Goal: Task Accomplishment & Management: Complete application form

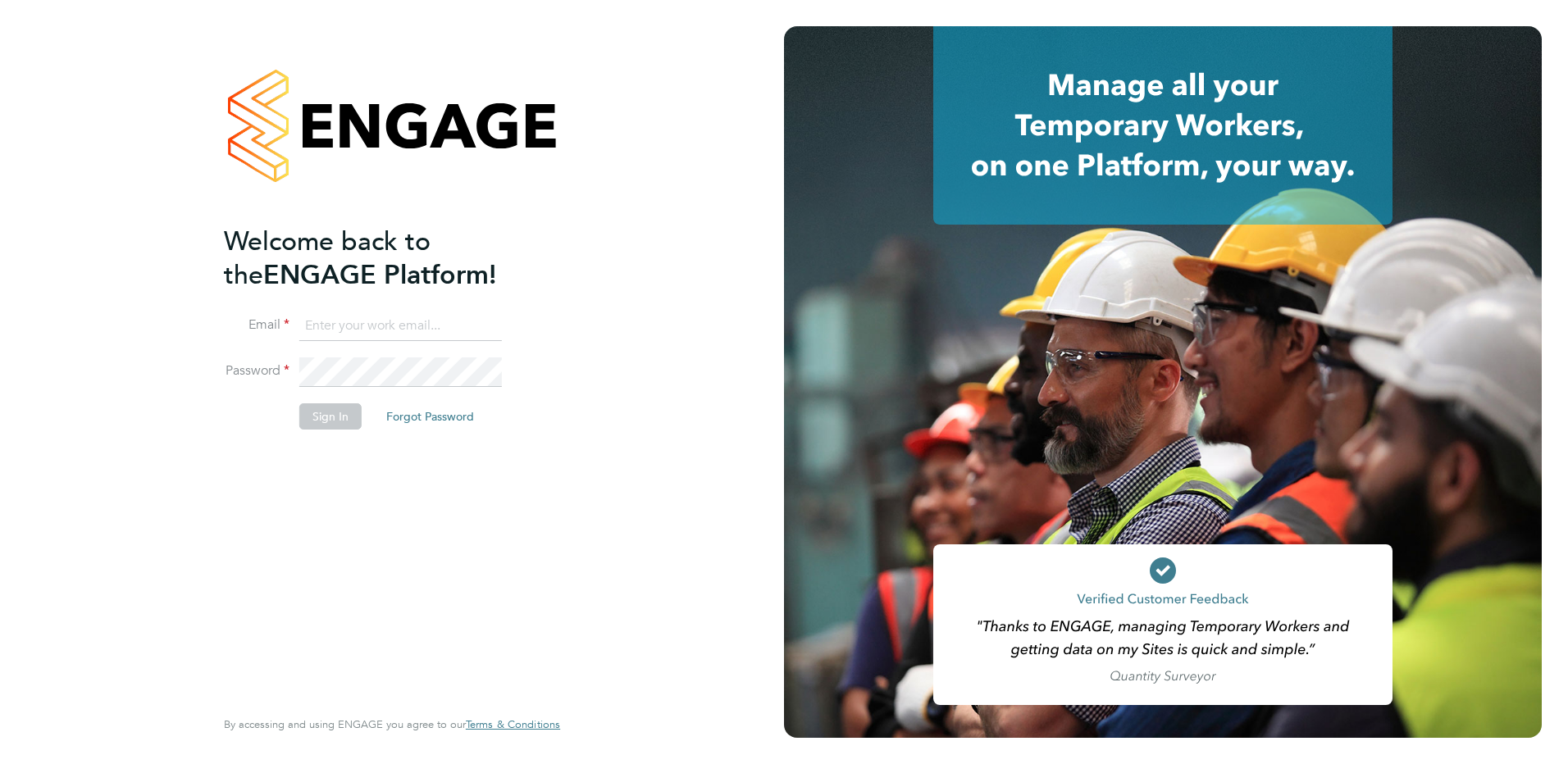
type input "[PERSON_NAME][EMAIL_ADDRESS][PERSON_NAME][DOMAIN_NAME]"
click at [333, 412] on button "Sign In" at bounding box center [330, 416] width 62 height 26
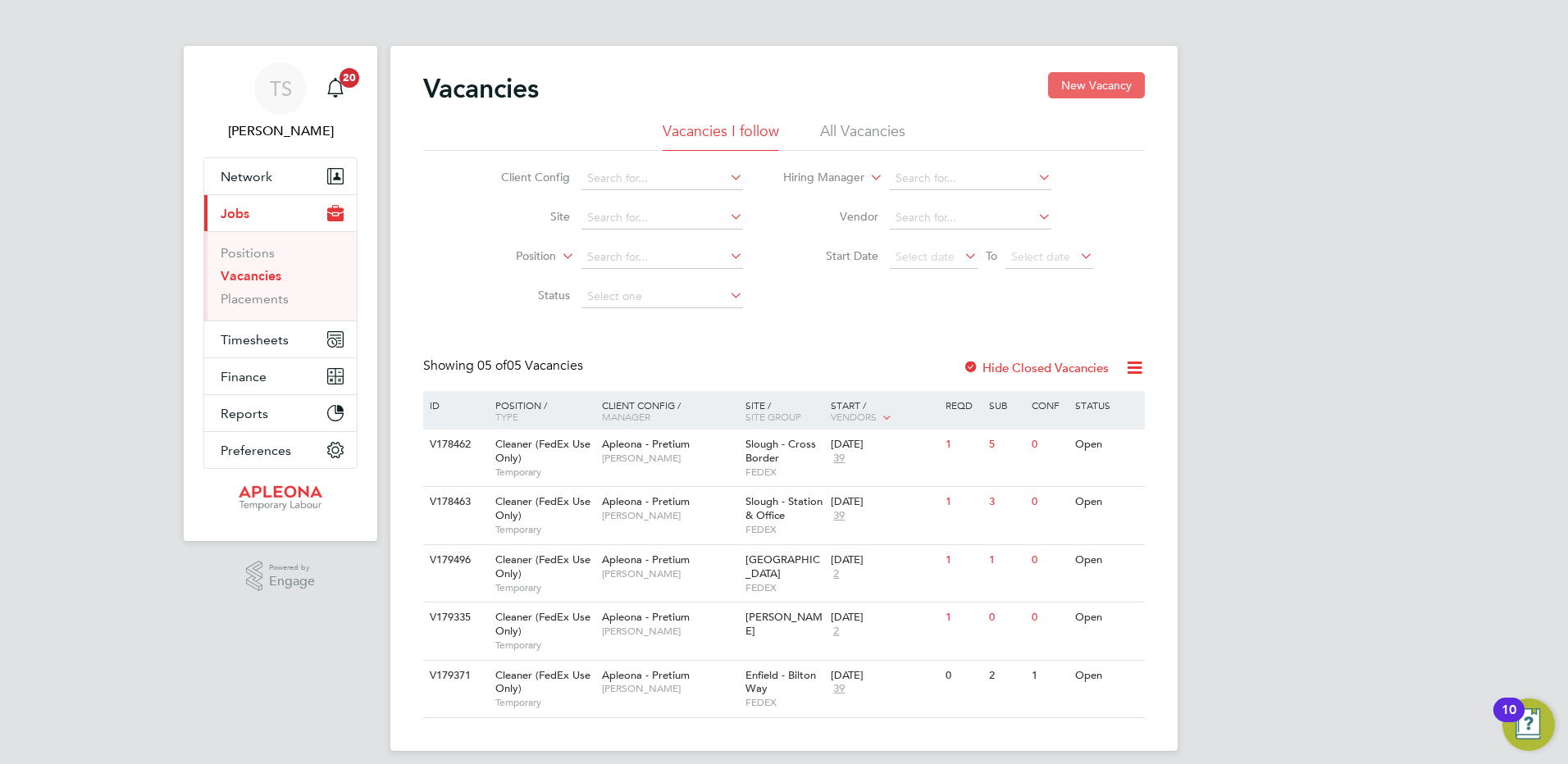
click at [1092, 86] on button "New Vacancy" at bounding box center [1096, 85] width 97 height 26
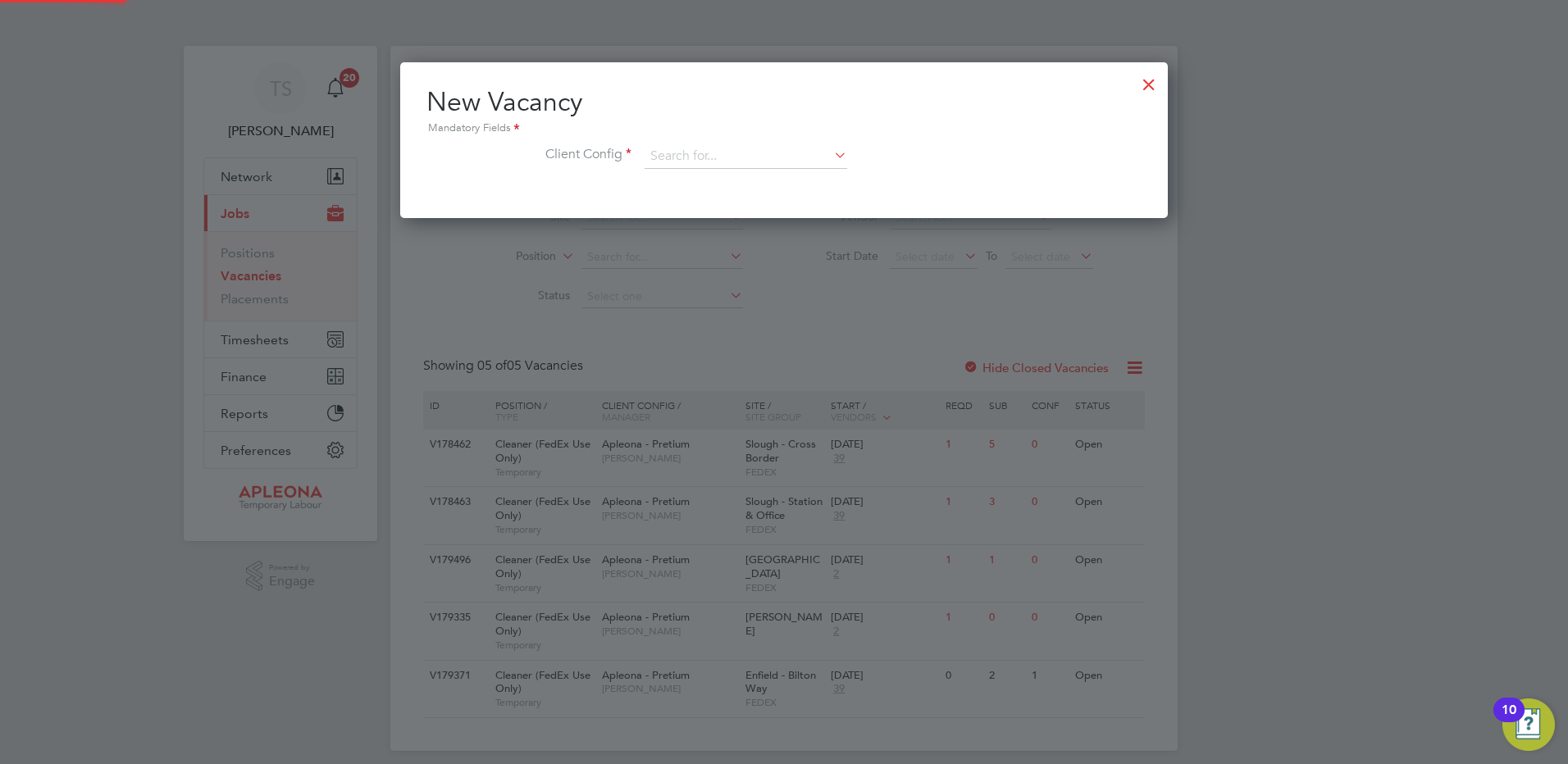
scroll to position [156, 768]
click at [732, 160] on input at bounding box center [746, 156] width 203 height 25
click at [681, 181] on li "Apleona - Pretium" at bounding box center [746, 180] width 204 height 22
type input "Apleona - Pretium"
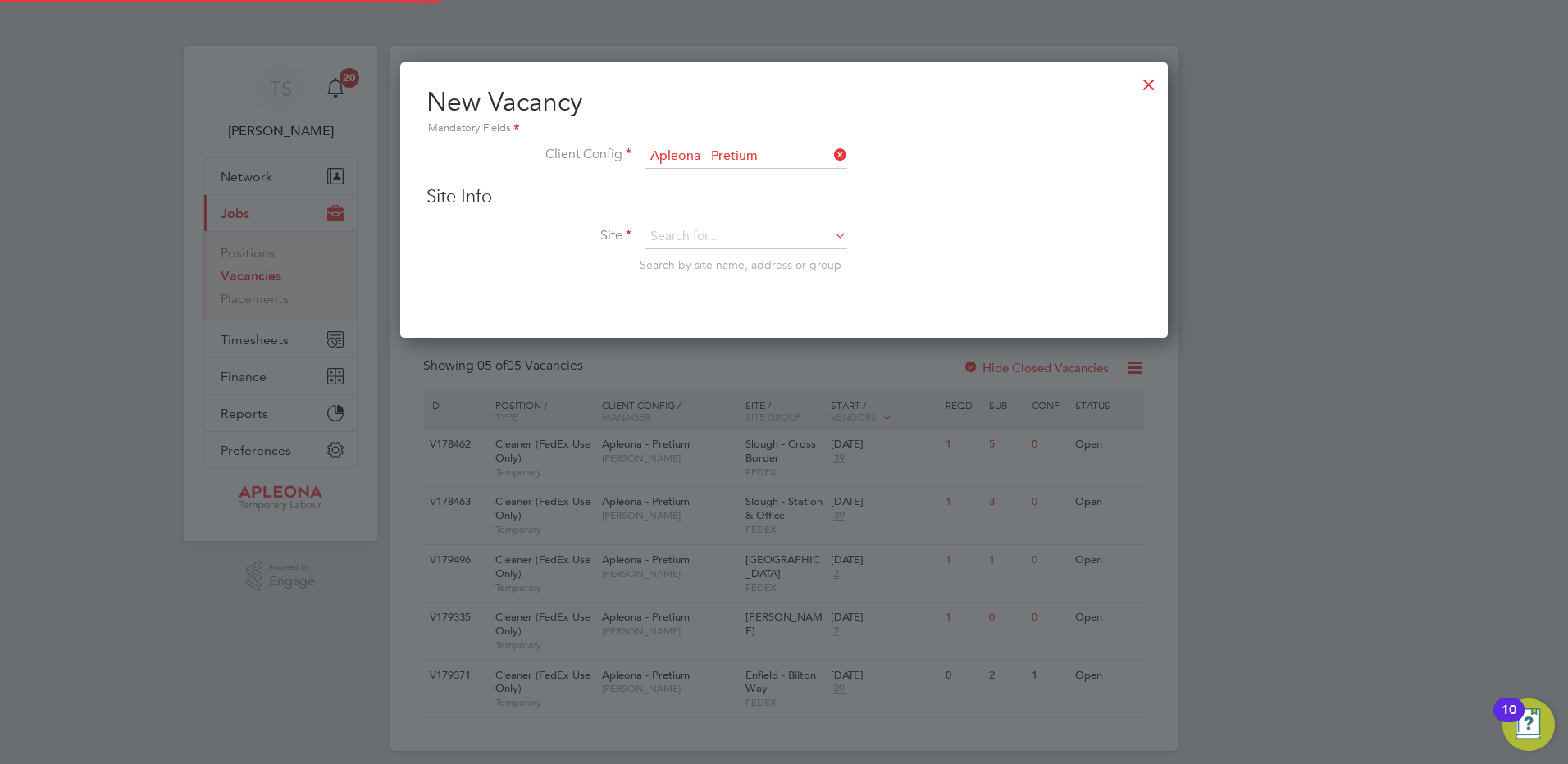
scroll to position [277, 768]
click at [669, 236] on input at bounding box center [746, 237] width 203 height 25
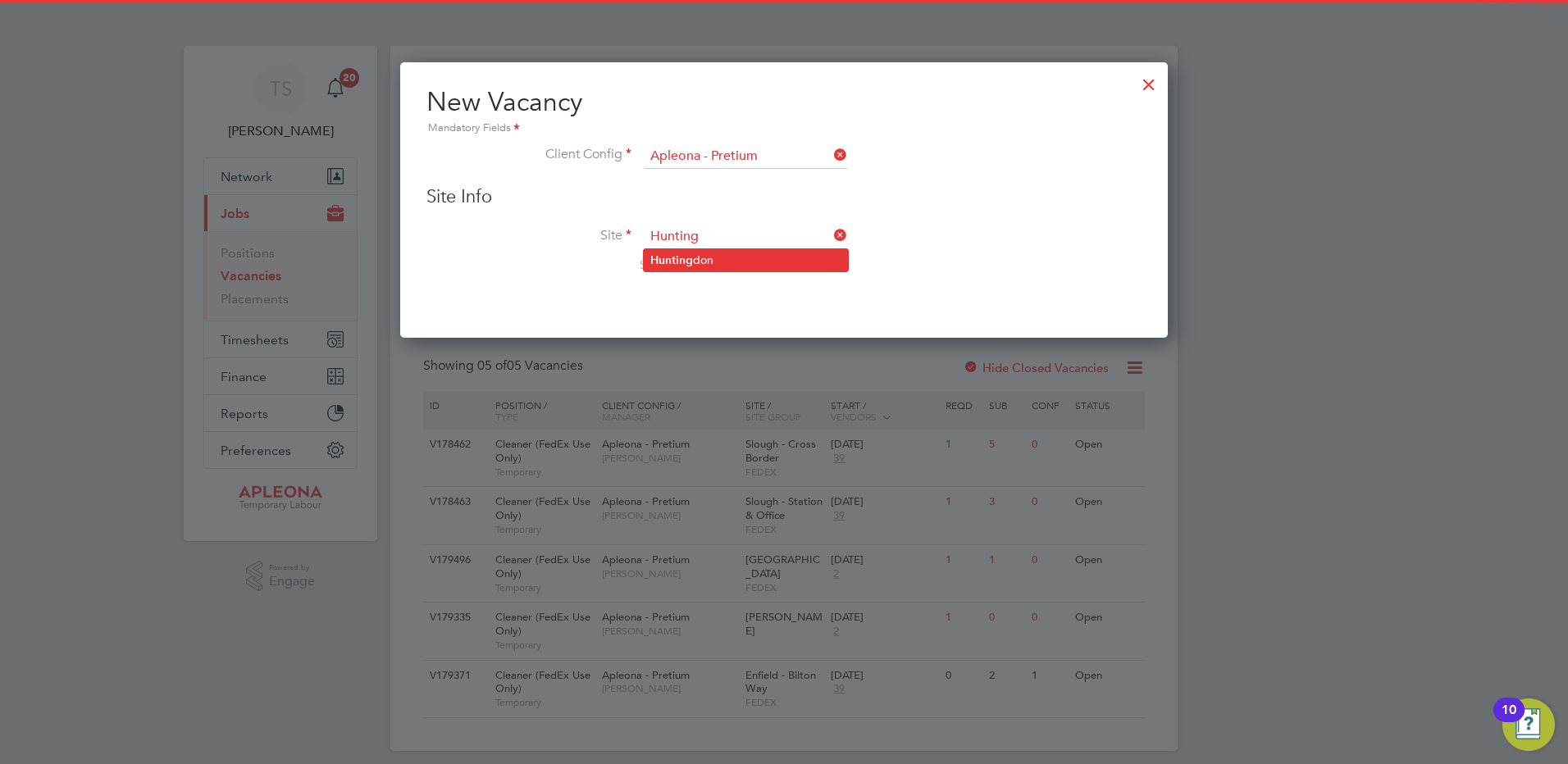
click at [679, 267] on b "Hunting" at bounding box center [672, 260] width 43 height 14
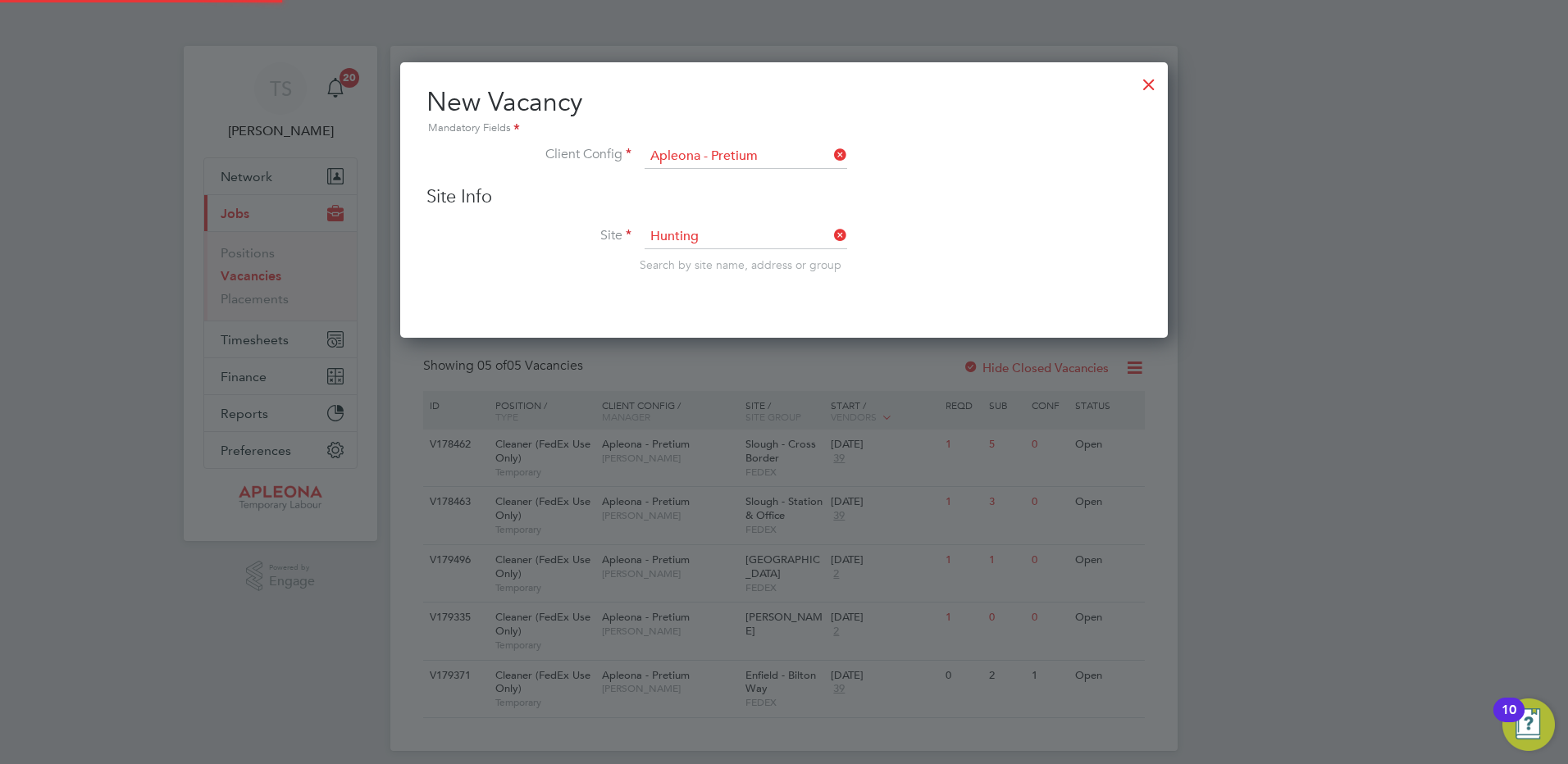
type input "Huntingdon"
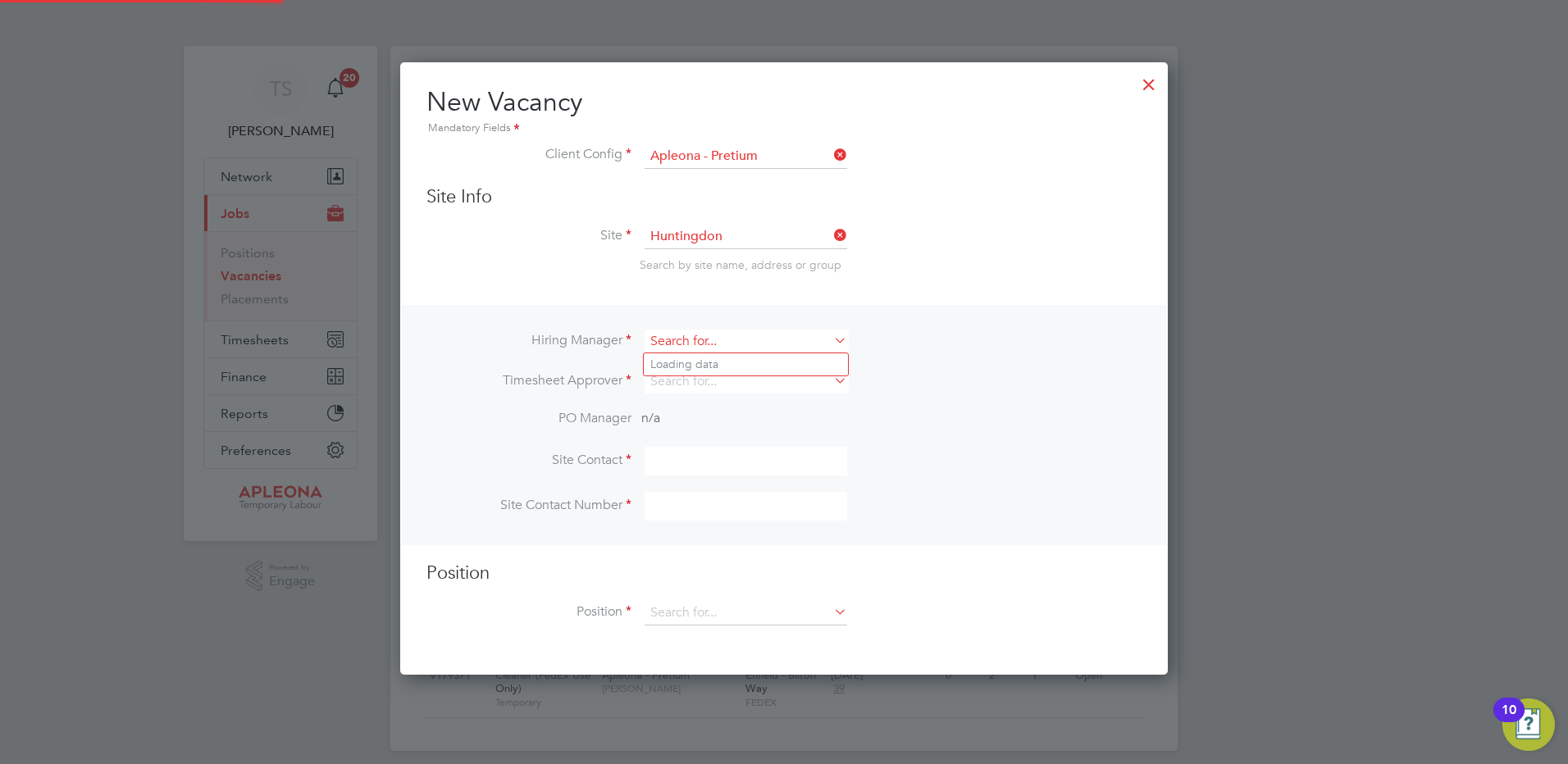
click at [671, 344] on input at bounding box center [746, 341] width 203 height 24
click at [681, 366] on li "Tracy Sellick" at bounding box center [746, 364] width 204 height 22
type input "[PERSON_NAME]"
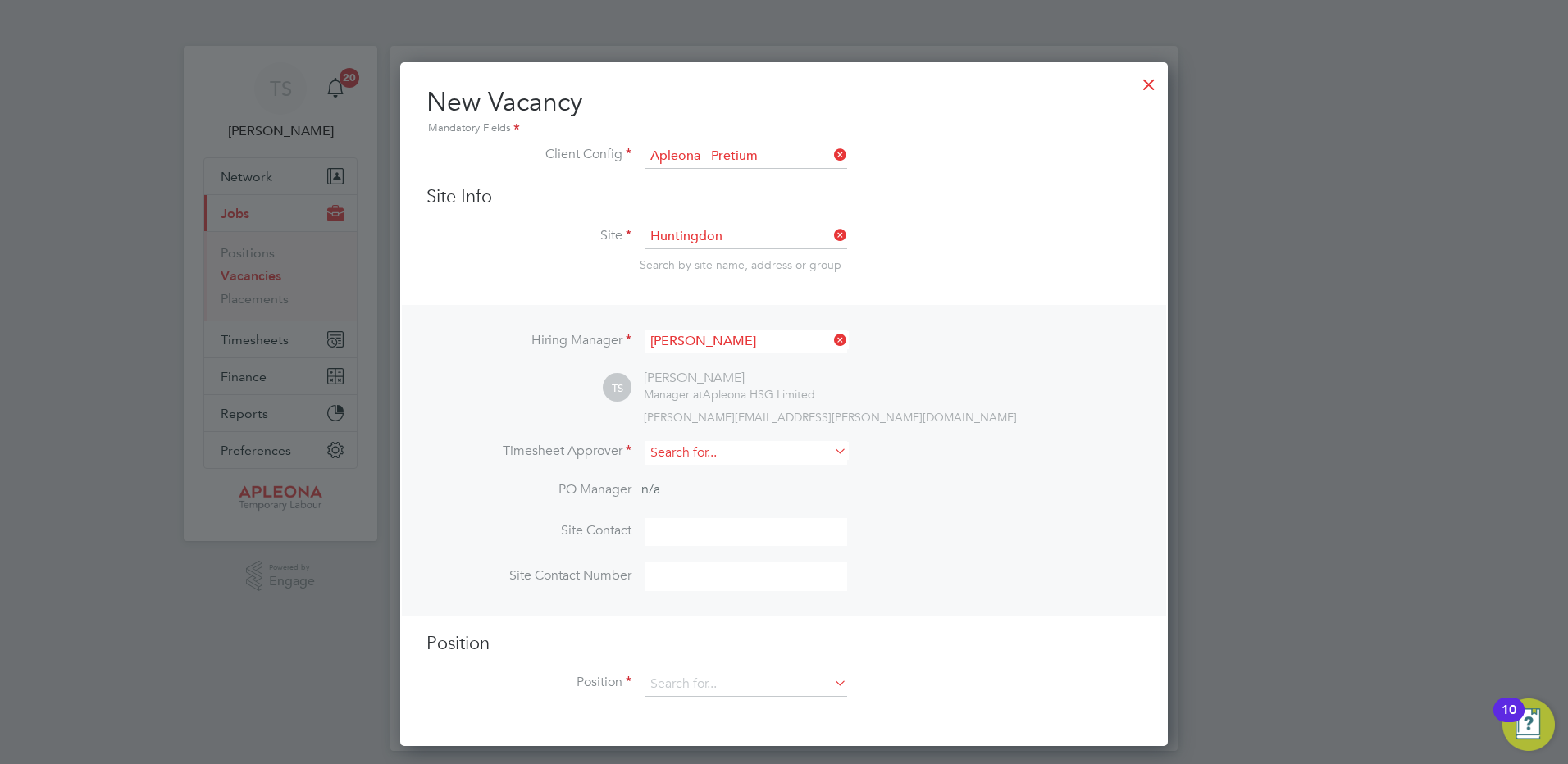
click at [672, 451] on input at bounding box center [746, 453] width 203 height 24
click at [672, 471] on b "Tracy" at bounding box center [698, 477] width 95 height 14
type input "[PERSON_NAME]"
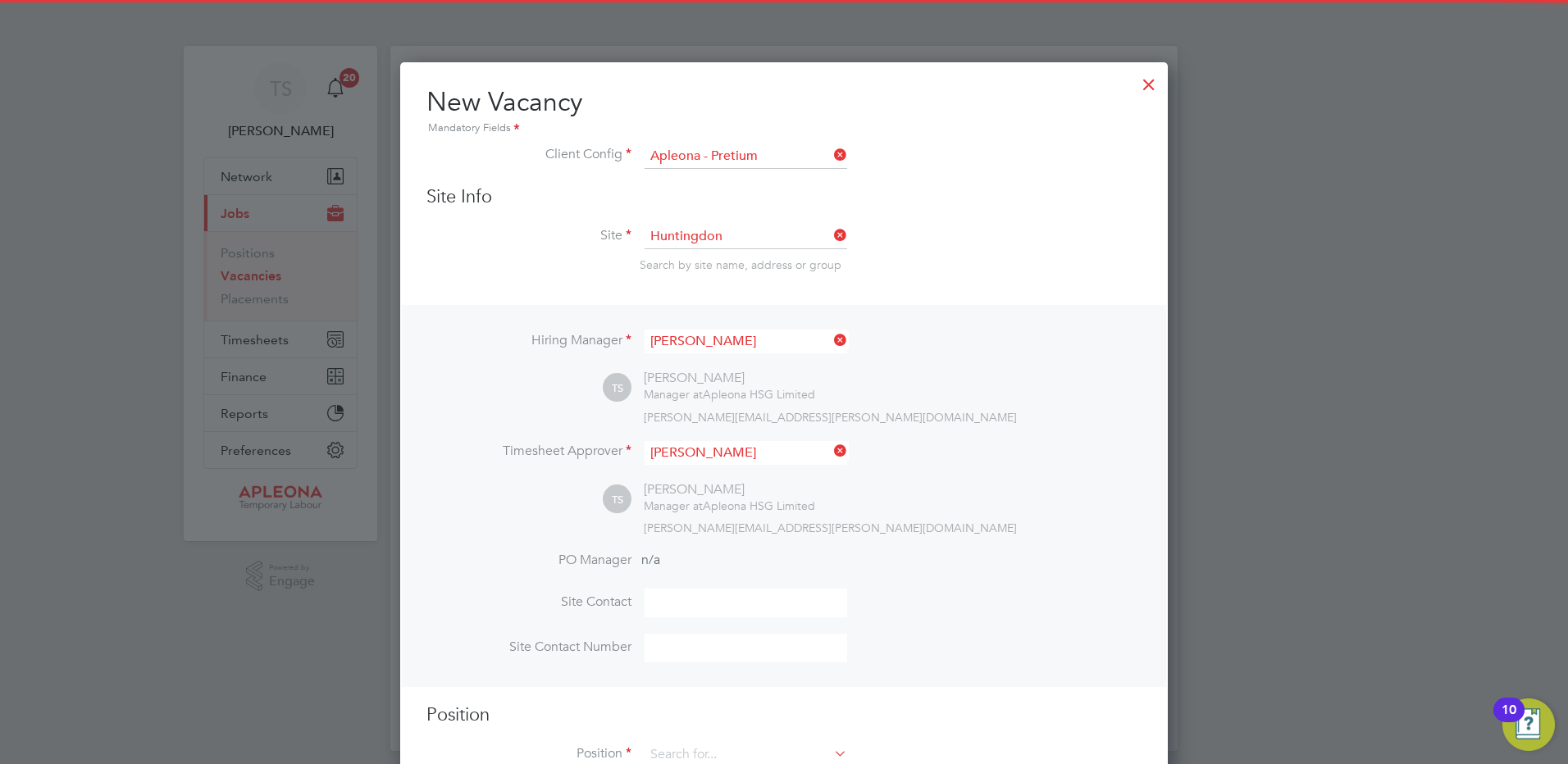
scroll to position [757, 768]
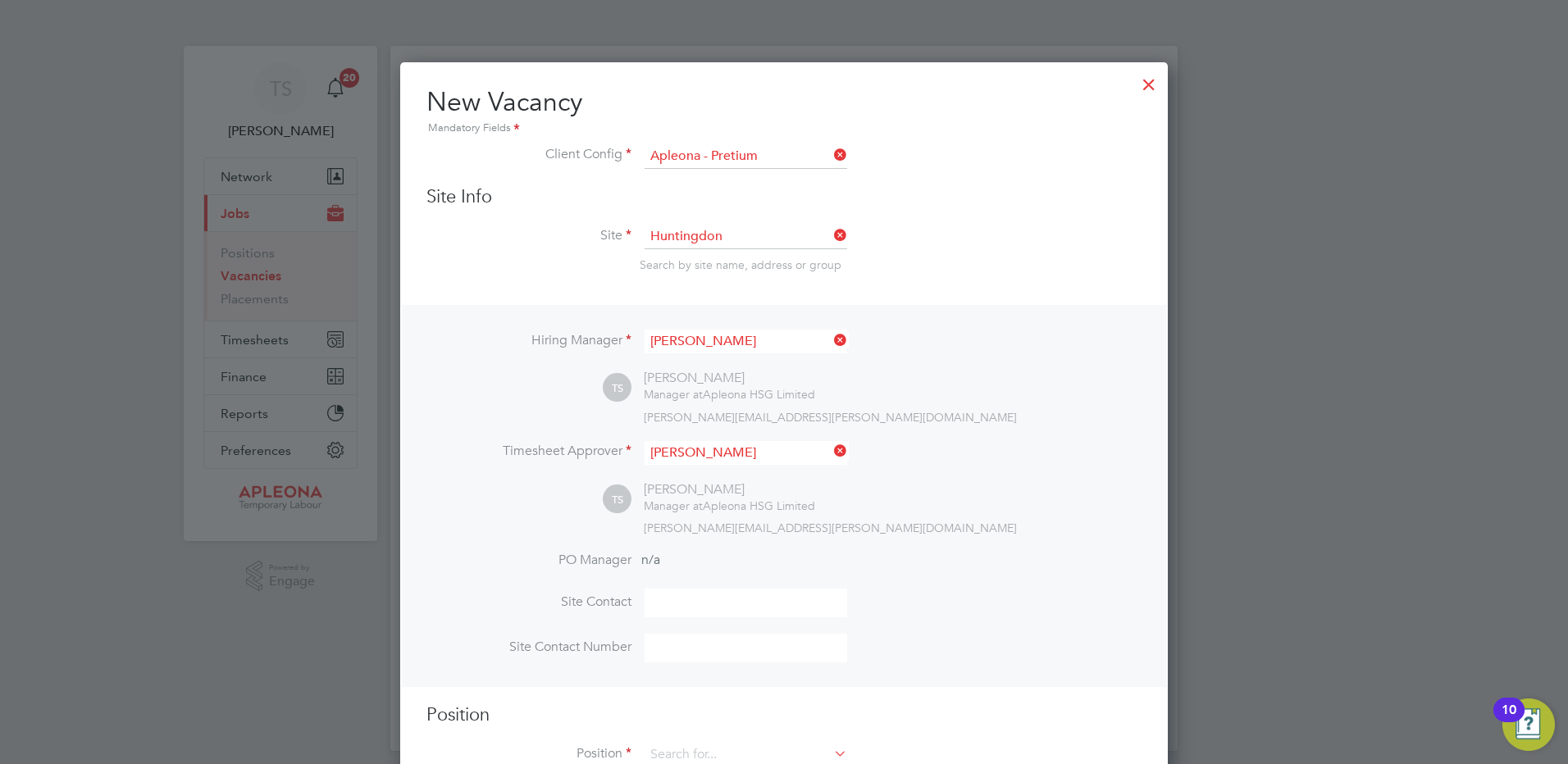
drag, startPoint x: 663, startPoint y: 603, endPoint x: 673, endPoint y: 571, distance: 33.5
click at [663, 603] on input at bounding box center [746, 603] width 203 height 29
type input "Matt Keen"
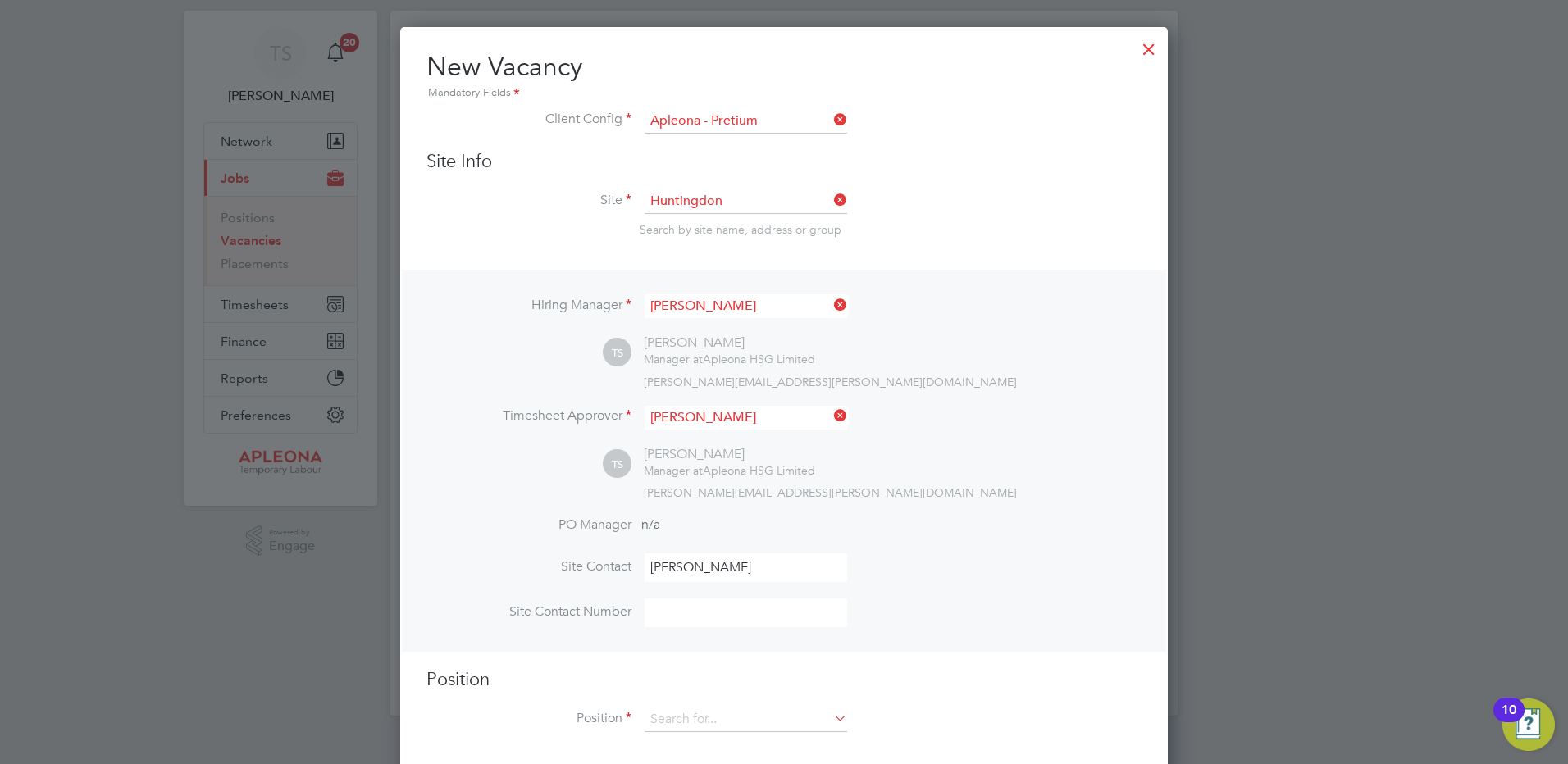
scroll to position [54, 0]
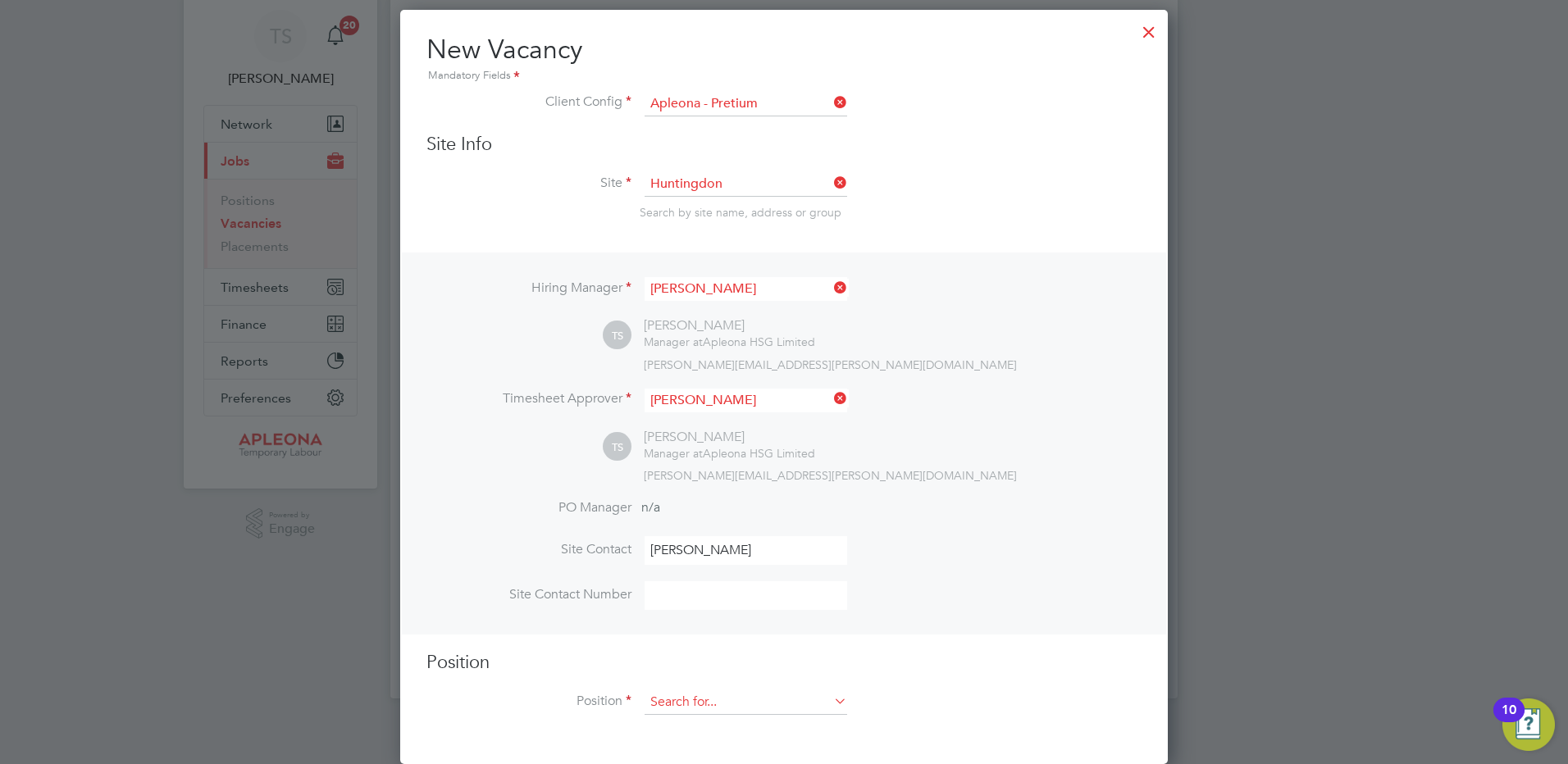
click at [667, 710] on input at bounding box center [746, 703] width 203 height 25
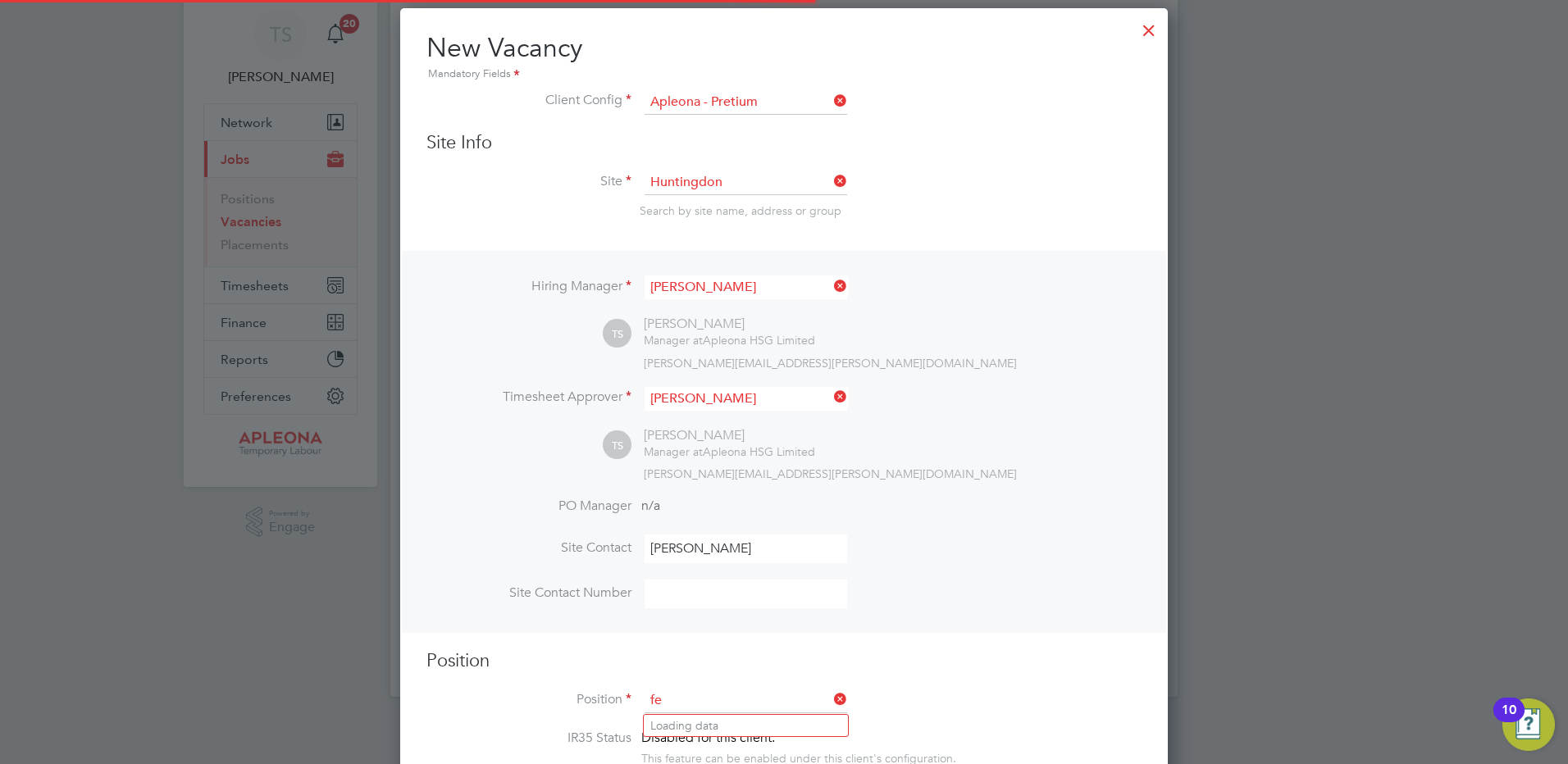
scroll to position [2363, 768]
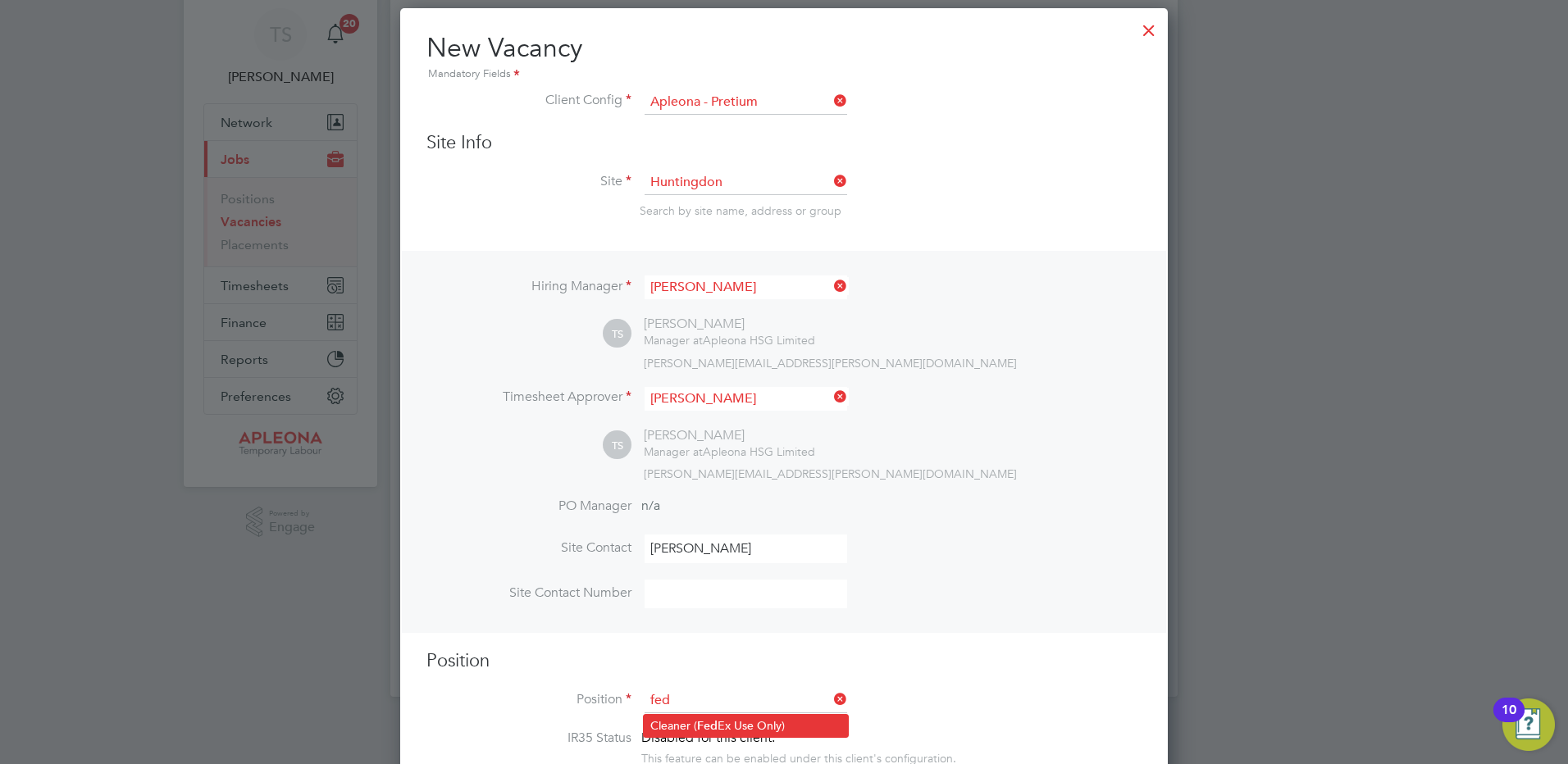
click at [670, 725] on li "Cleaner ( Fed Ex Use Only)" at bounding box center [746, 726] width 204 height 22
type input "Cleaner (FedEx Use Only)"
type textarea "**FedEx Apleona Requirements** **Picture ID must be brought to site to present …"
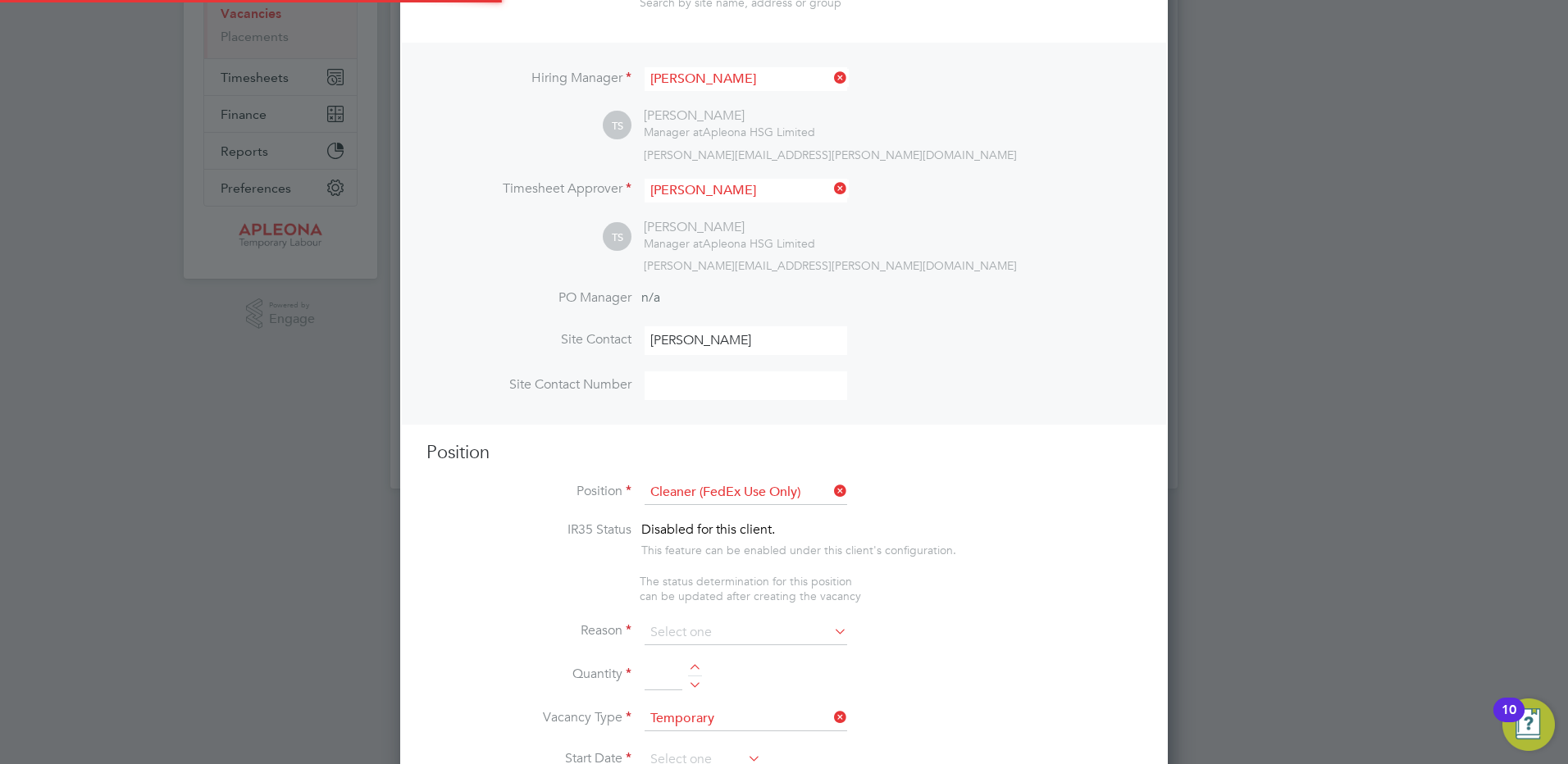
scroll to position [300, 0]
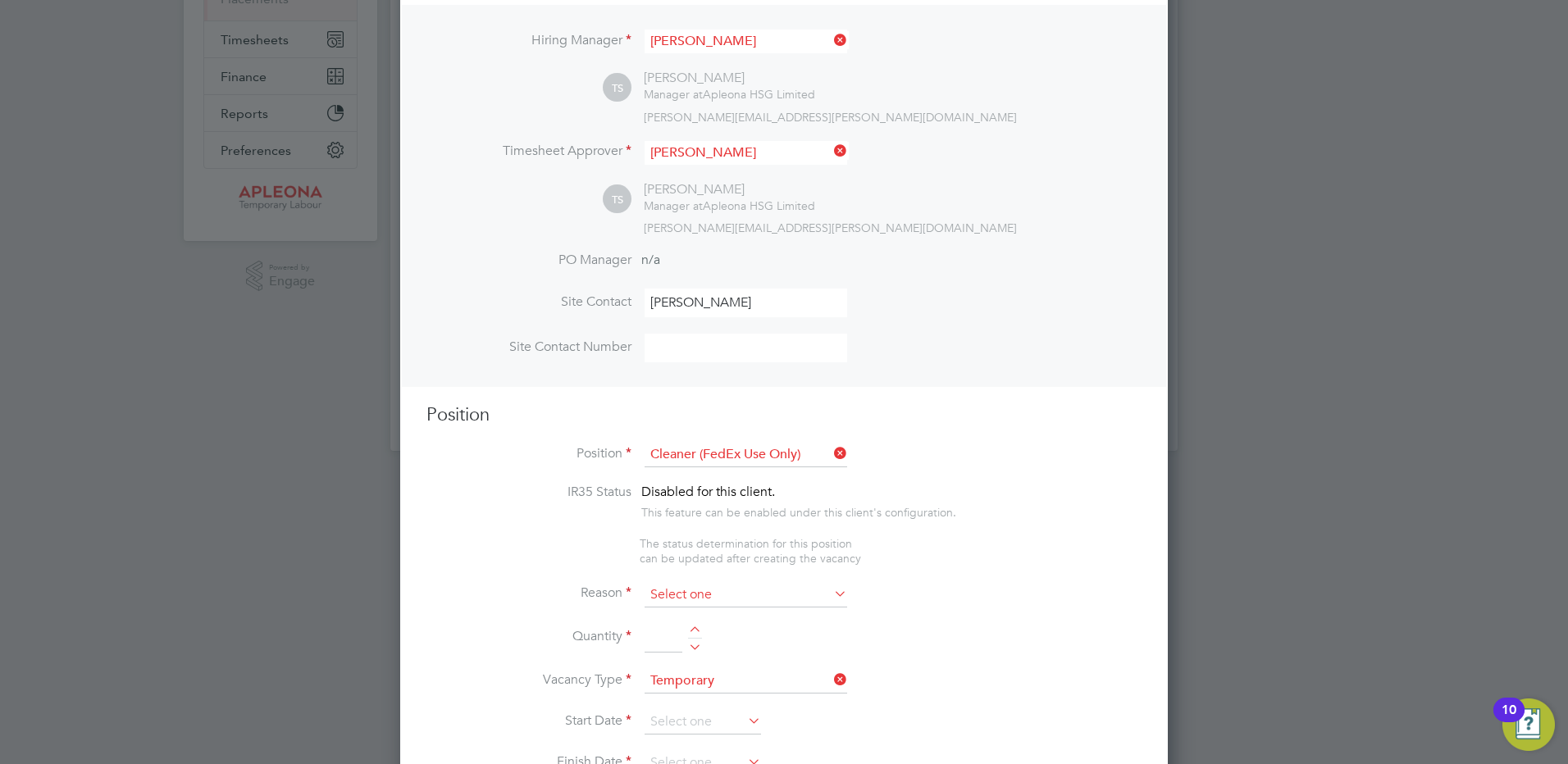
click at [663, 599] on input at bounding box center [746, 595] width 203 height 25
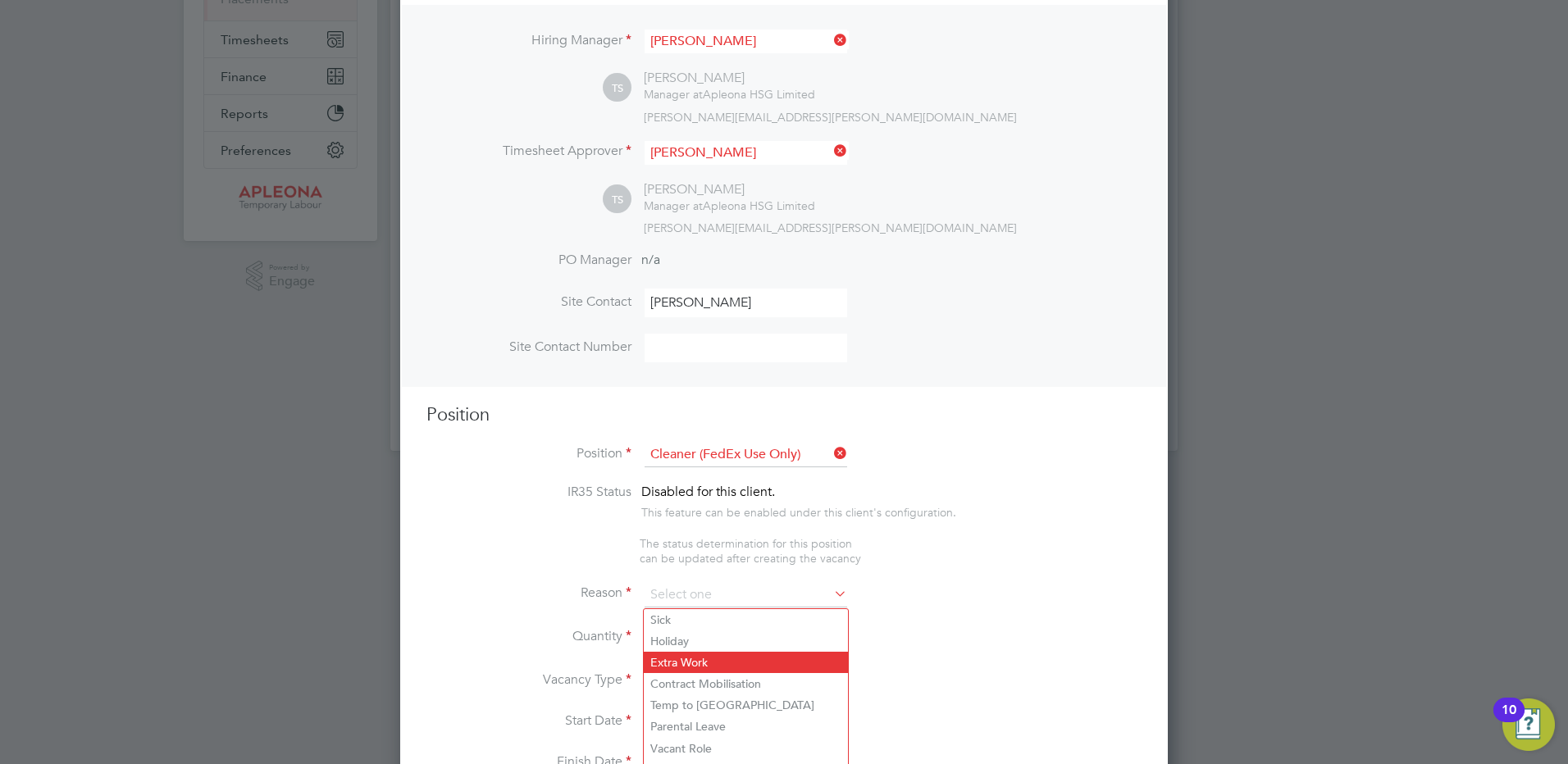
click at [686, 661] on li "Extra Work" at bounding box center [746, 663] width 204 height 22
type input "Extra Work"
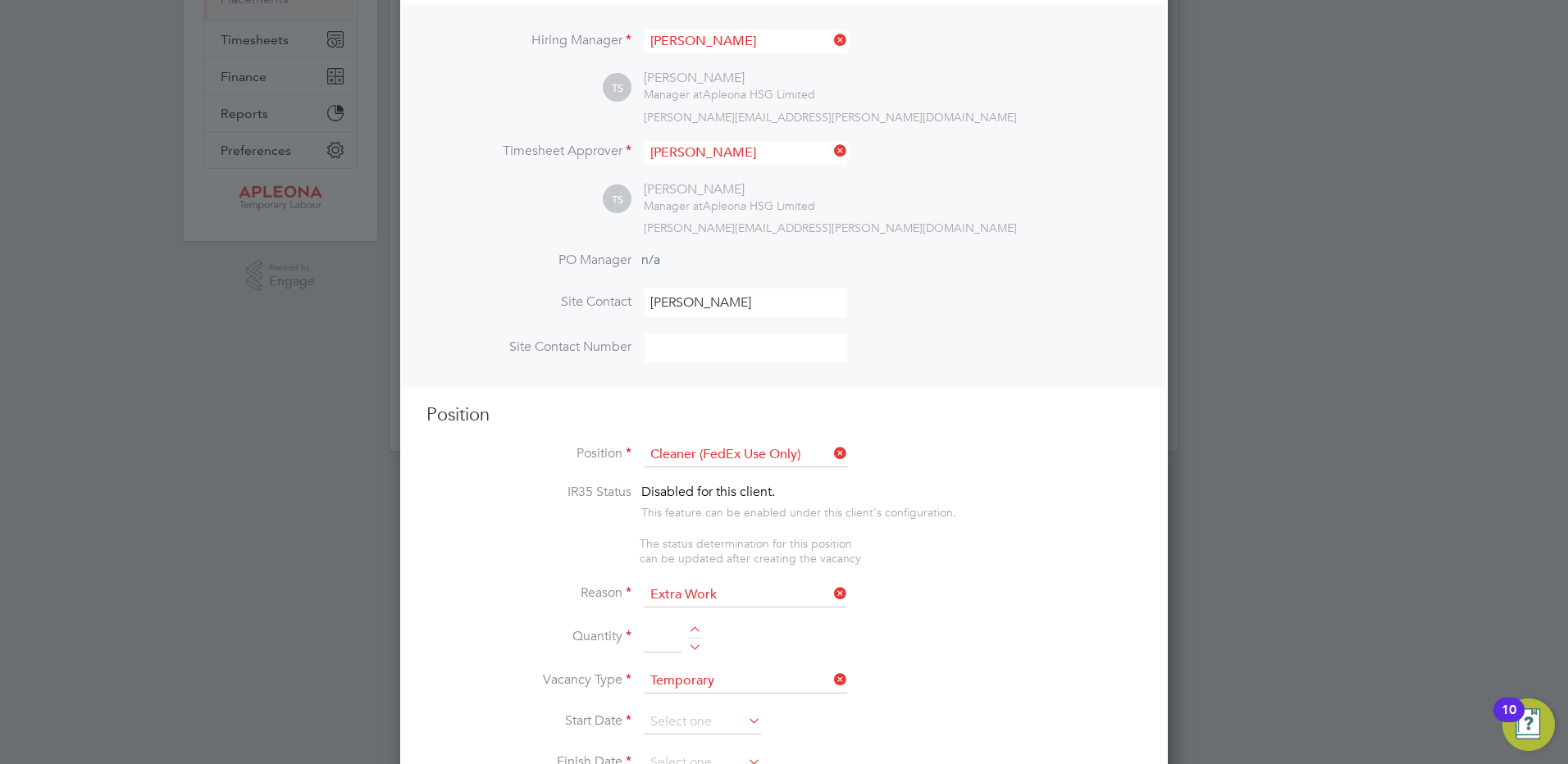
click at [697, 631] on div at bounding box center [695, 632] width 14 height 12
type input "1"
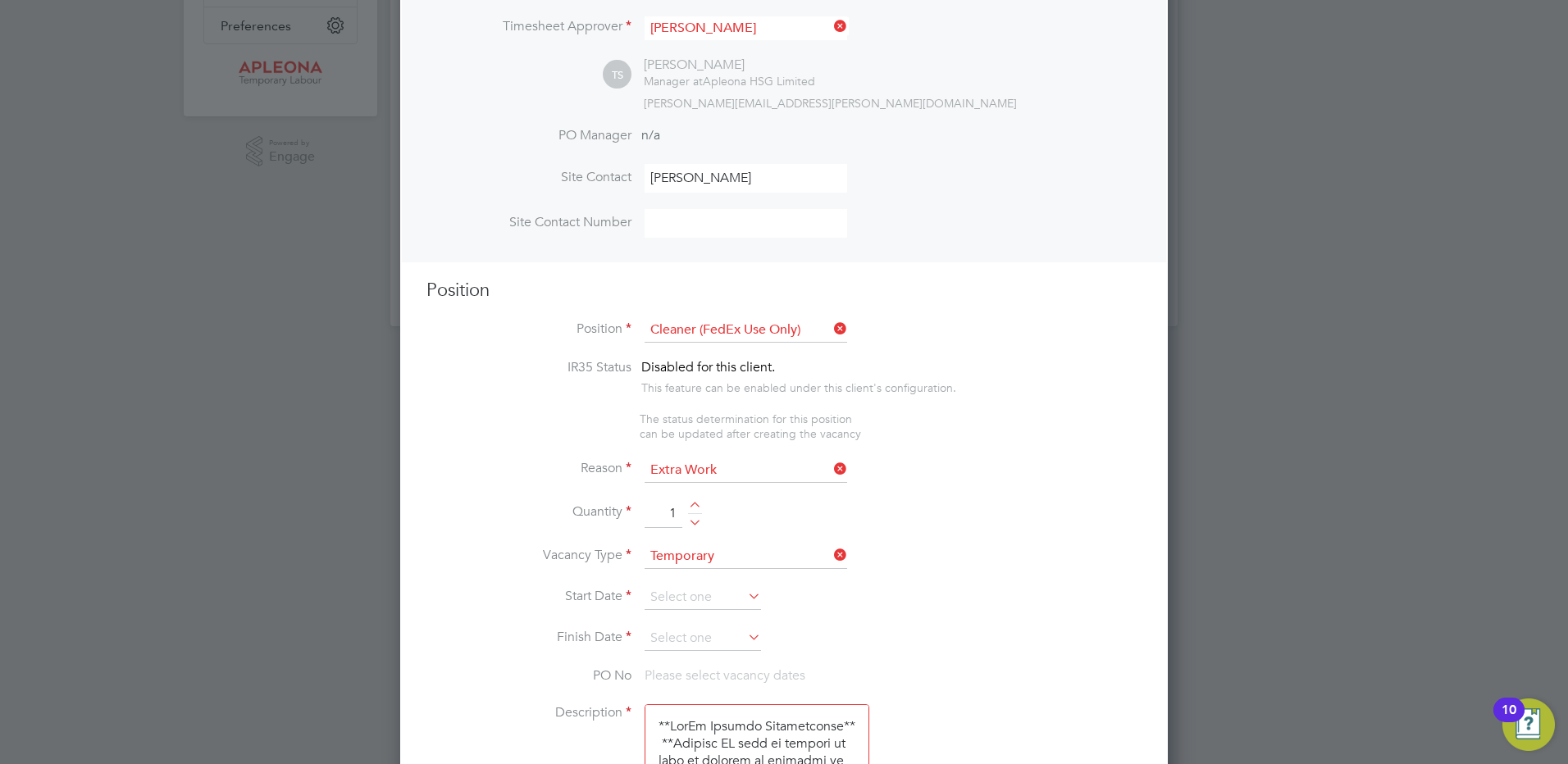
scroll to position [464, 0]
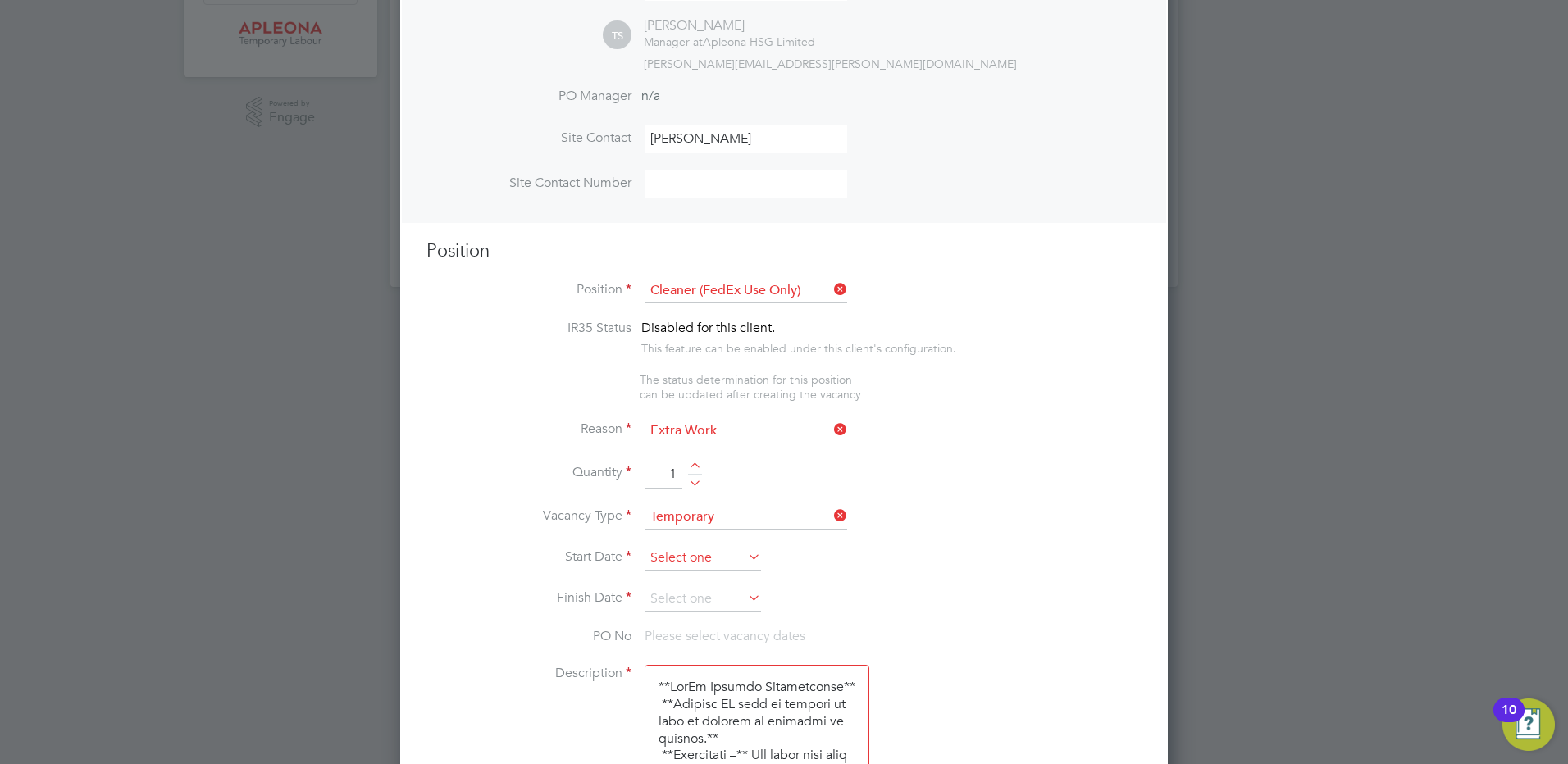
click at [670, 565] on input at bounding box center [703, 559] width 117 height 25
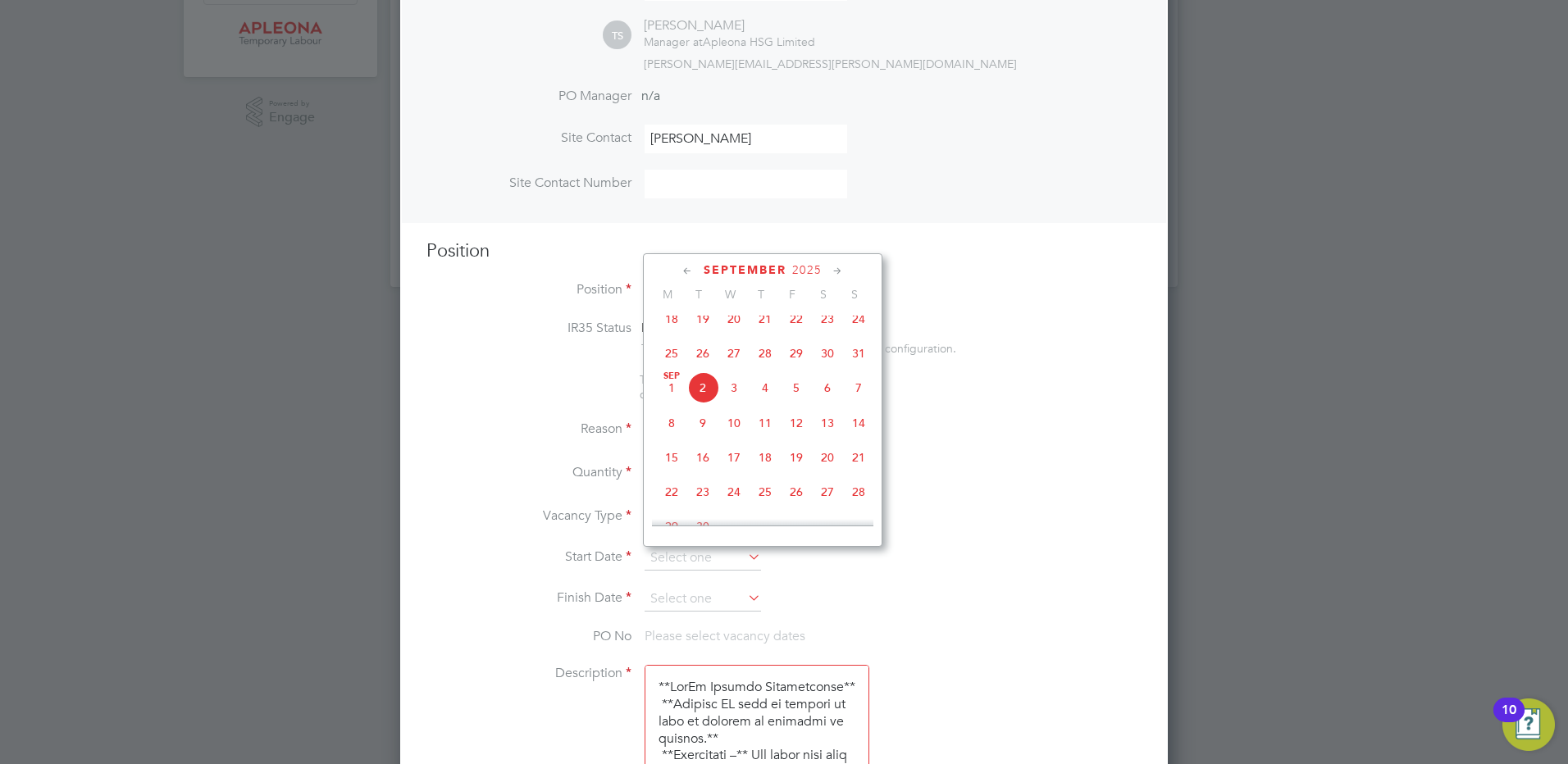
click at [685, 273] on icon at bounding box center [687, 271] width 16 height 18
click at [802, 401] on span "15" at bounding box center [796, 392] width 31 height 31
type input "[DATE]"
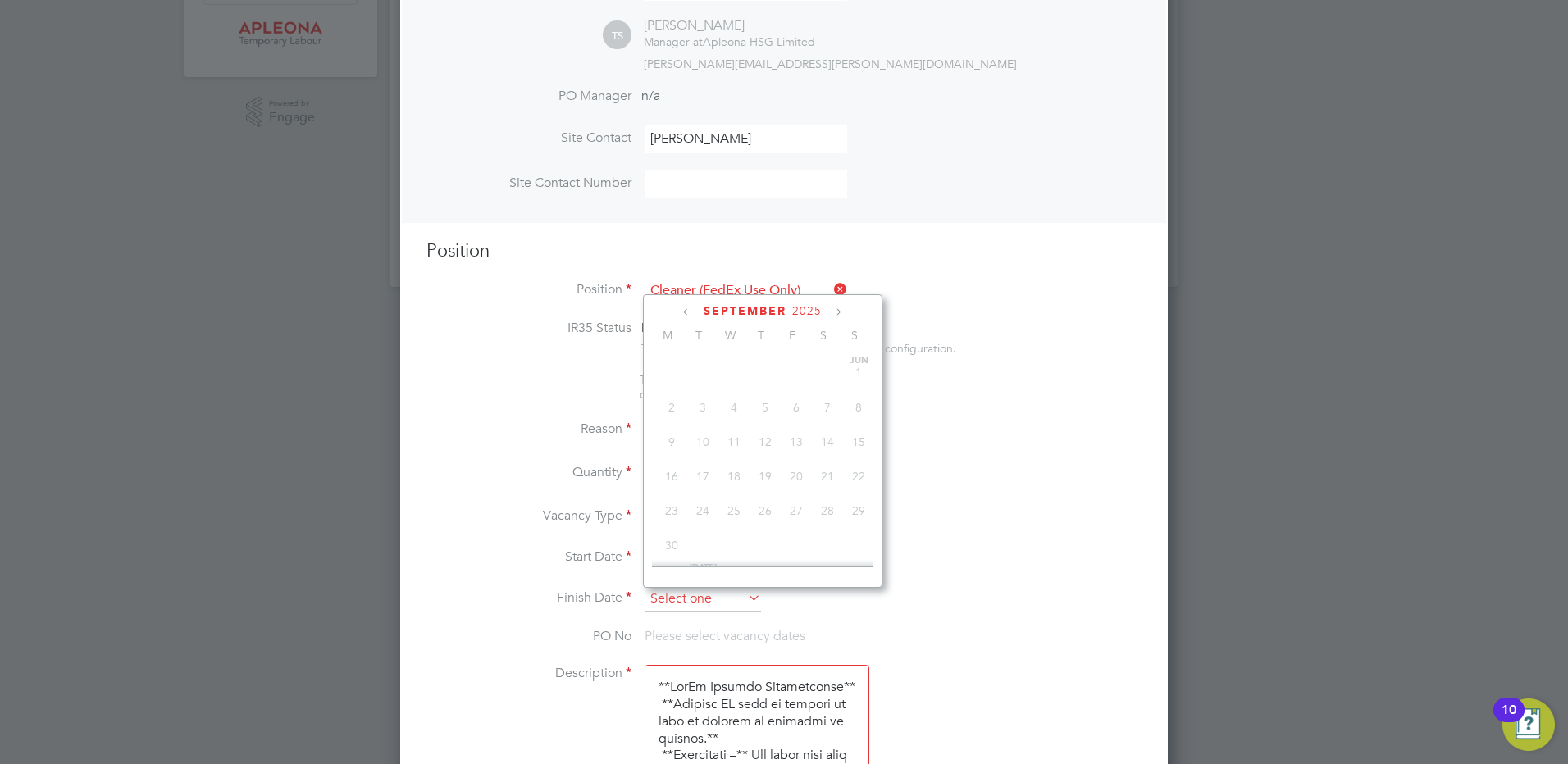
click at [678, 599] on input at bounding box center [703, 599] width 117 height 25
click at [840, 310] on icon at bounding box center [838, 313] width 16 height 18
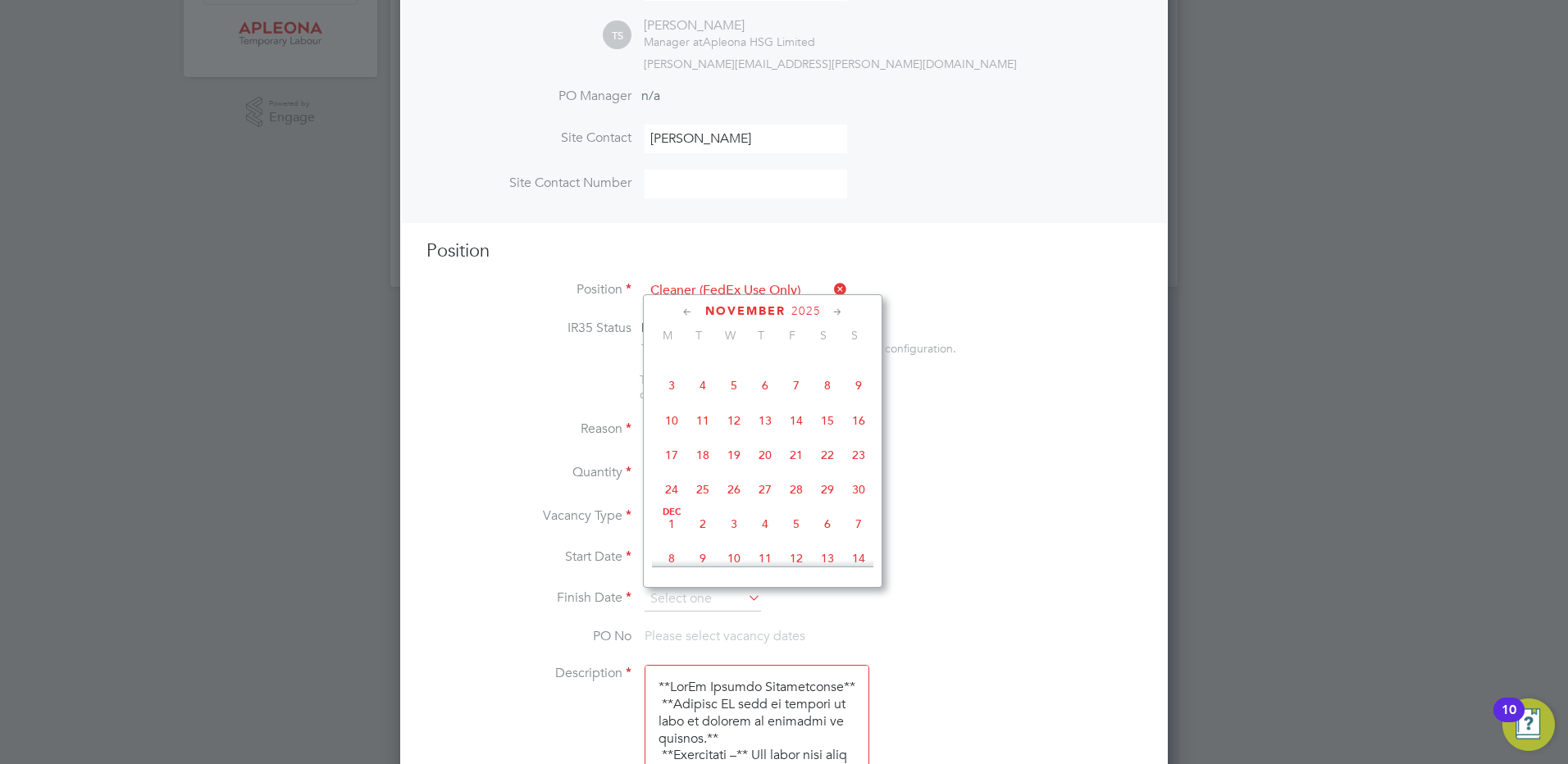
click at [828, 505] on span "29" at bounding box center [828, 490] width 31 height 31
type input "29 Nov 2025"
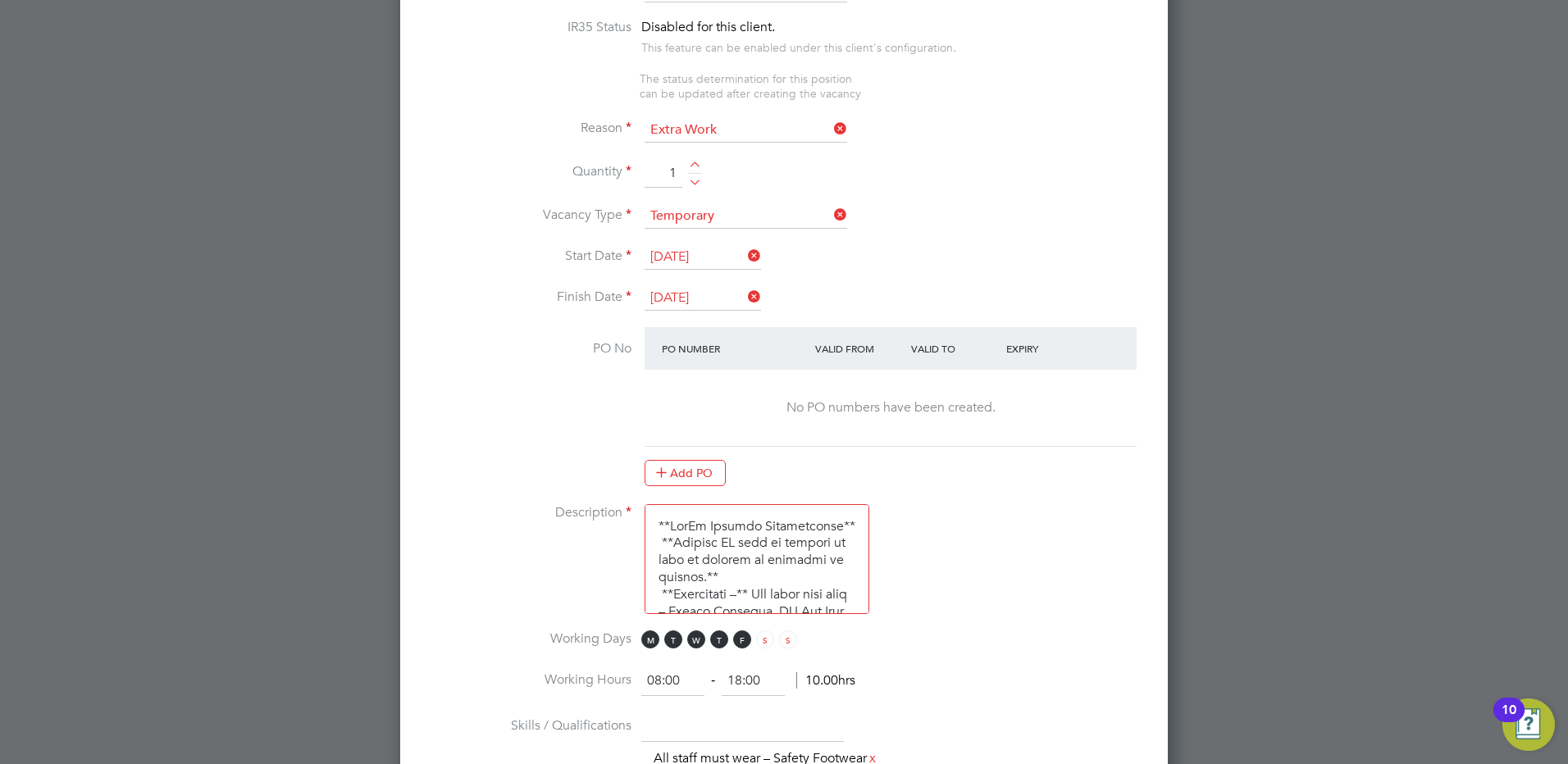
scroll to position [1038, 0]
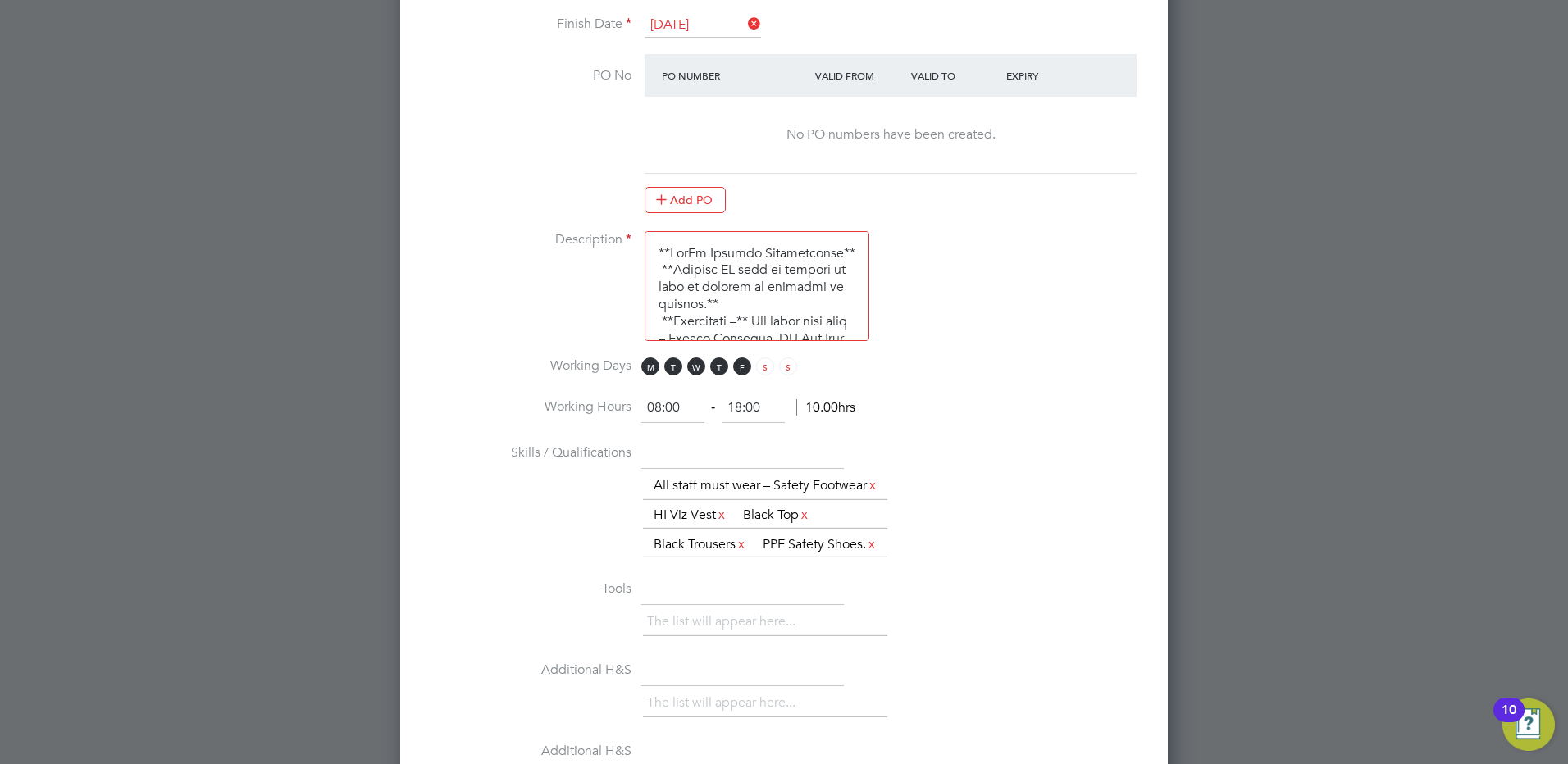
click at [740, 409] on input "18:00" at bounding box center [753, 409] width 63 height 30
type input "12:00"
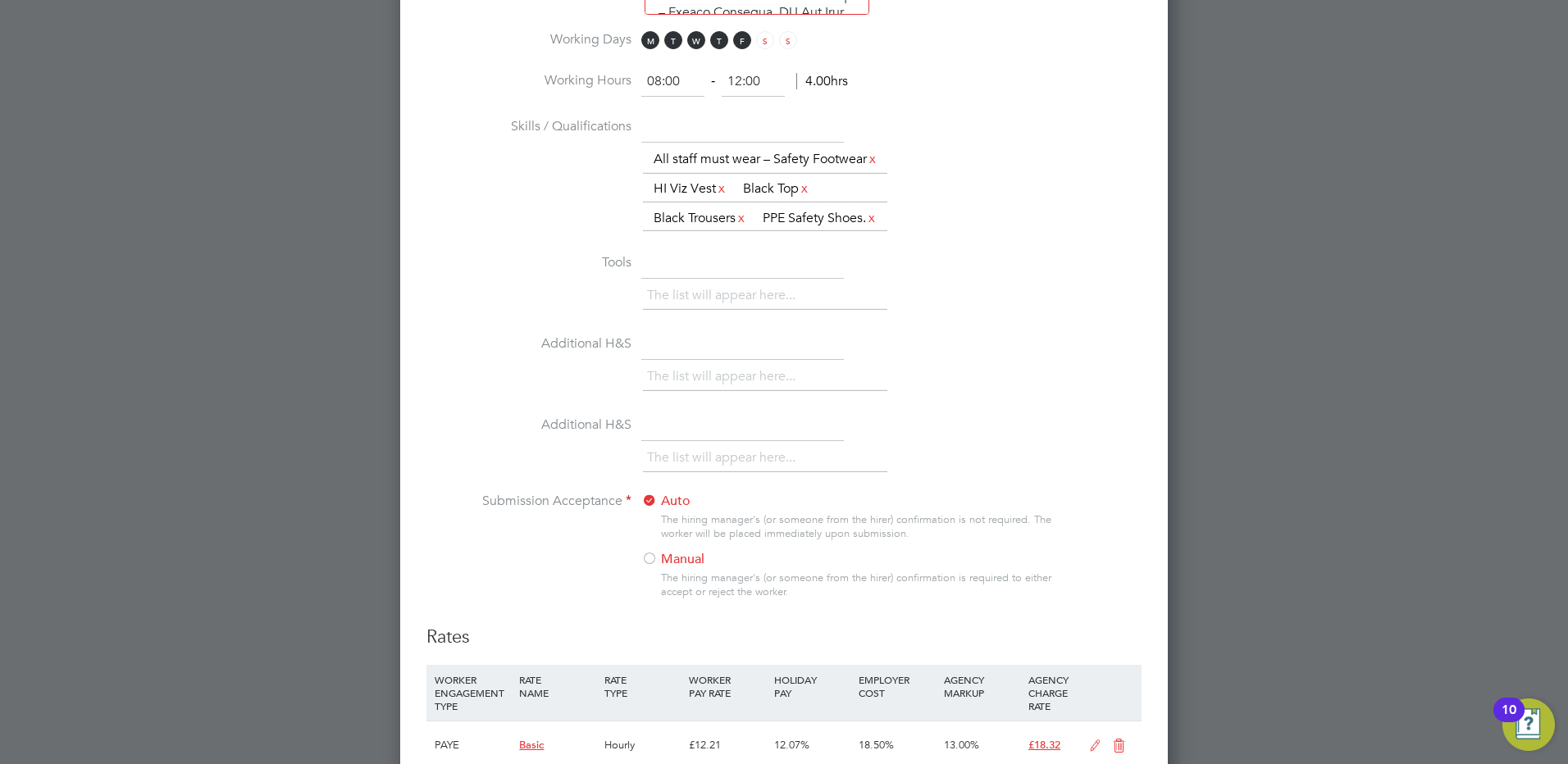
scroll to position [1367, 0]
click at [651, 567] on div at bounding box center [650, 559] width 17 height 17
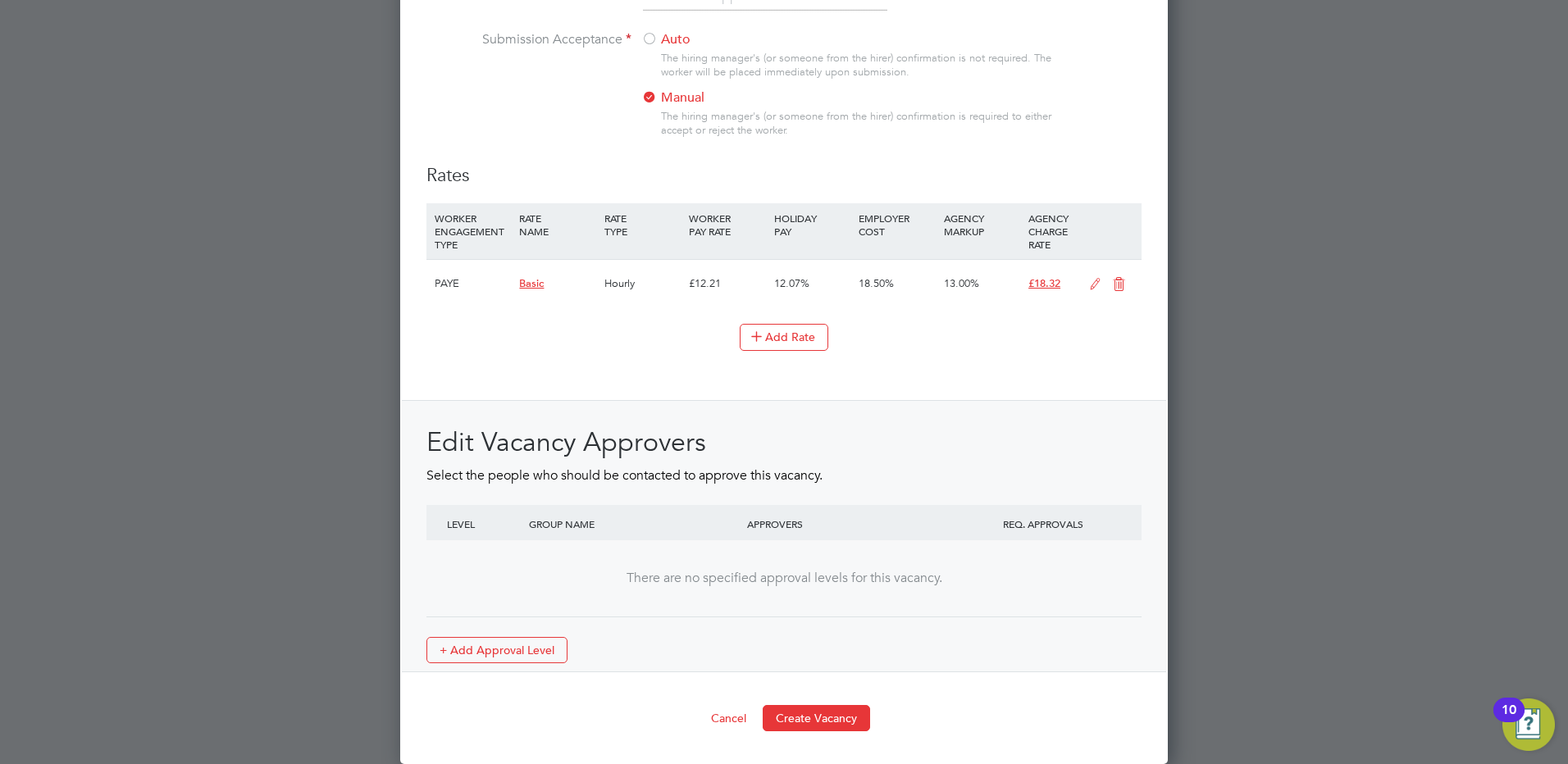
scroll to position [1874, 0]
click at [802, 715] on button "Create Vacancy" at bounding box center [816, 718] width 108 height 26
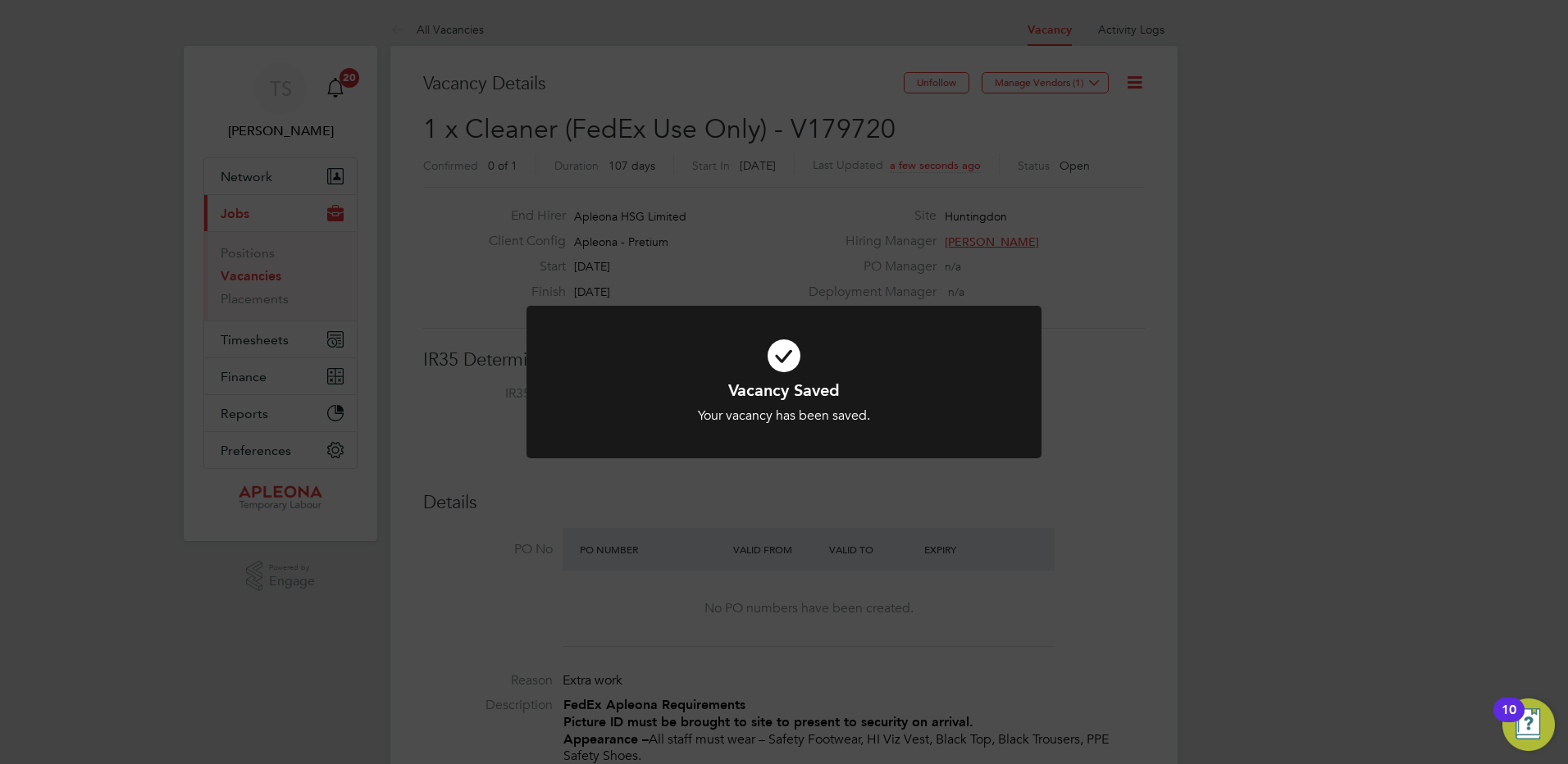
click at [1109, 87] on div "Vacancy Saved Your vacancy has been saved. Cancel Okay" at bounding box center [784, 382] width 1568 height 764
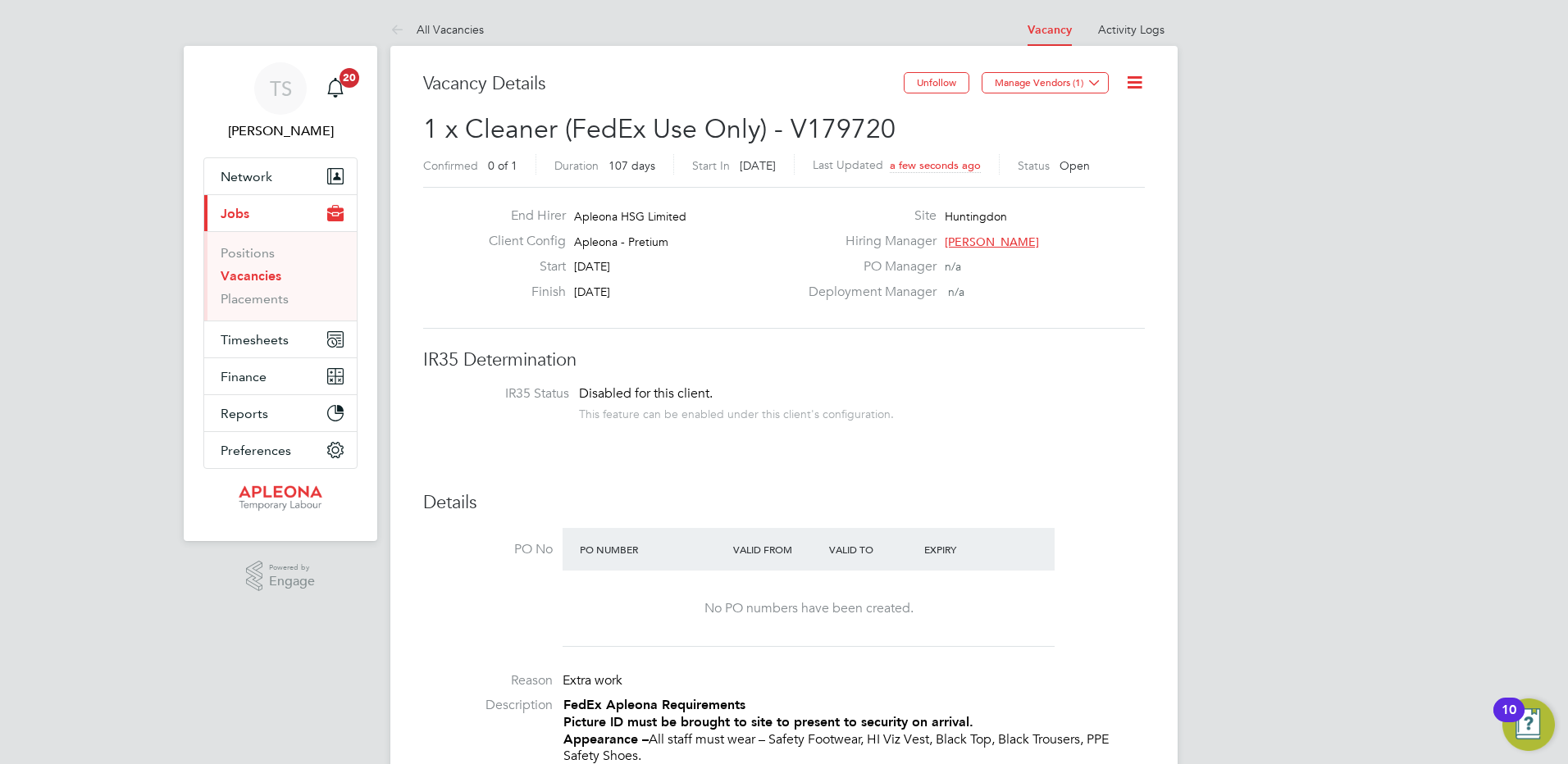
click at [1106, 87] on button "Manage Vendors (1)" at bounding box center [1046, 83] width 127 height 22
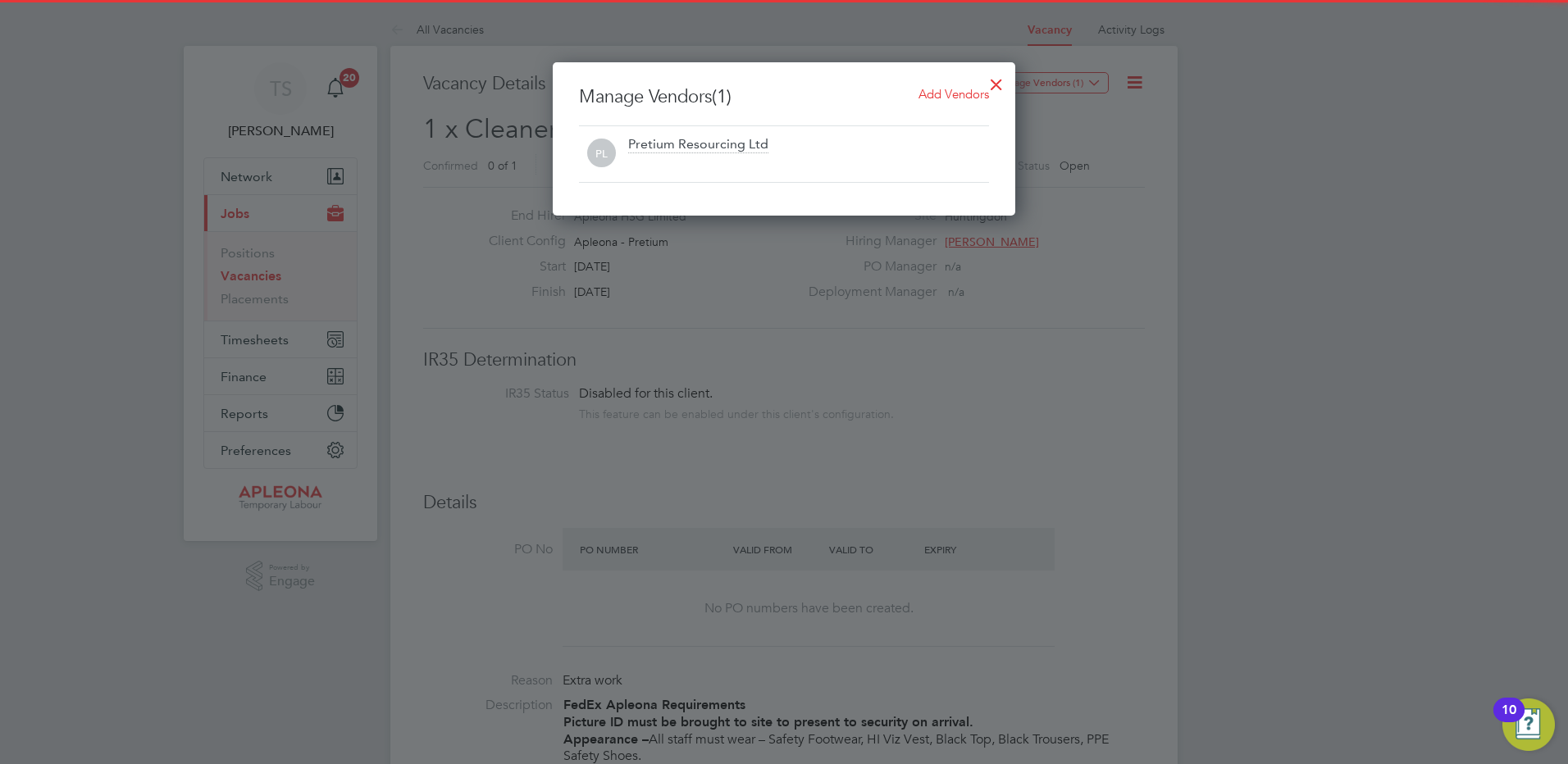
click at [931, 89] on span "Add Vendors" at bounding box center [954, 94] width 70 height 16
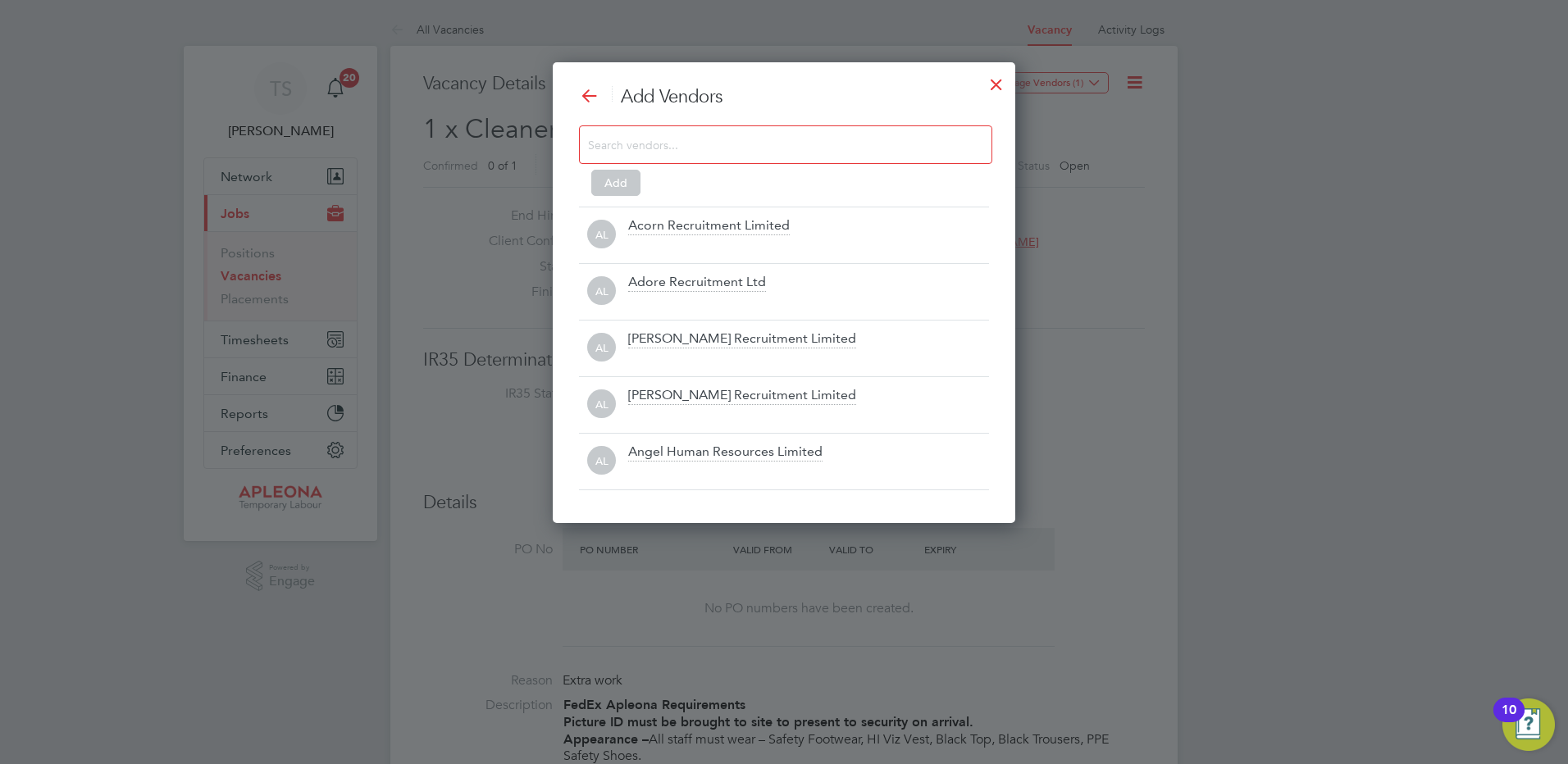
click at [721, 146] on input at bounding box center [772, 144] width 369 height 22
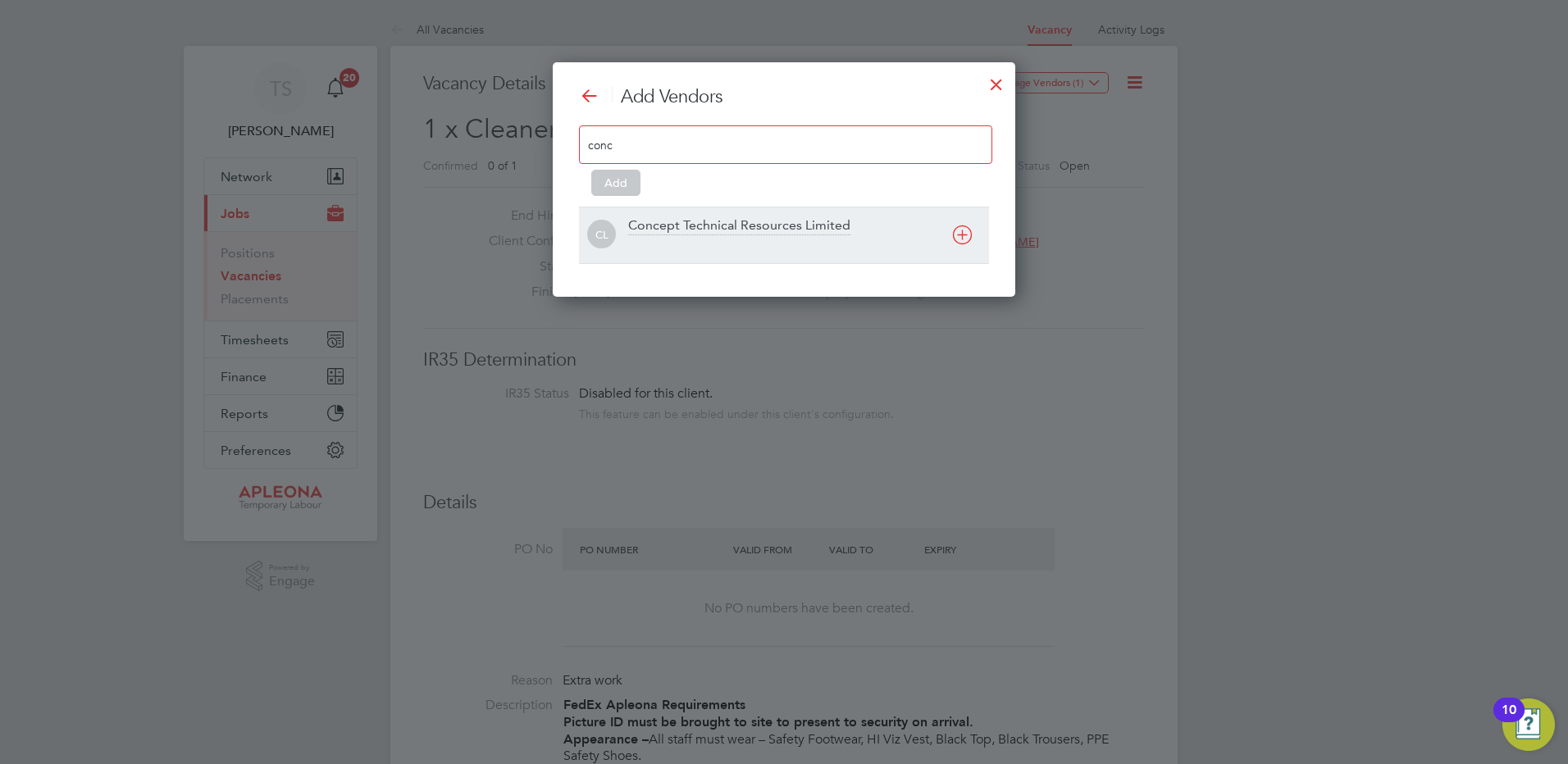
type input "conc"
click at [698, 226] on div "Concept Technical Resources Limited" at bounding box center [739, 227] width 222 height 18
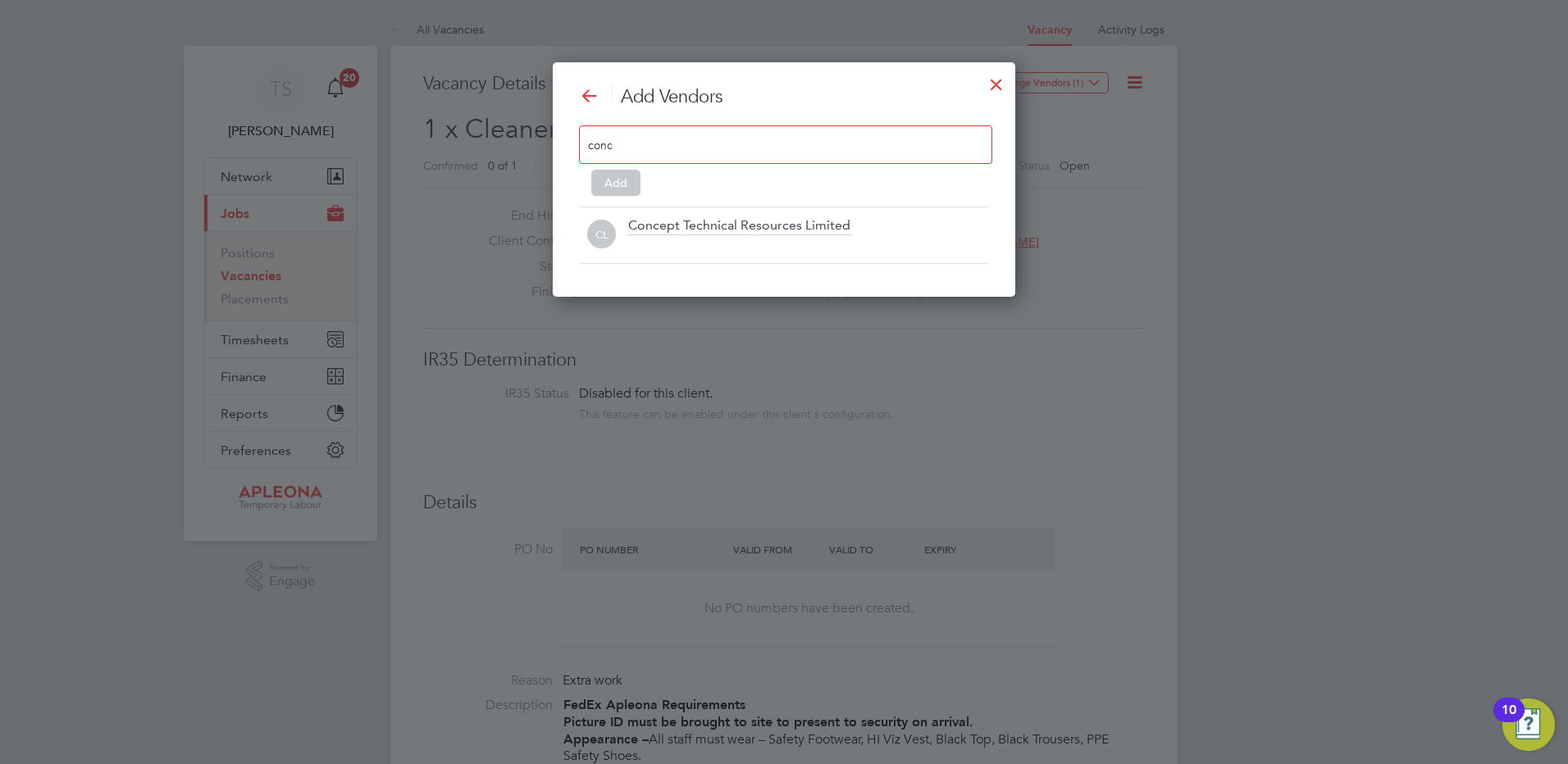
scroll to position [179, 467]
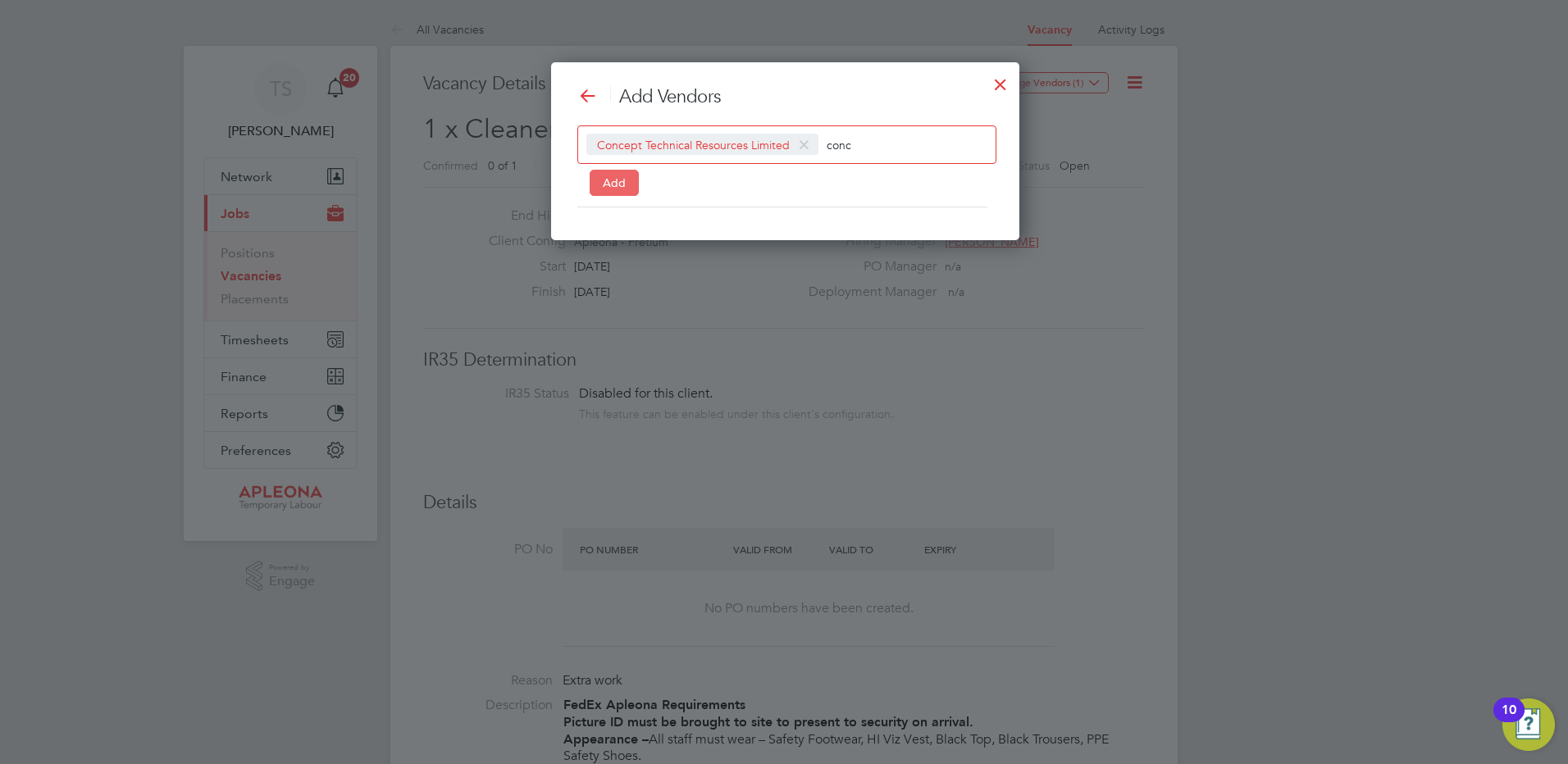
click at [632, 183] on button "Add" at bounding box center [613, 183] width 49 height 26
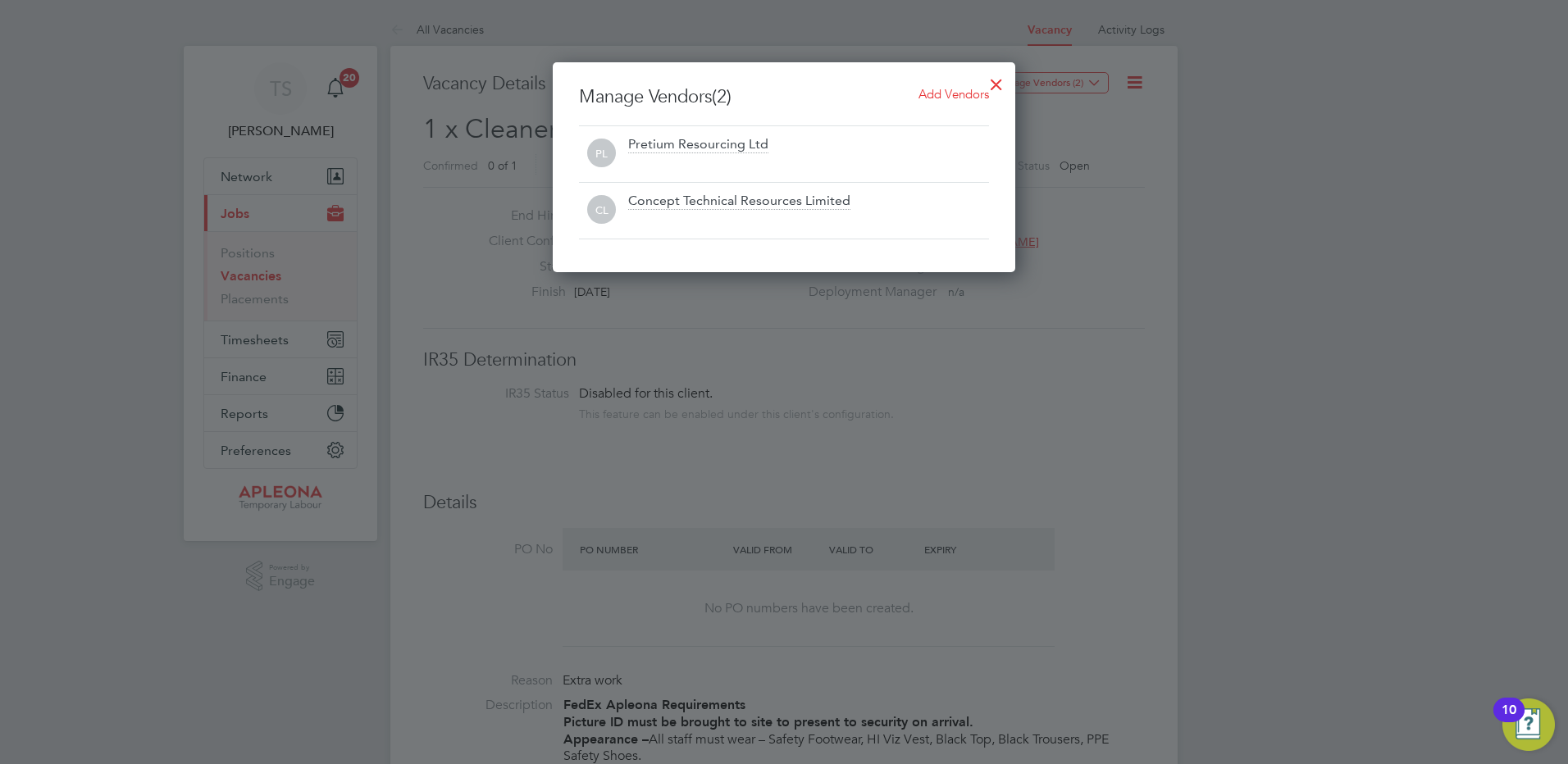
click at [998, 93] on div at bounding box center [997, 80] width 30 height 30
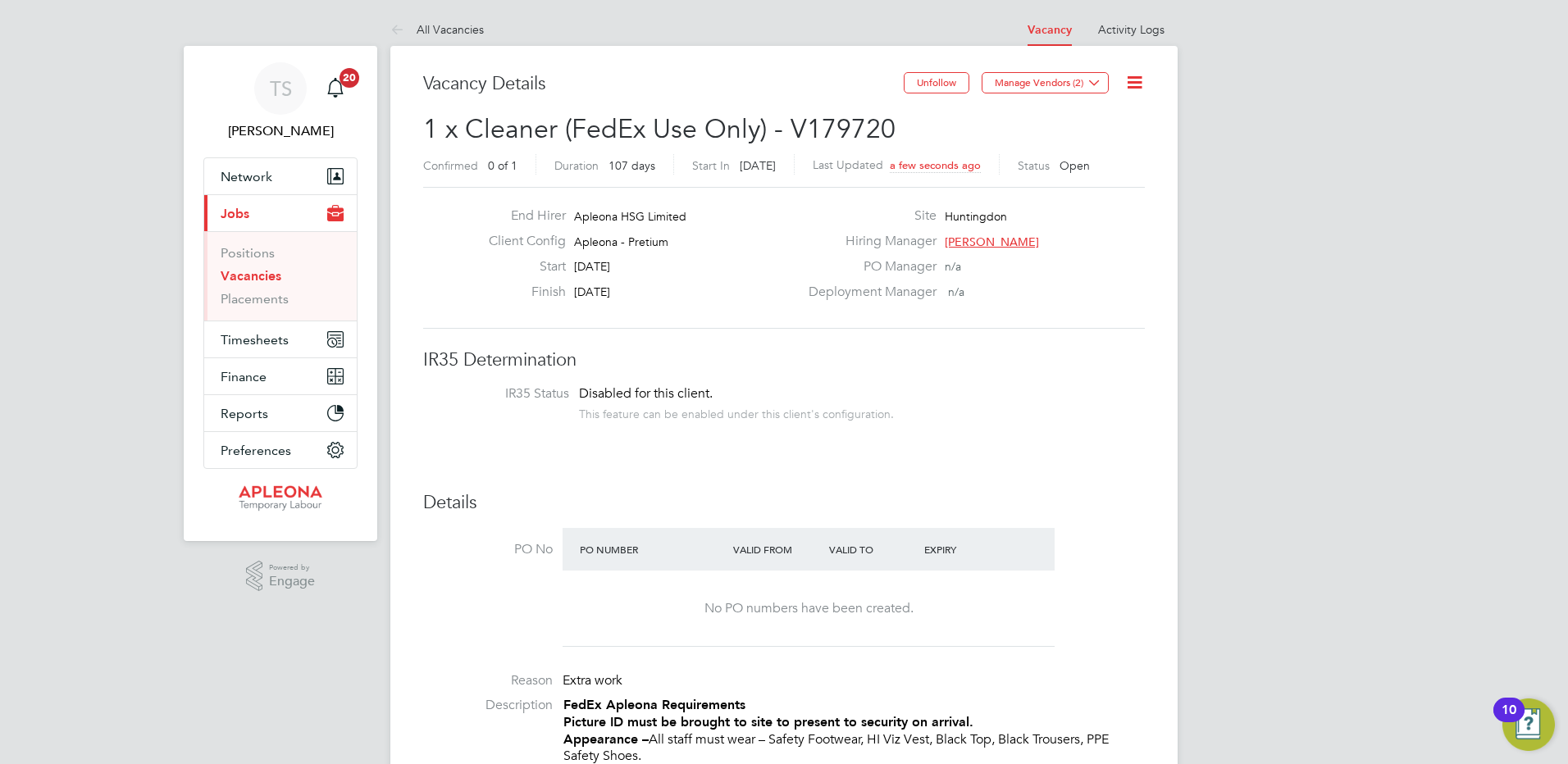
drag, startPoint x: 257, startPoint y: 275, endPoint x: 317, endPoint y: 275, distance: 60.0
click at [257, 275] on link "Vacancies" at bounding box center [251, 276] width 60 height 16
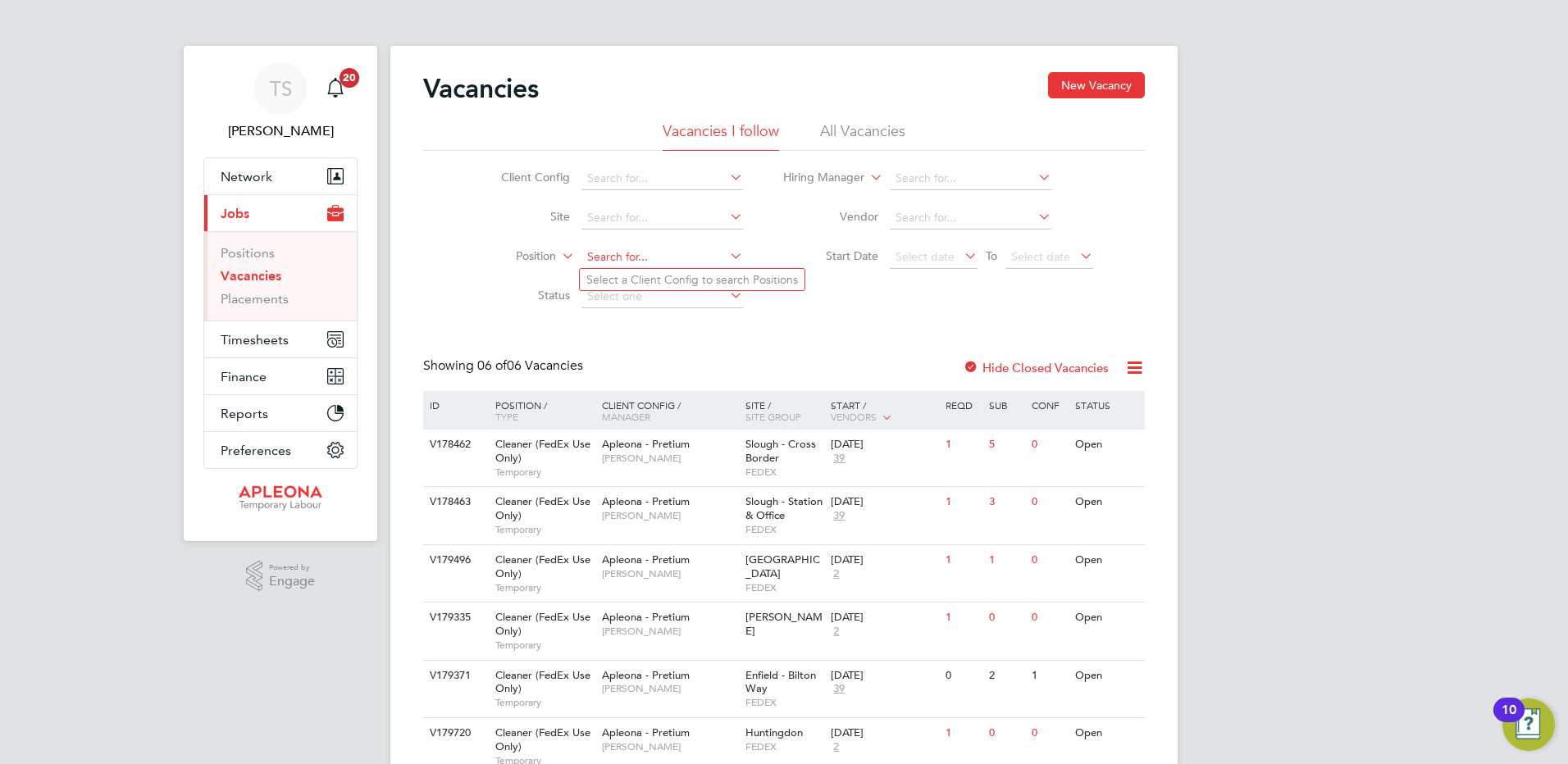
click at [618, 253] on input at bounding box center [661, 257] width 161 height 23
click at [630, 224] on input at bounding box center [661, 219] width 161 height 23
type input "Huntingdon"
click at [629, 238] on b "Huntingdon" at bounding box center [618, 240] width 64 height 14
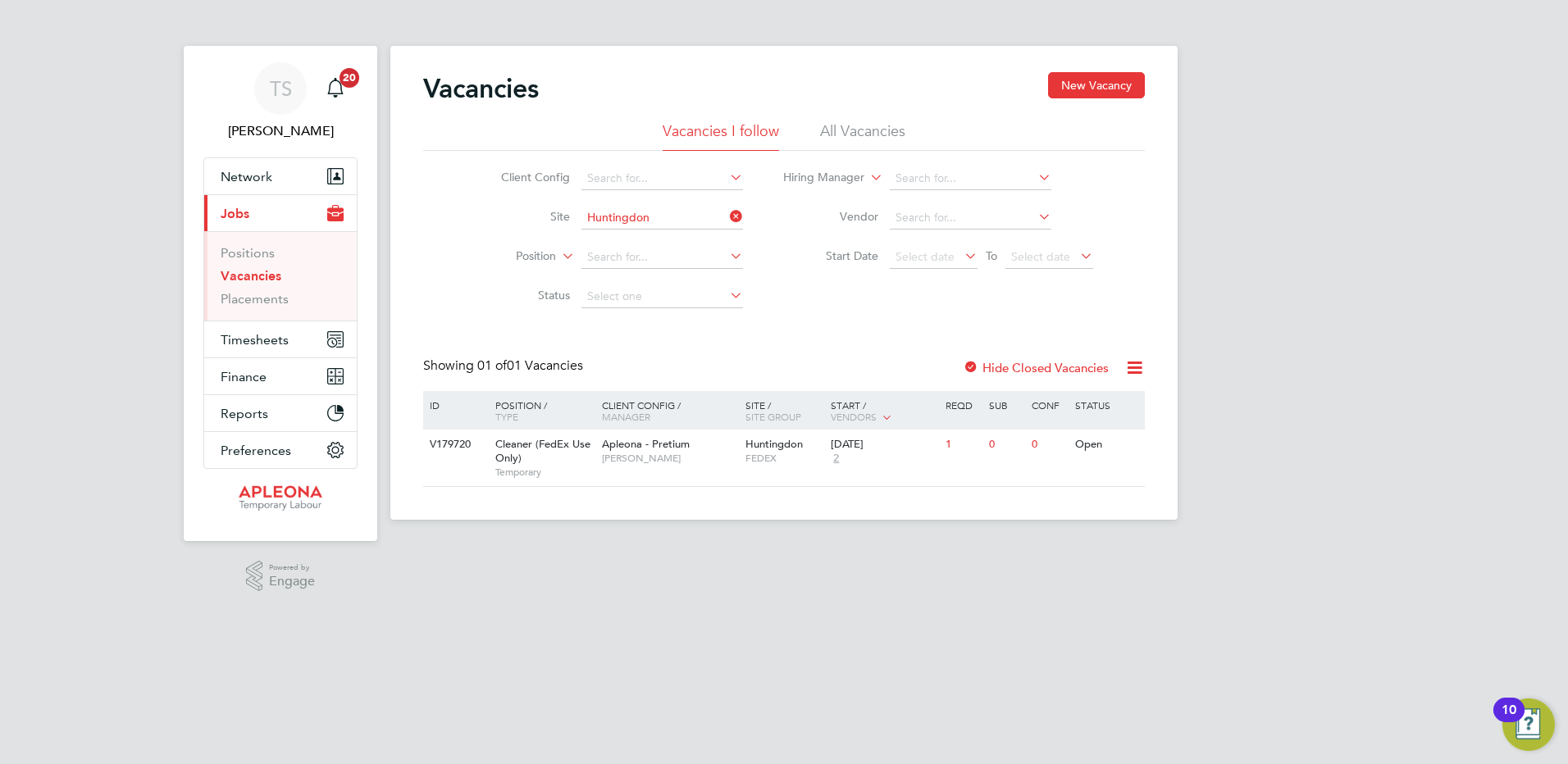
click at [1046, 362] on label "Hide Closed Vacancies" at bounding box center [1036, 368] width 146 height 16
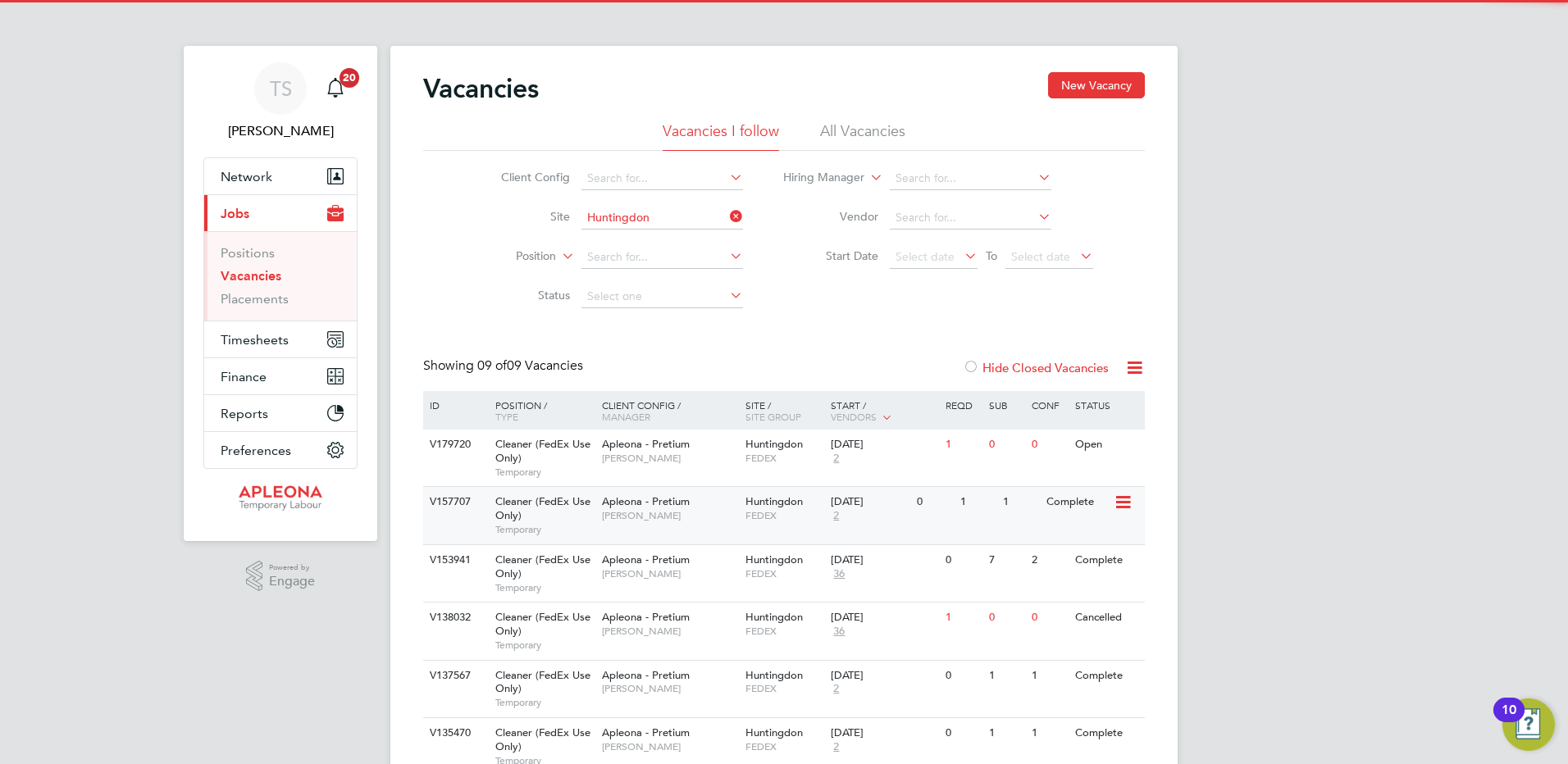
click at [755, 507] on span "Huntingdon" at bounding box center [774, 501] width 57 height 14
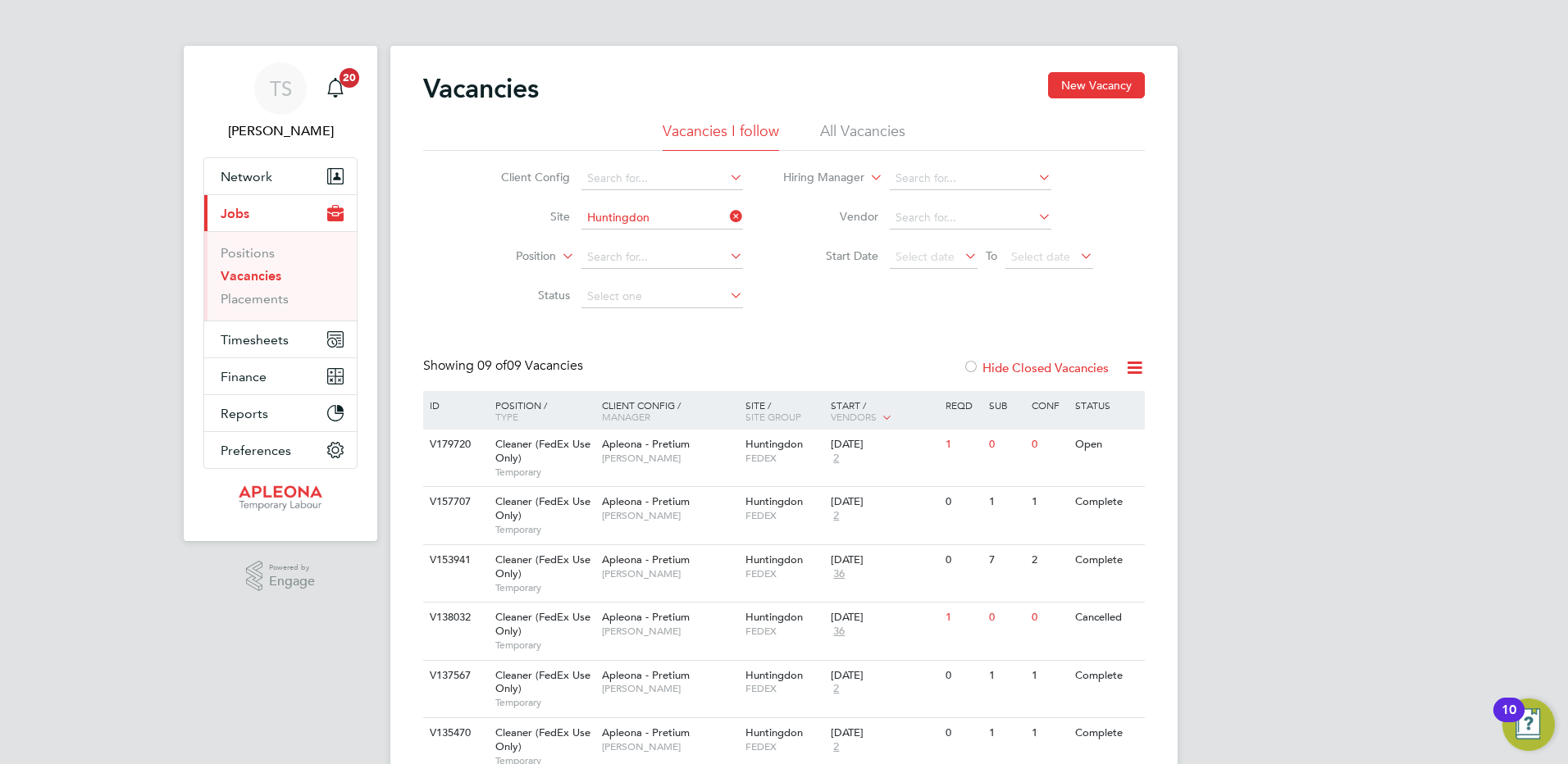
click at [250, 273] on link "Vacancies" at bounding box center [251, 276] width 60 height 16
click at [833, 674] on div "28 Aug 2025" at bounding box center [870, 675] width 78 height 14
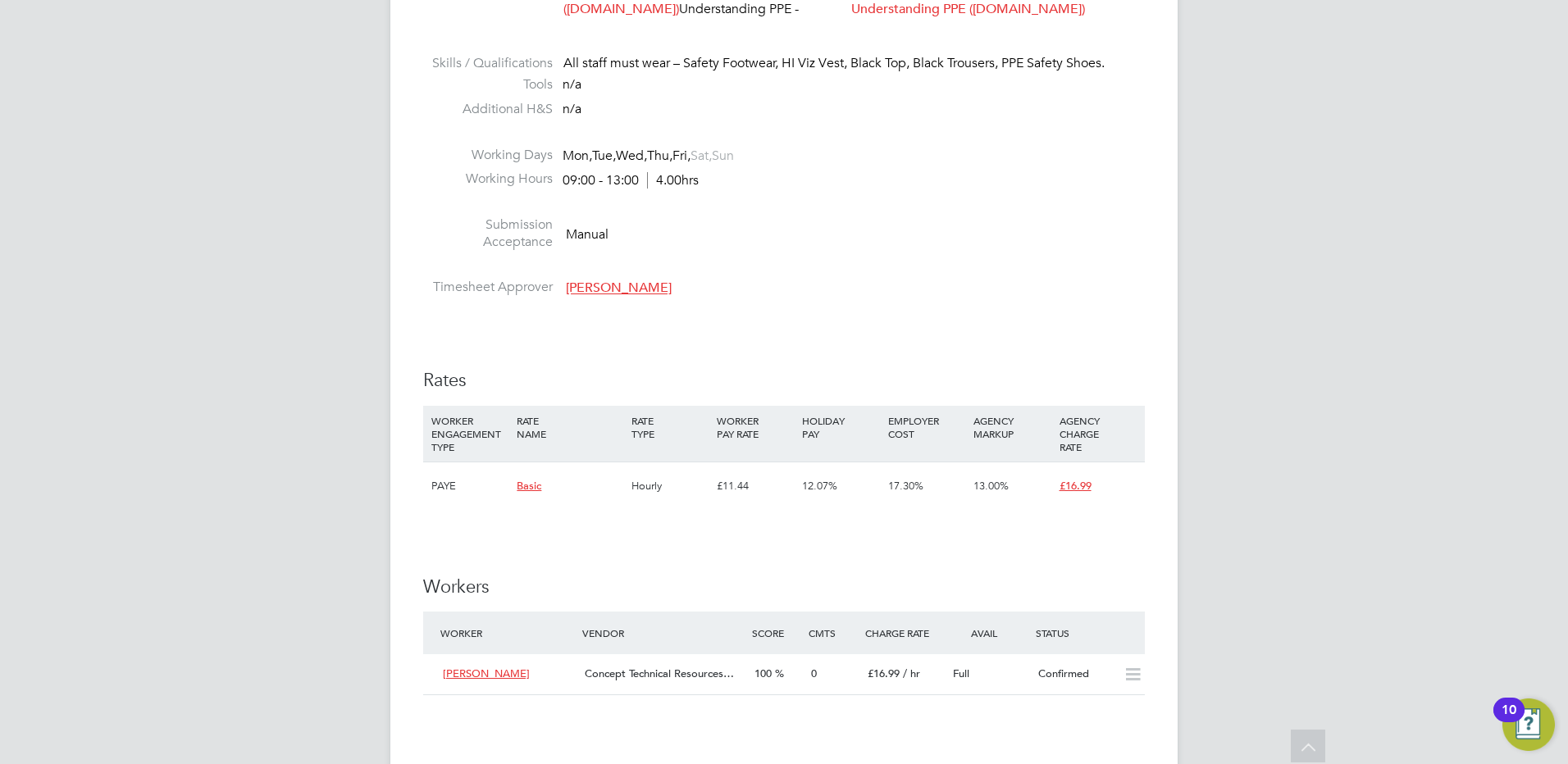
scroll to position [1066, 0]
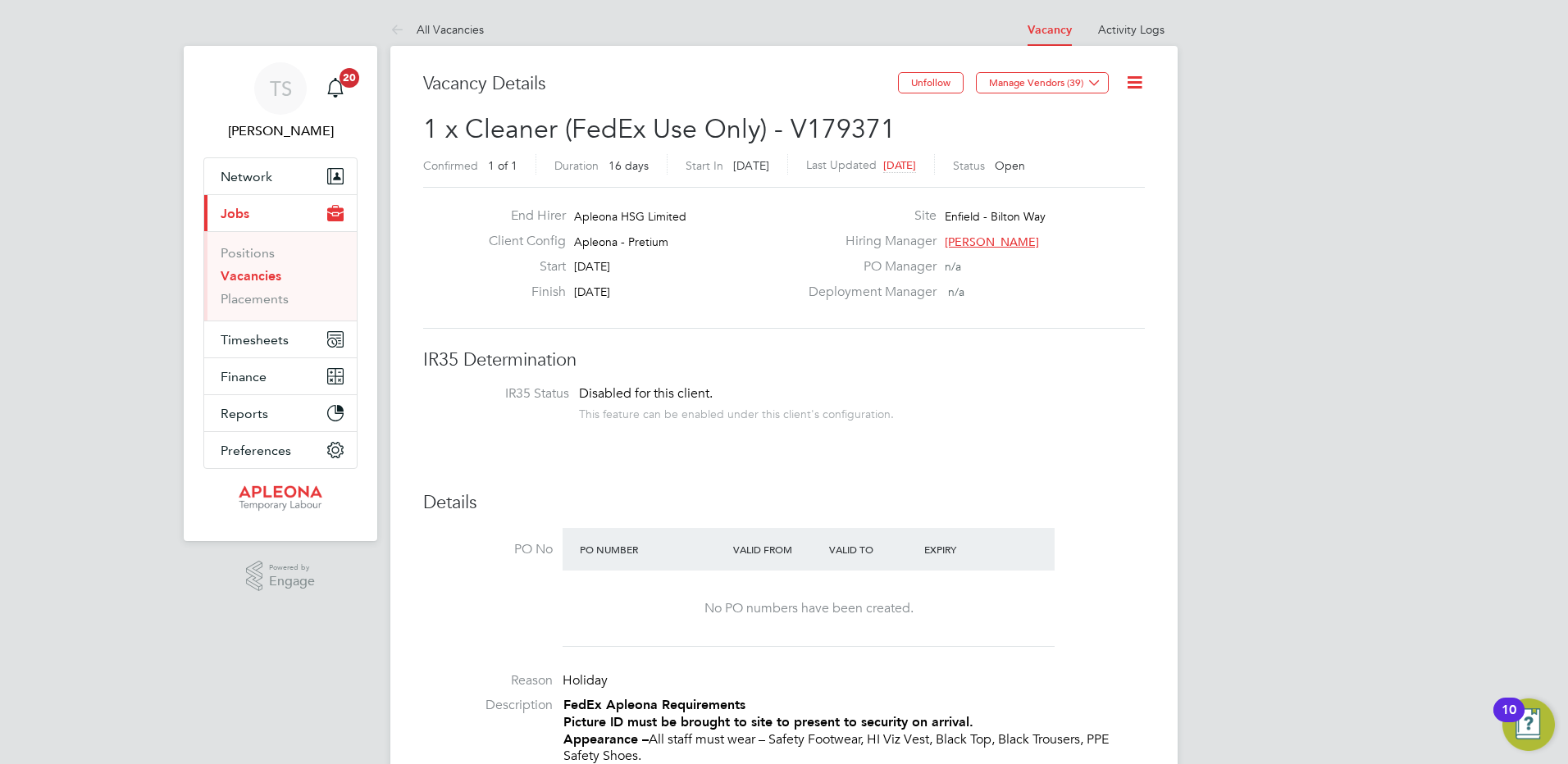
click at [249, 276] on link "Vacancies" at bounding box center [251, 276] width 60 height 16
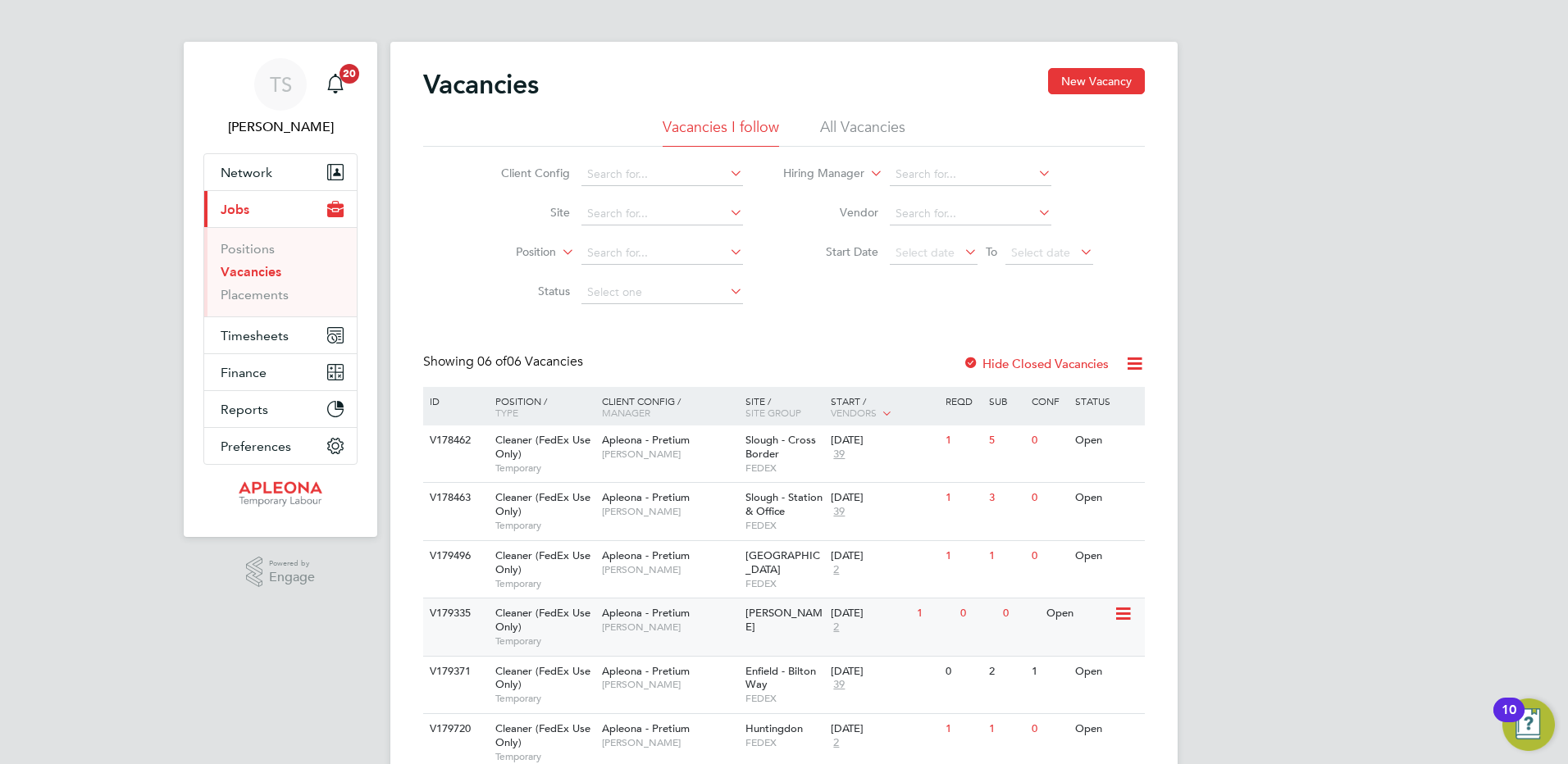
scroll to position [70, 0]
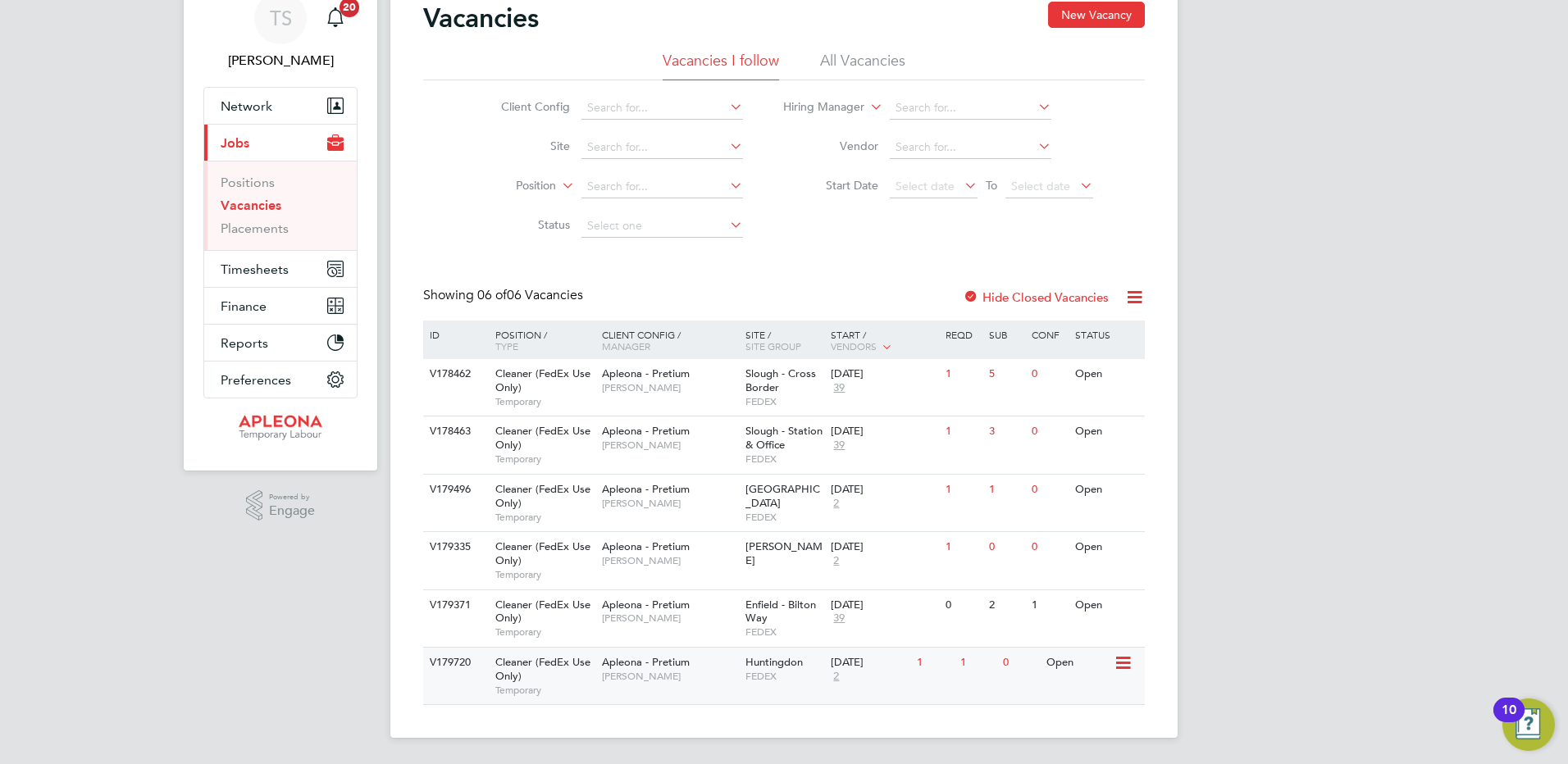
click at [1117, 668] on icon at bounding box center [1122, 664] width 17 height 20
click at [1073, 699] on li "View Details" at bounding box center [1081, 698] width 95 height 23
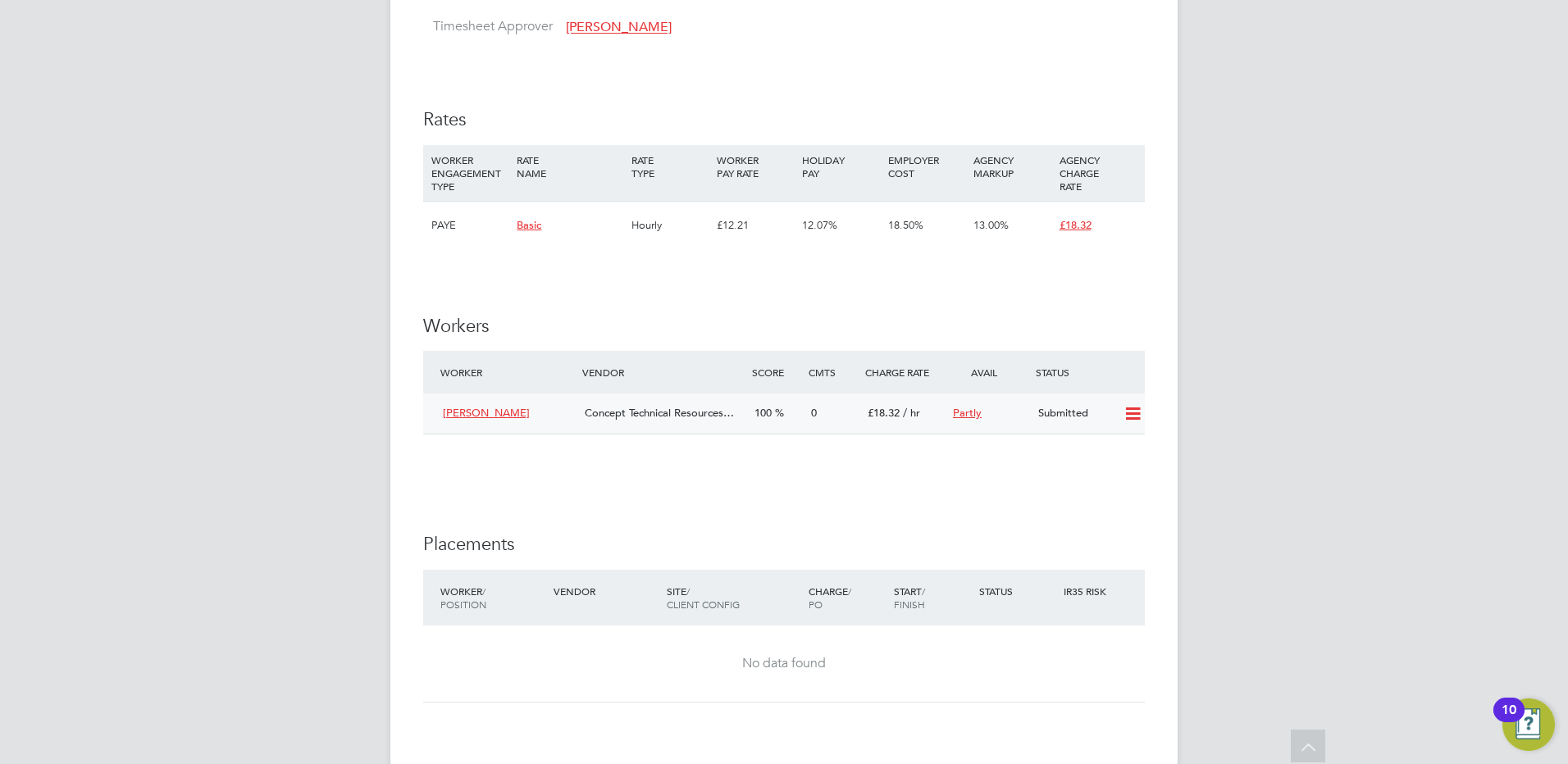
click at [1138, 412] on icon at bounding box center [1133, 414] width 21 height 13
click at [1110, 444] on li "Offer" at bounding box center [1111, 449] width 57 height 23
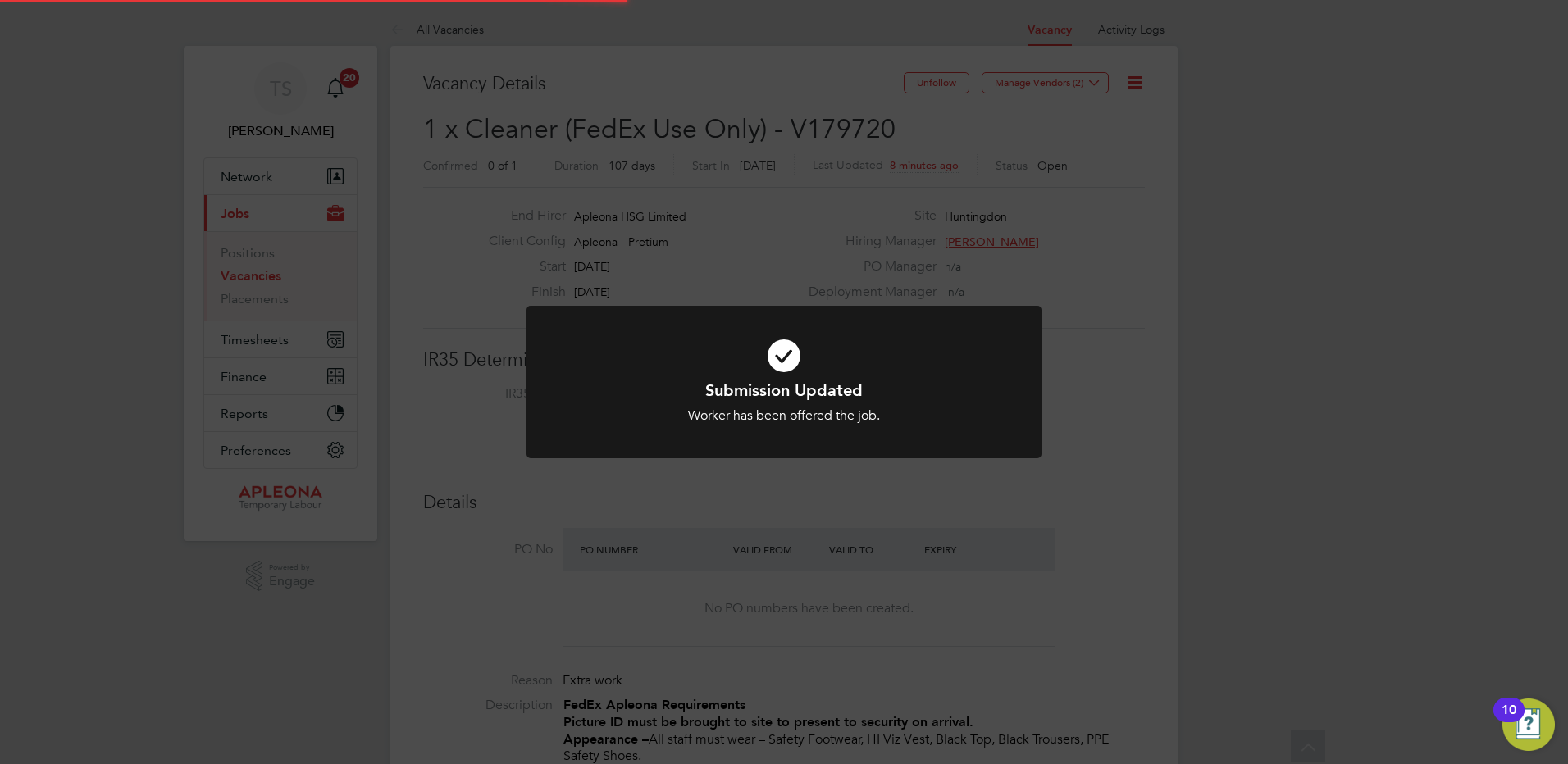
scroll to position [48, 115]
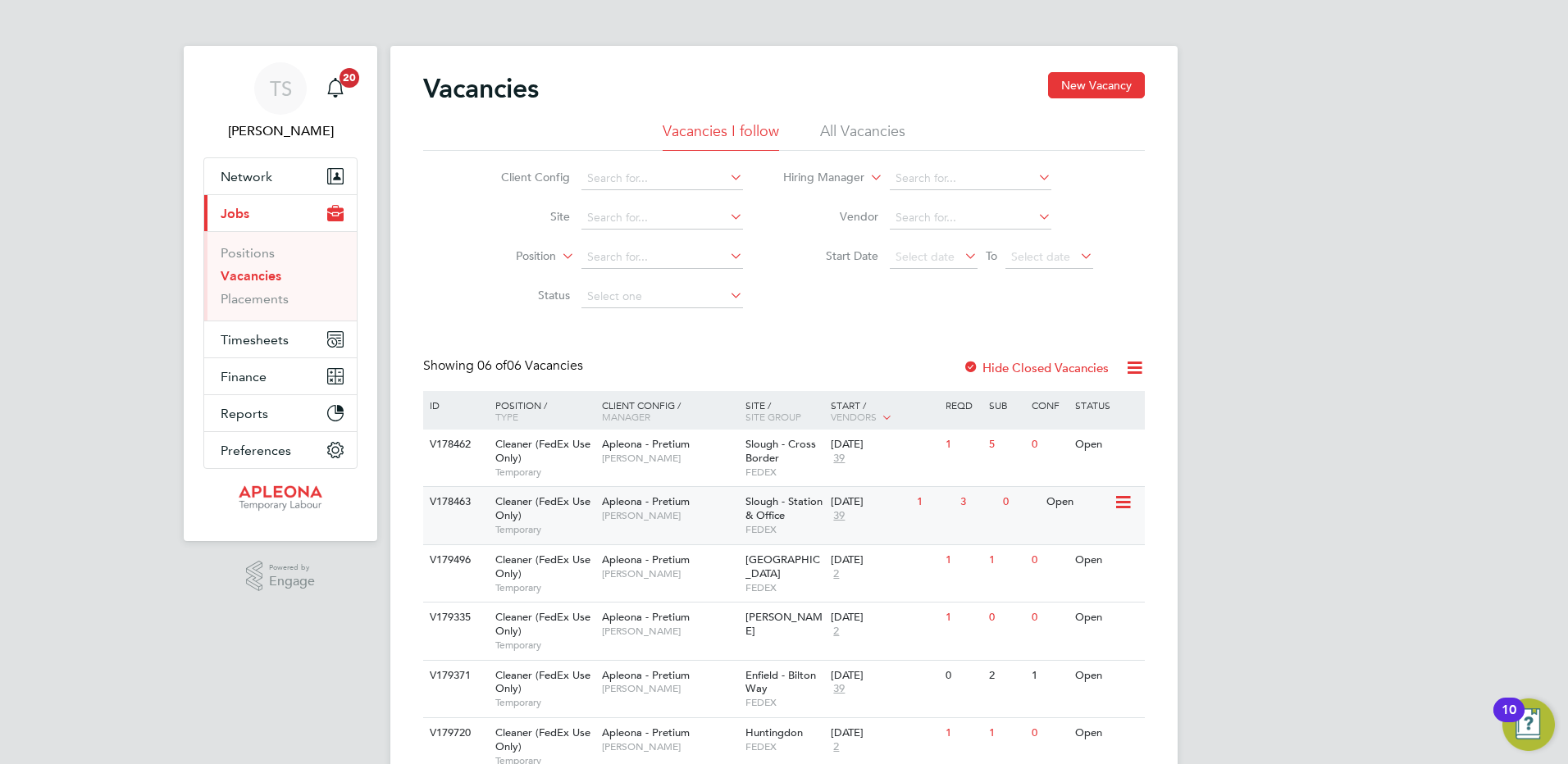
click at [859, 515] on div "[DATE] 39" at bounding box center [870, 508] width 86 height 44
click at [768, 456] on span "Slough - Cross Border" at bounding box center [781, 451] width 70 height 28
click at [1120, 564] on icon at bounding box center [1122, 561] width 17 height 20
click at [1092, 597] on li "View Details" at bounding box center [1081, 598] width 95 height 23
click at [755, 695] on span "Enfield - Bilton Way" at bounding box center [781, 682] width 70 height 28
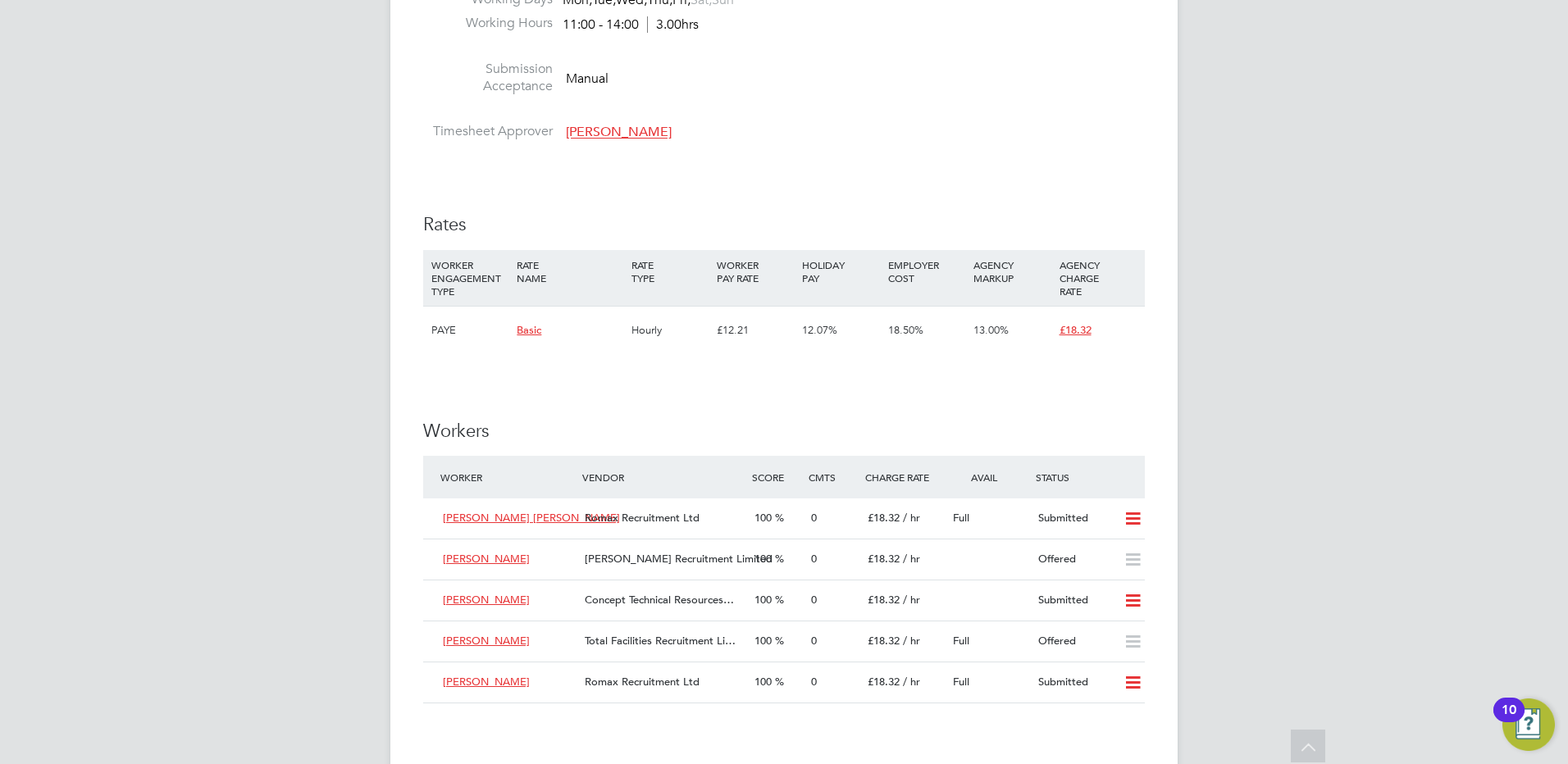
scroll to position [1230, 0]
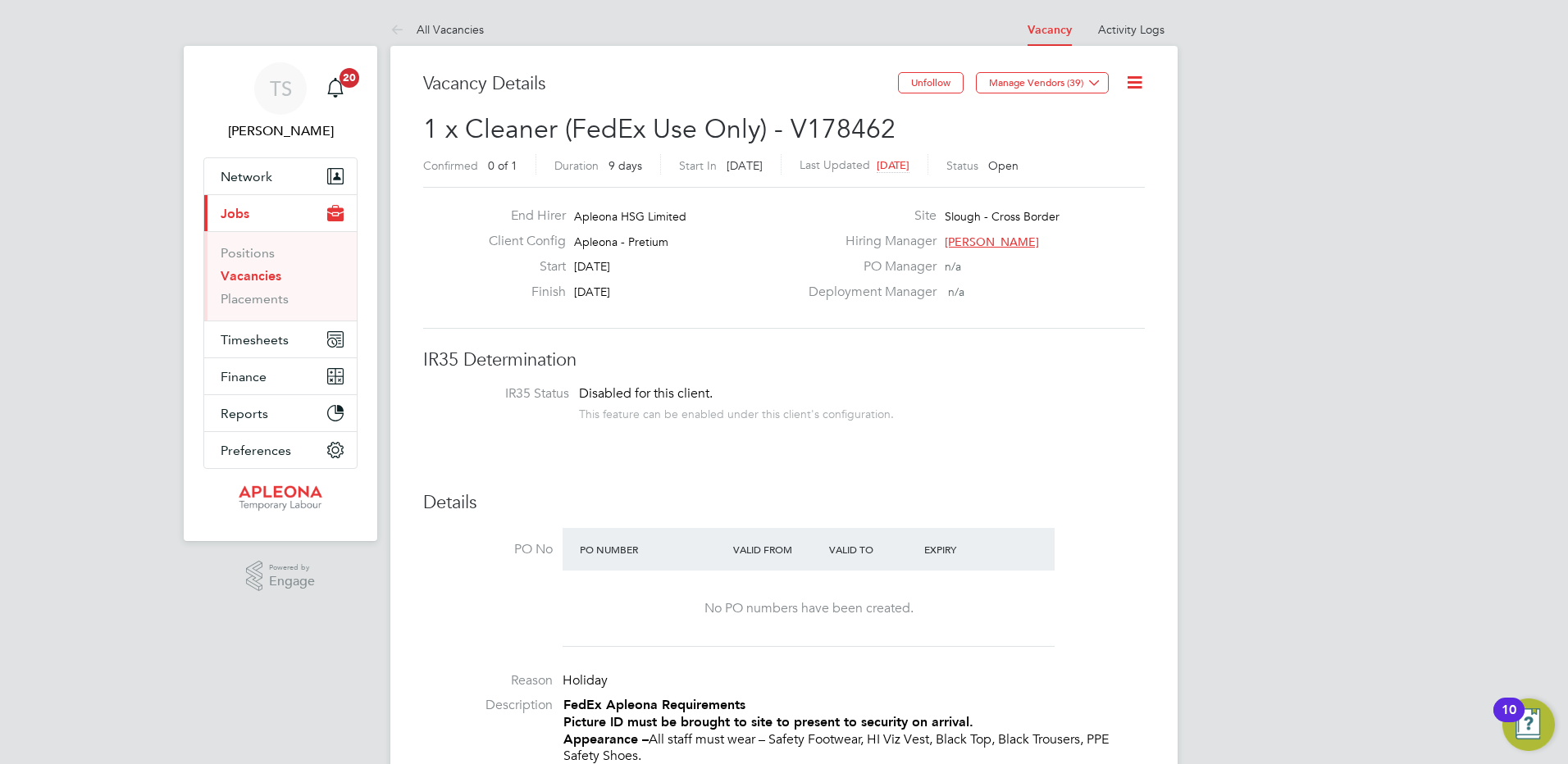
click at [1141, 82] on icon at bounding box center [1134, 82] width 21 height 21
click at [1078, 144] on li "Update Status" at bounding box center [1094, 144] width 95 height 23
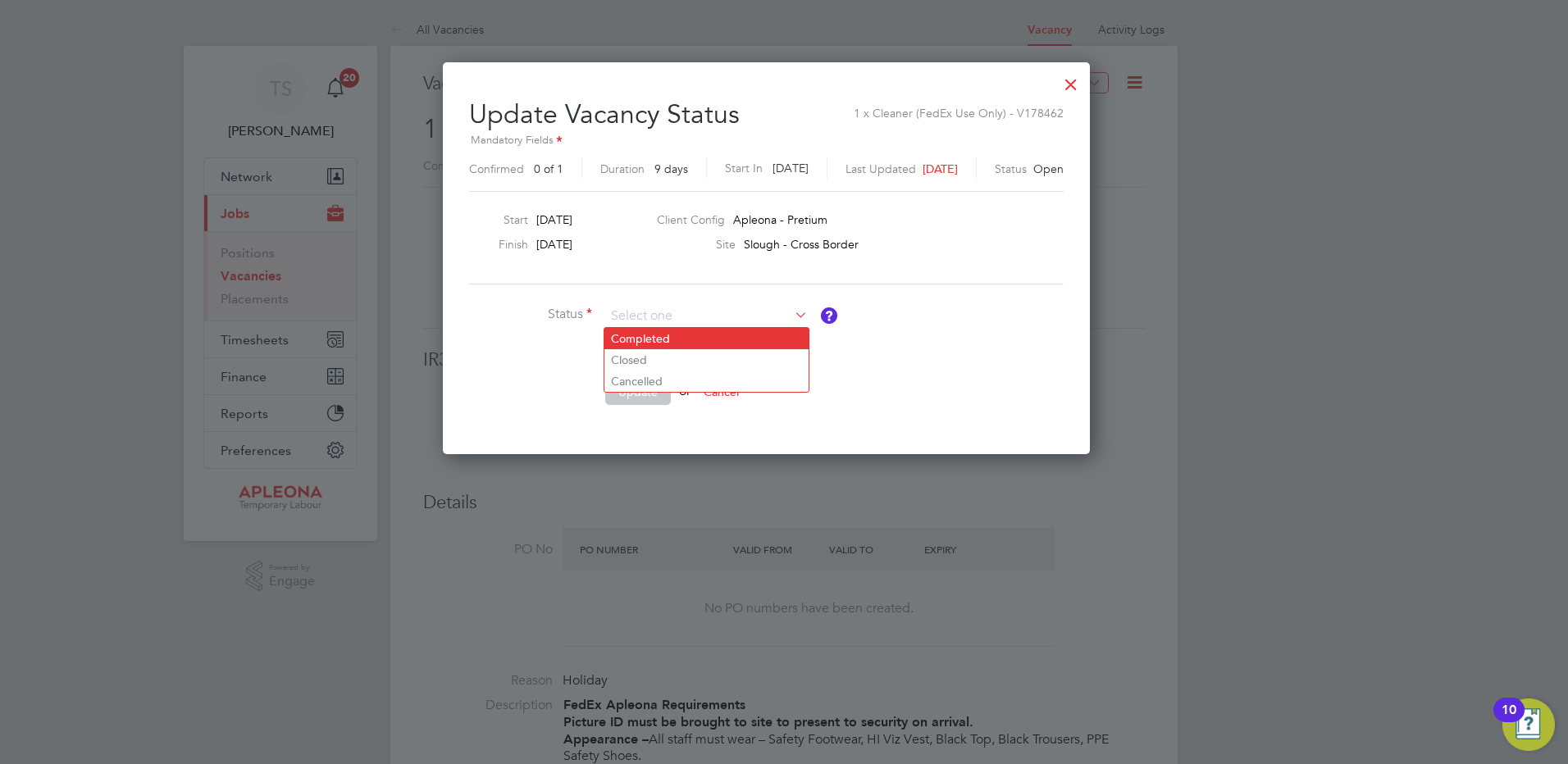
click at [646, 339] on li "Completed" at bounding box center [706, 339] width 204 height 22
type input "Completed"
click at [632, 397] on button "Update" at bounding box center [637, 392] width 65 height 26
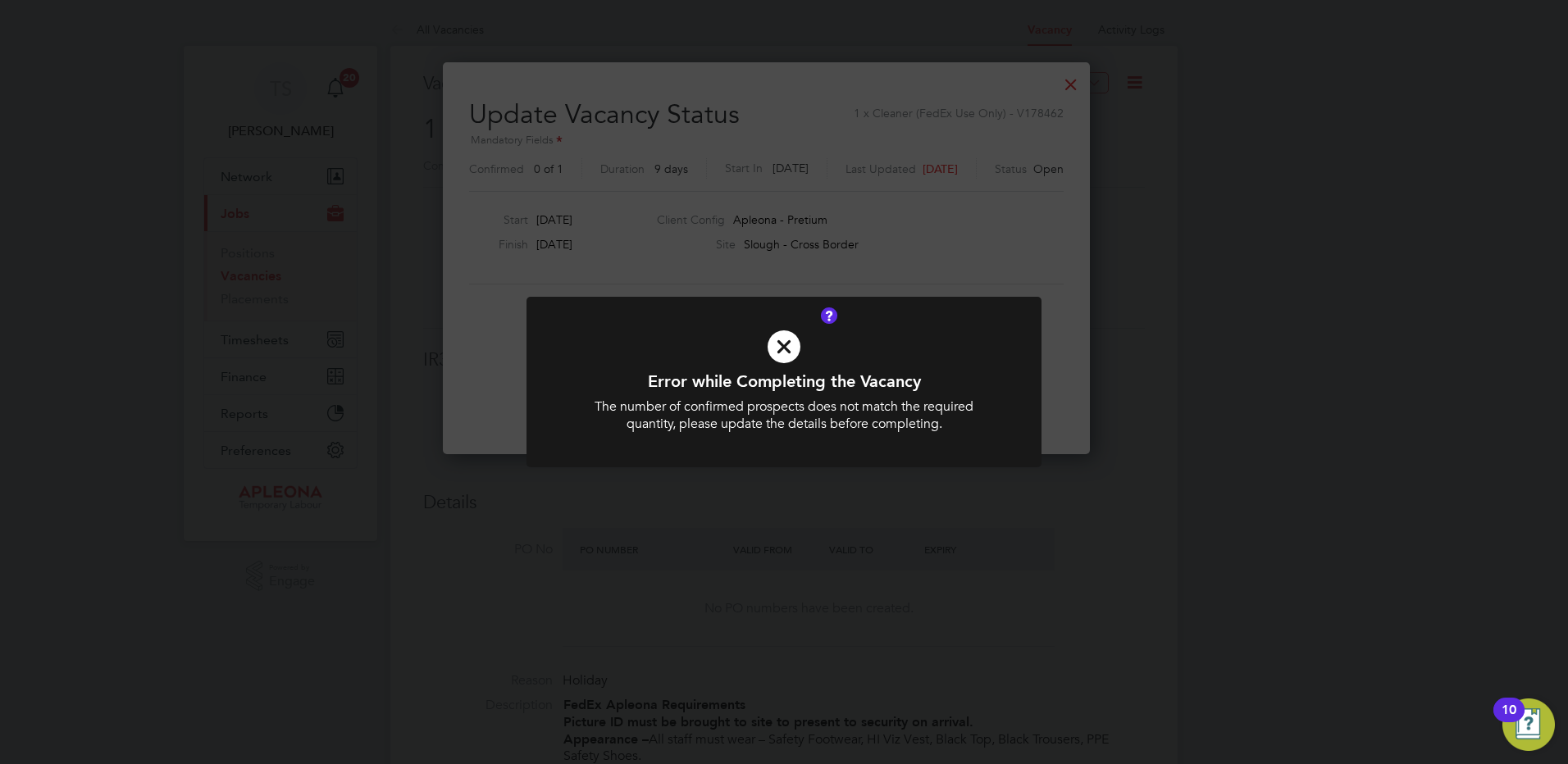
click at [775, 353] on icon at bounding box center [784, 346] width 426 height 64
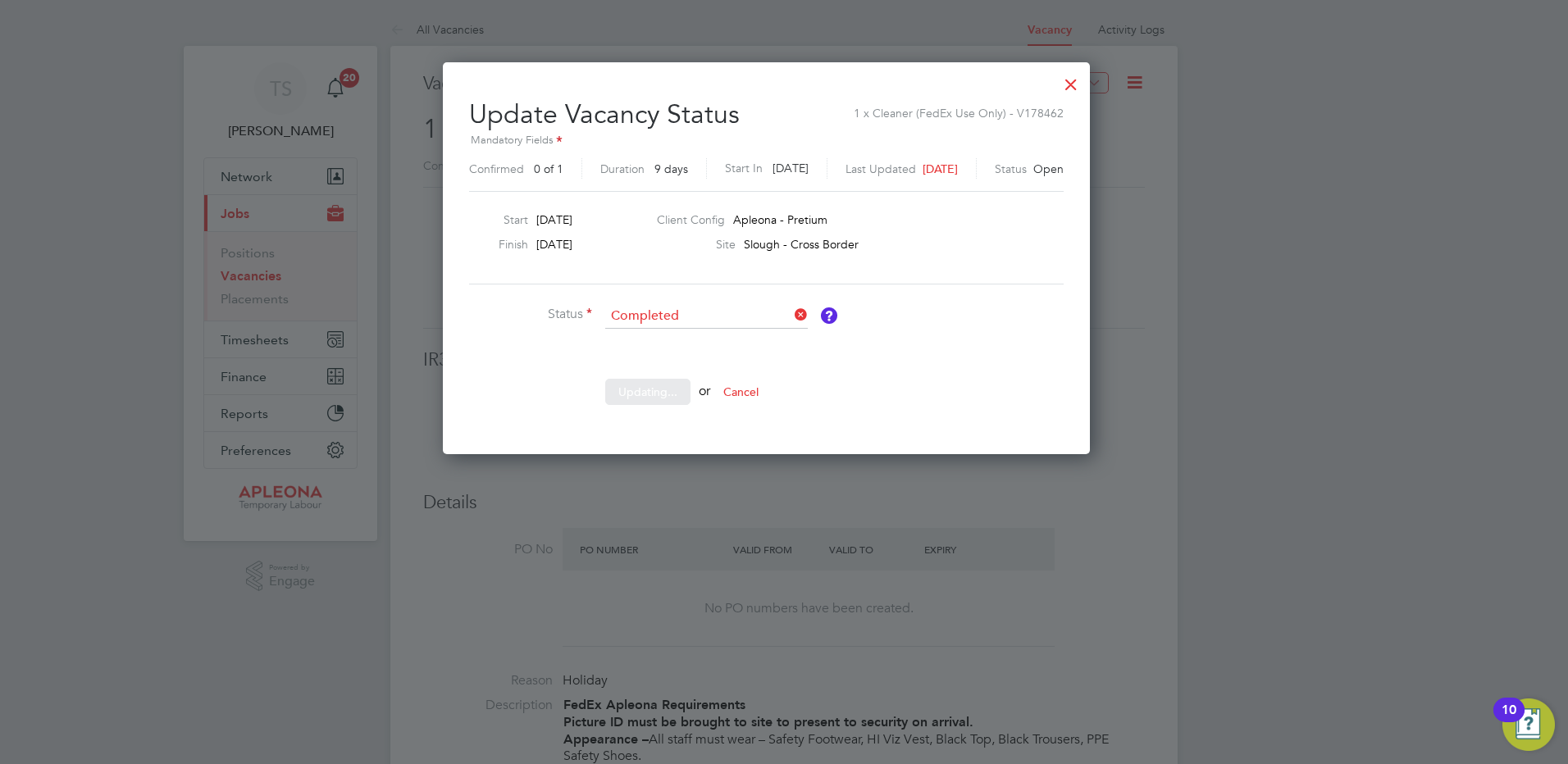
click at [1086, 76] on div at bounding box center [1071, 80] width 30 height 30
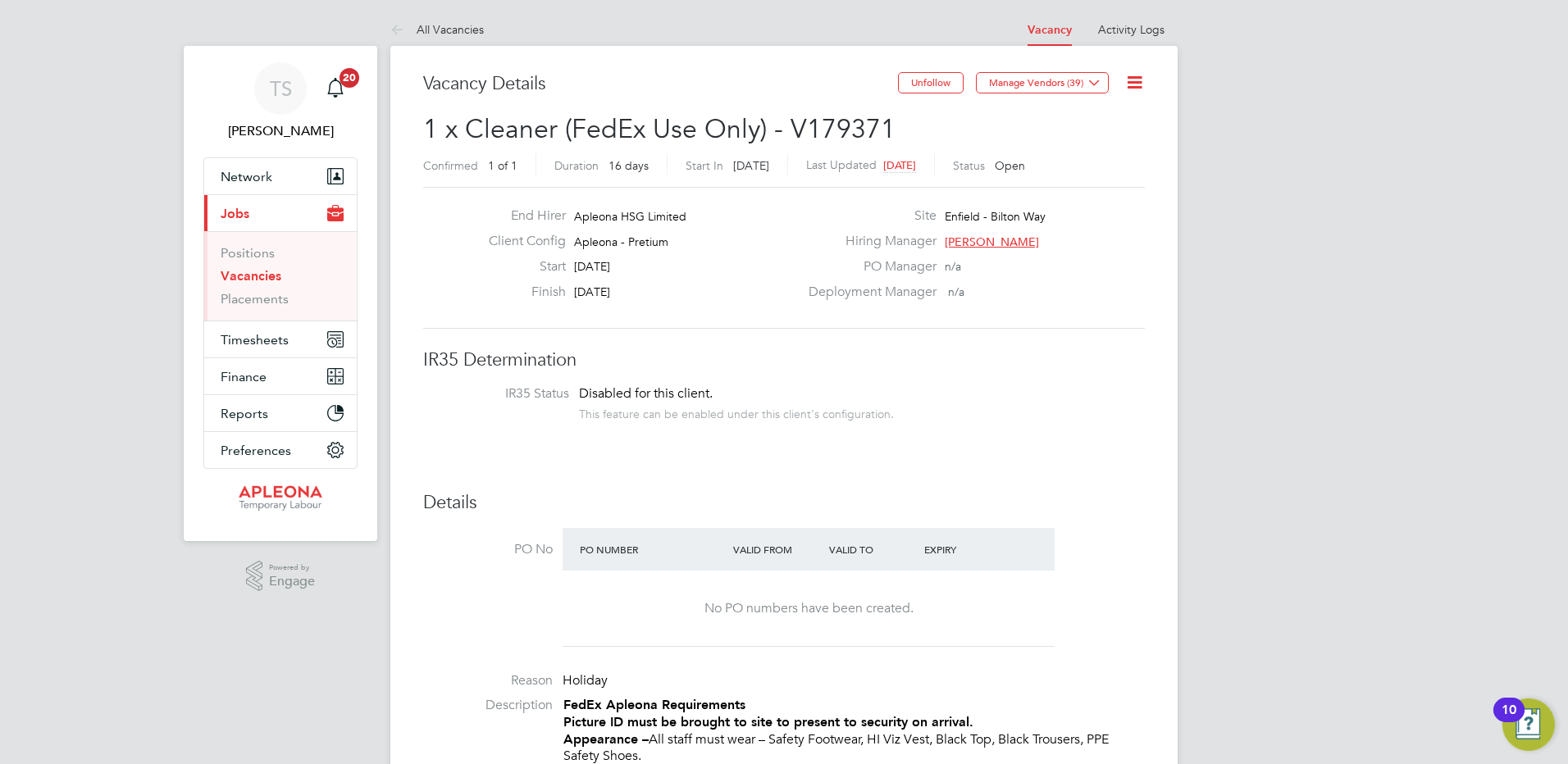
click at [1134, 74] on icon at bounding box center [1134, 82] width 21 height 21
click at [1099, 145] on li "Update Status" at bounding box center [1094, 144] width 95 height 23
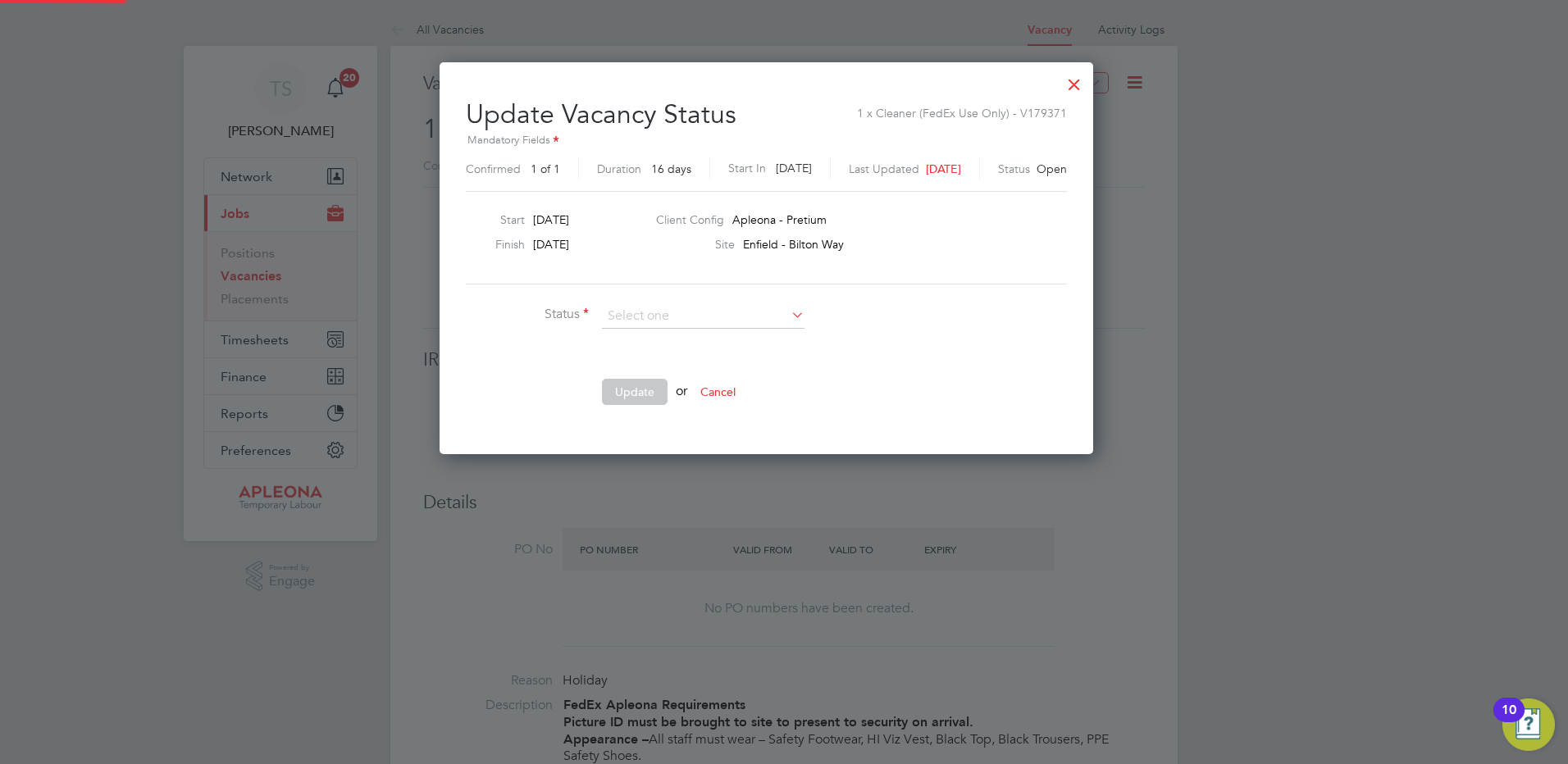
scroll to position [25, 442]
click at [654, 335] on li "Completed" at bounding box center [703, 338] width 204 height 22
type input "Completed"
click at [623, 392] on button "Update" at bounding box center [634, 392] width 65 height 26
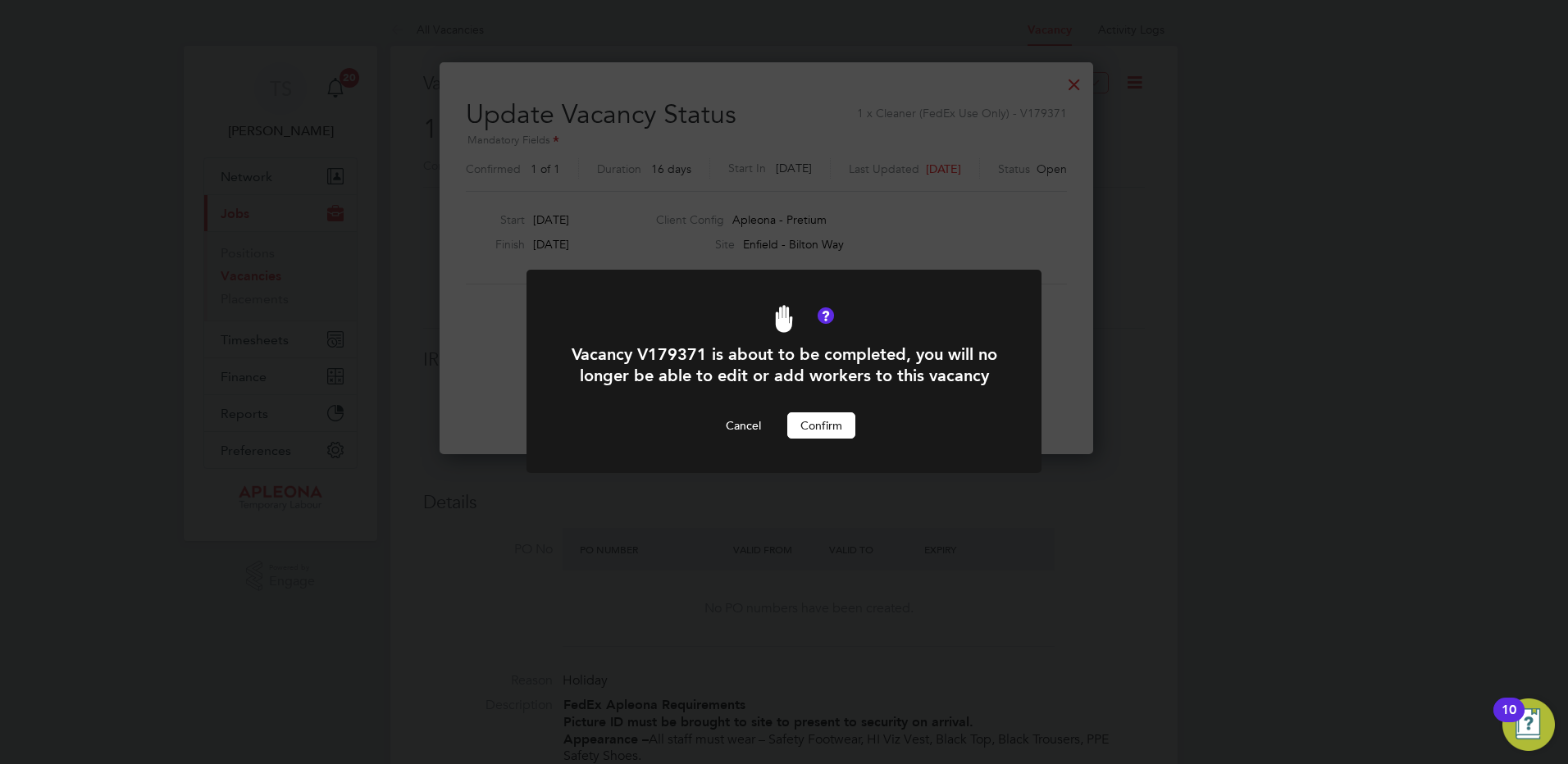
click at [803, 439] on button "Confirm" at bounding box center [821, 425] width 68 height 26
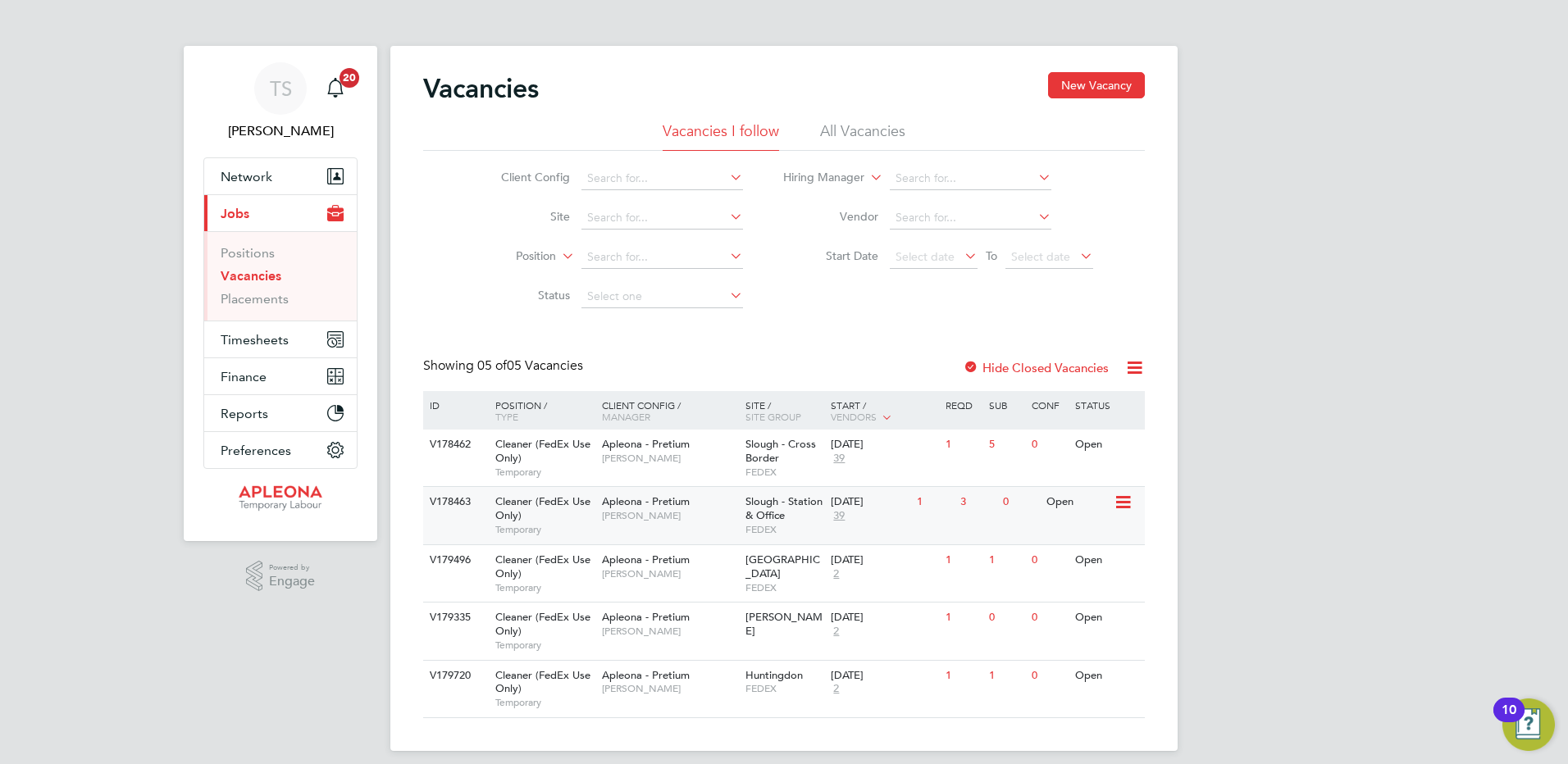
click at [796, 519] on div "Slough - Station & Office FEDEX" at bounding box center [785, 515] width 86 height 56
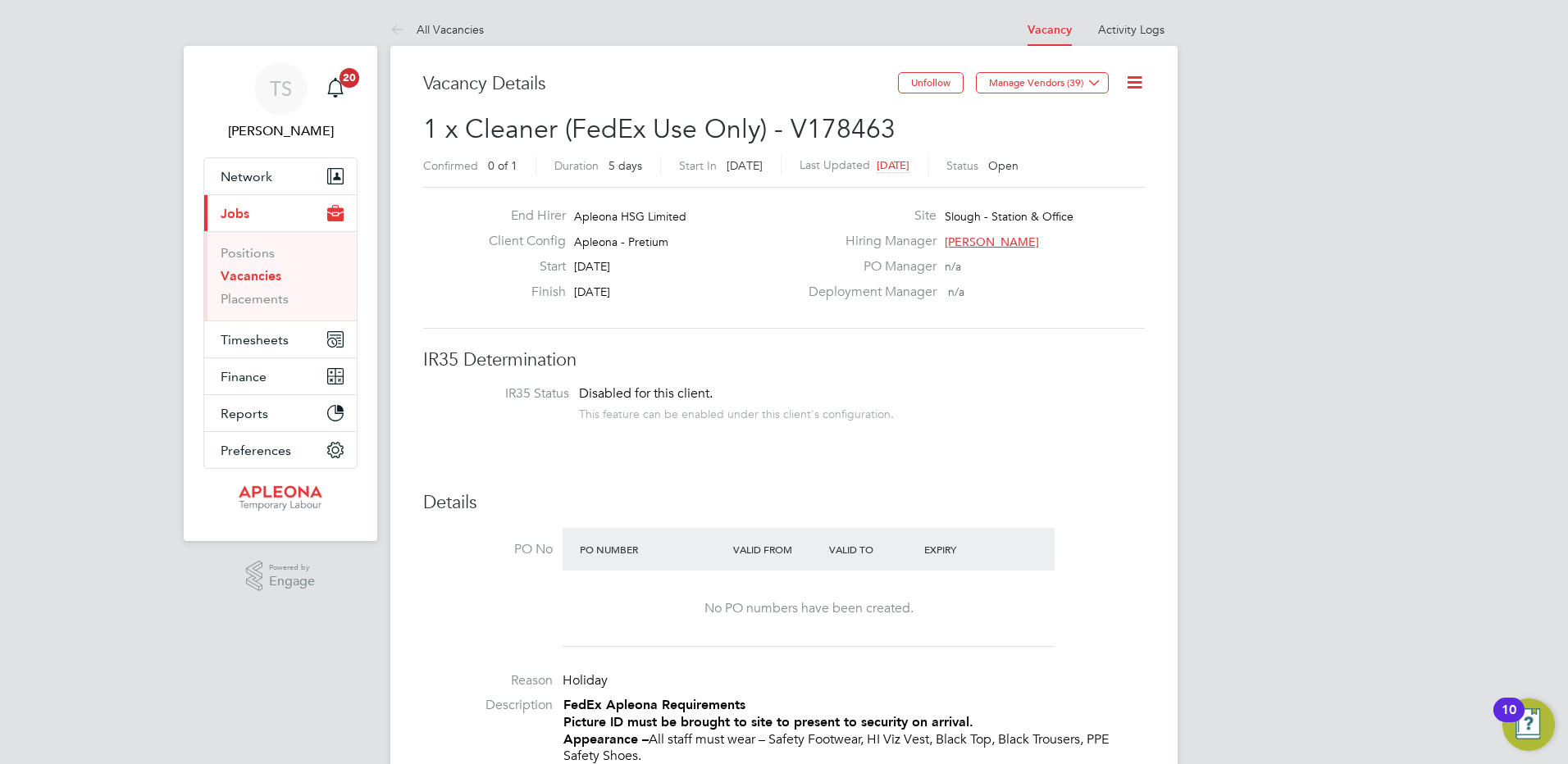
click at [242, 276] on link "Vacancies" at bounding box center [251, 276] width 60 height 16
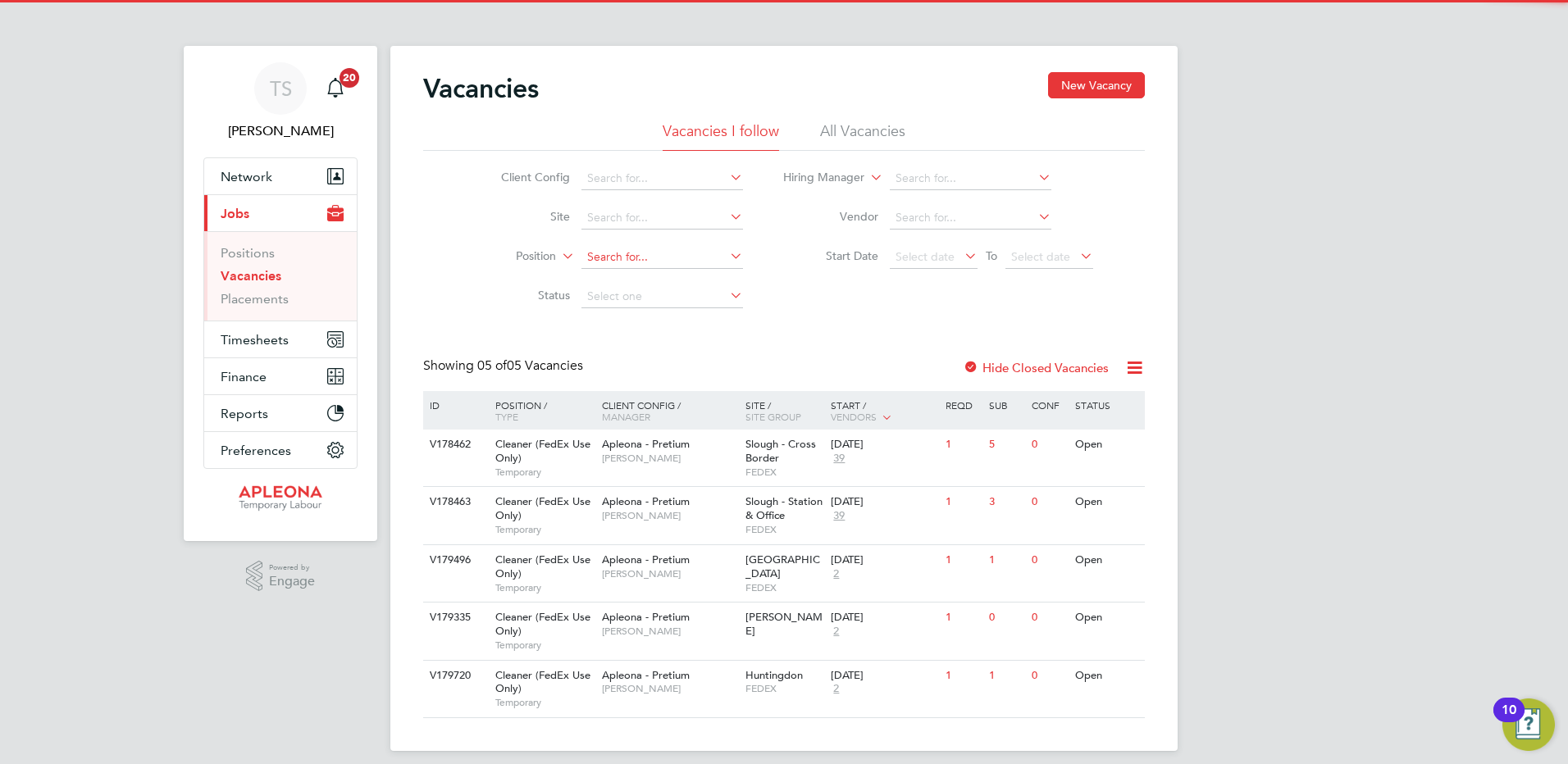
click at [608, 252] on input at bounding box center [661, 257] width 161 height 23
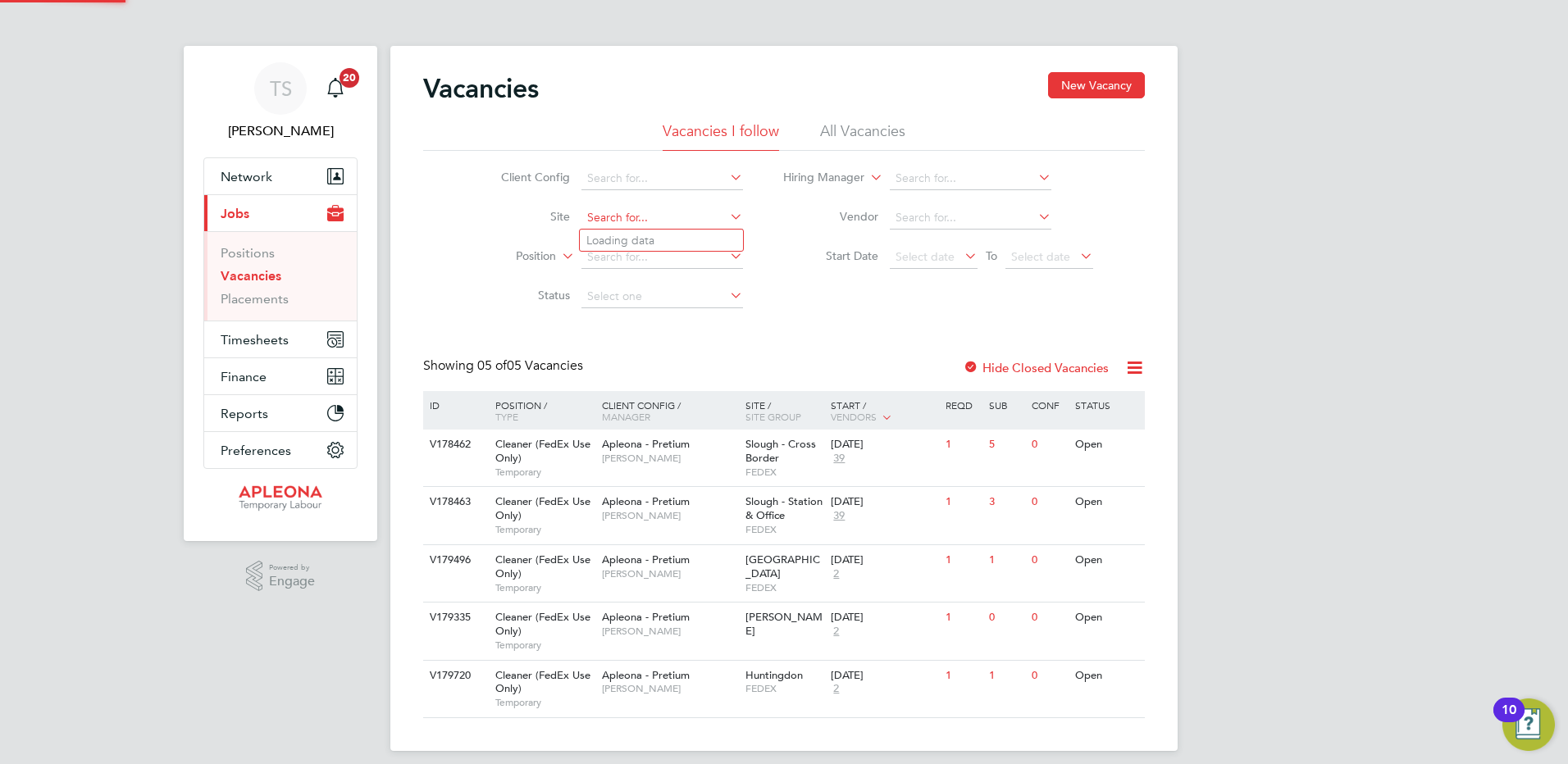
click at [606, 223] on input at bounding box center [661, 219] width 161 height 23
click at [665, 238] on b "Larkfield" at bounding box center [671, 240] width 47 height 14
type input "Maidstone - Larkfield"
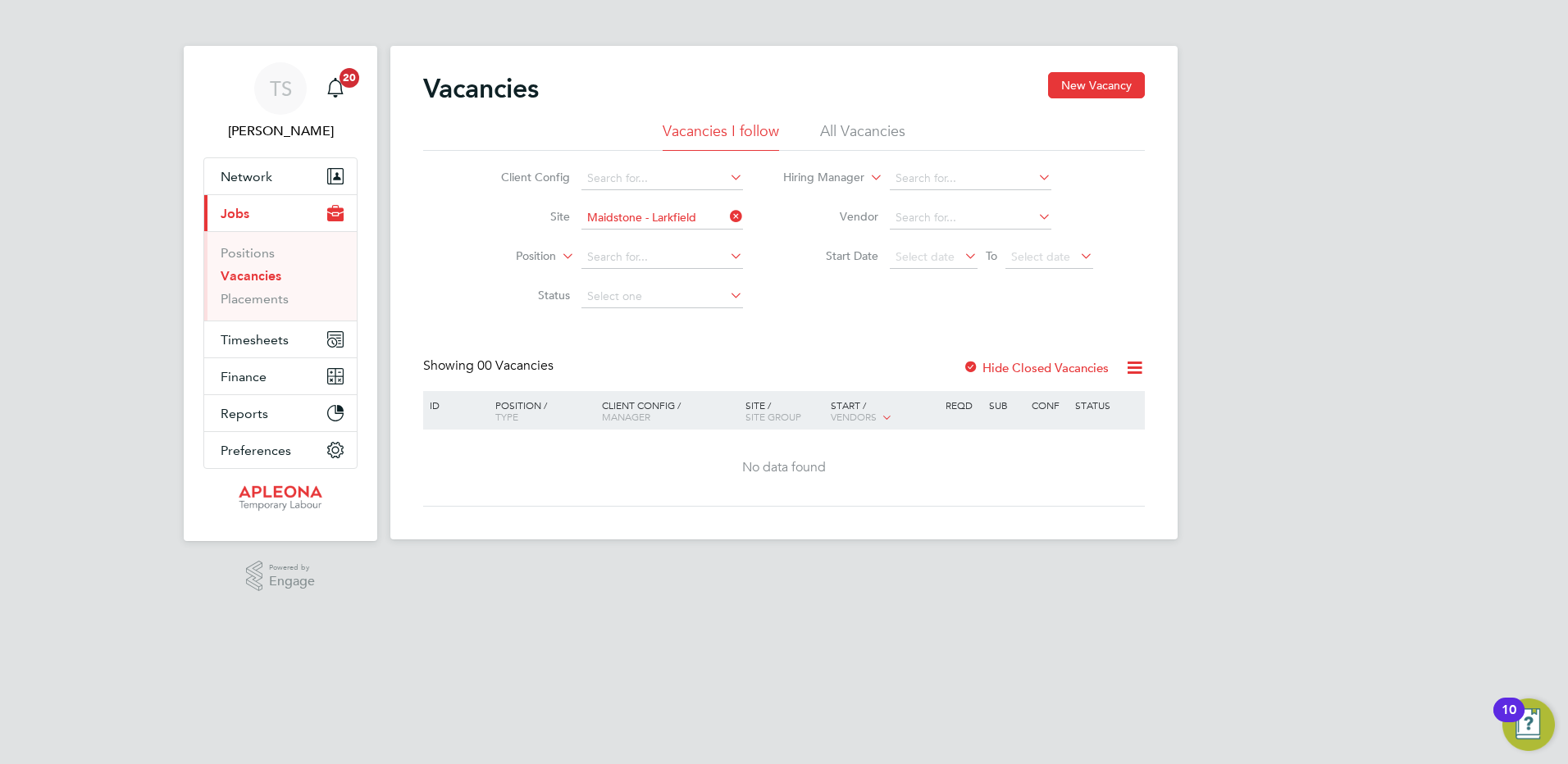
click at [1019, 371] on label "Hide Closed Vacancies" at bounding box center [1036, 368] width 146 height 16
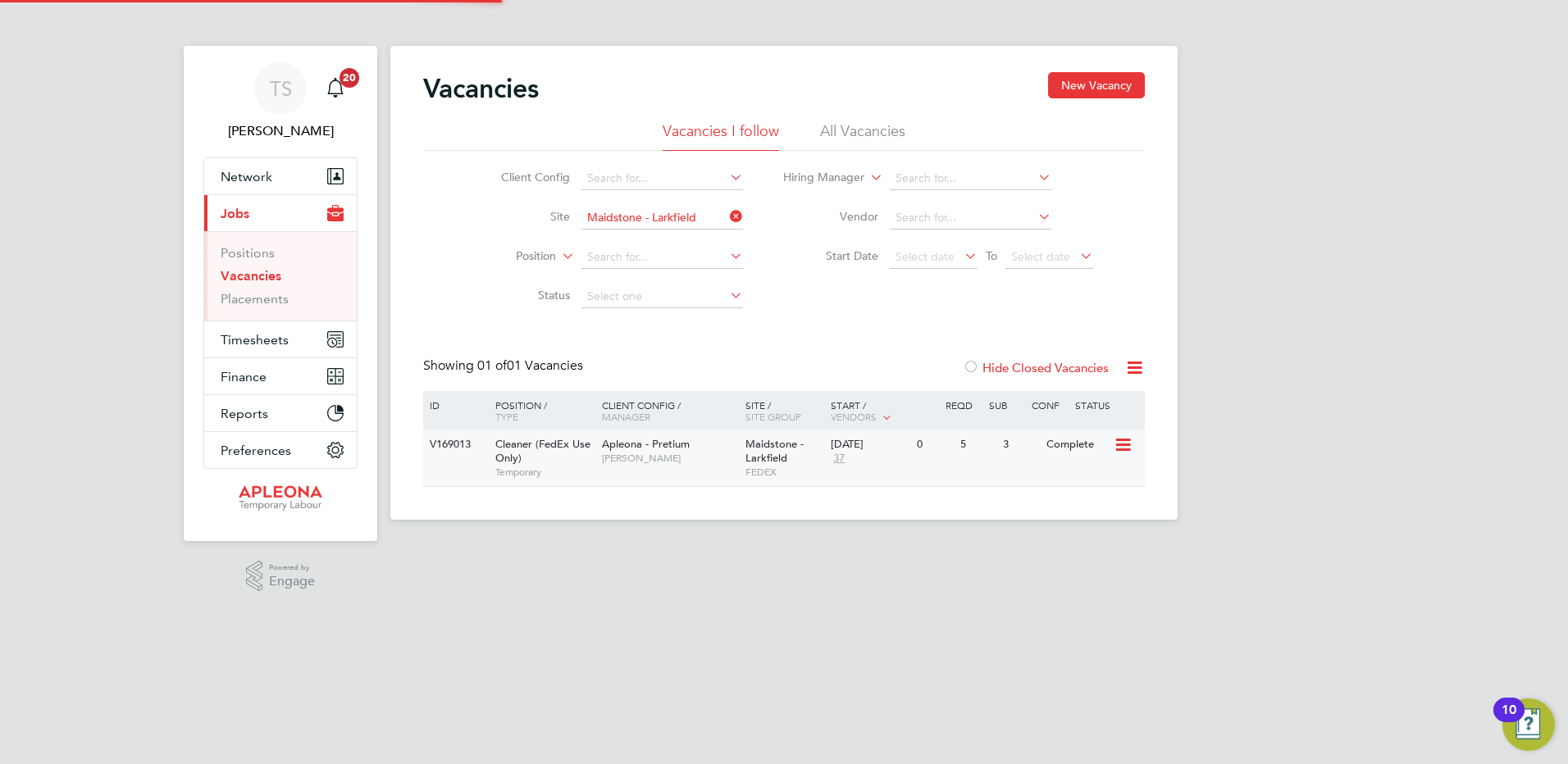
click at [754, 449] on span "Maidstone - Larkfield" at bounding box center [775, 451] width 58 height 28
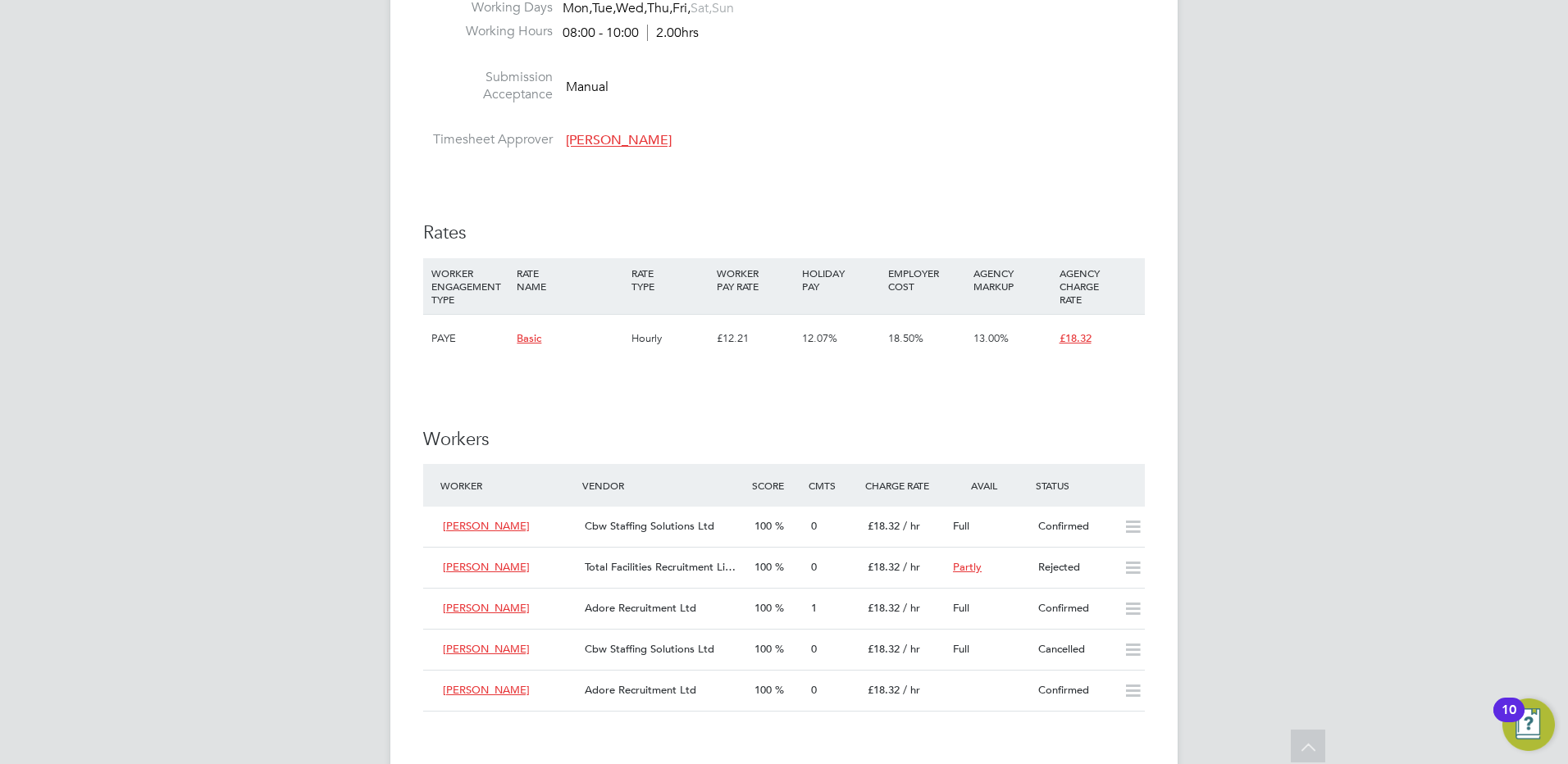
scroll to position [1230, 0]
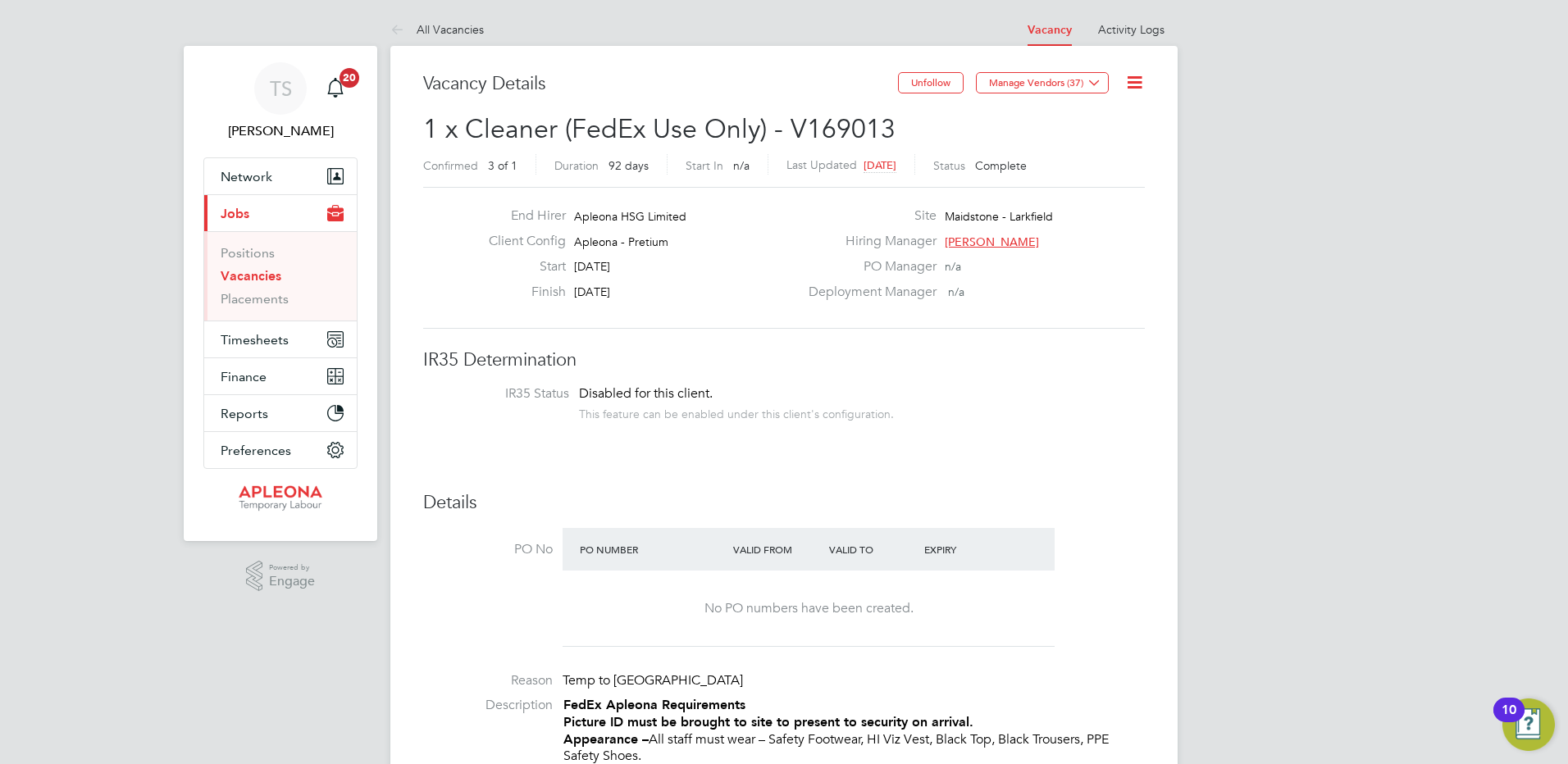
click at [239, 279] on link "Vacancies" at bounding box center [251, 276] width 60 height 16
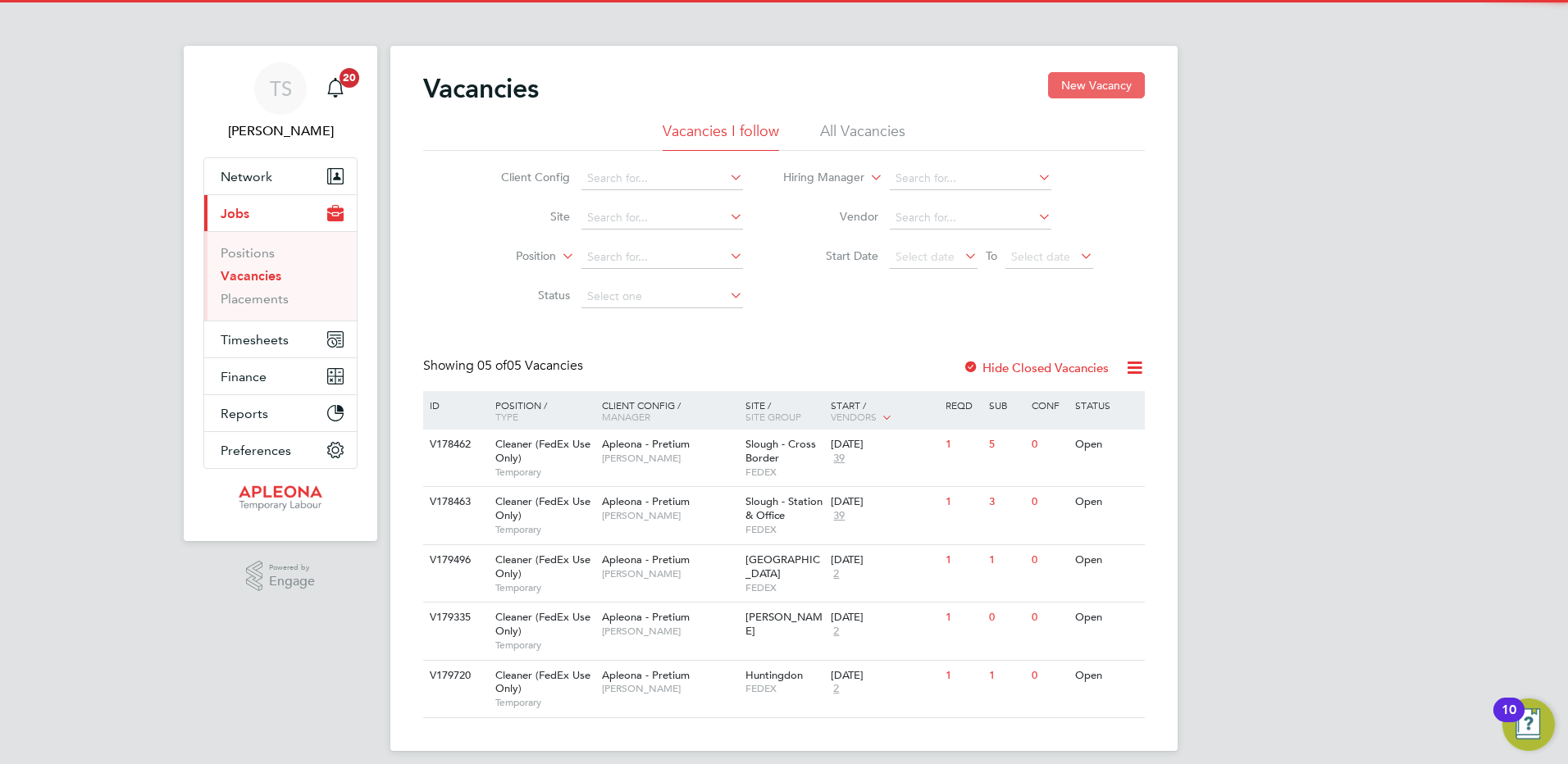
click at [1107, 89] on button "New Vacancy" at bounding box center [1096, 85] width 97 height 26
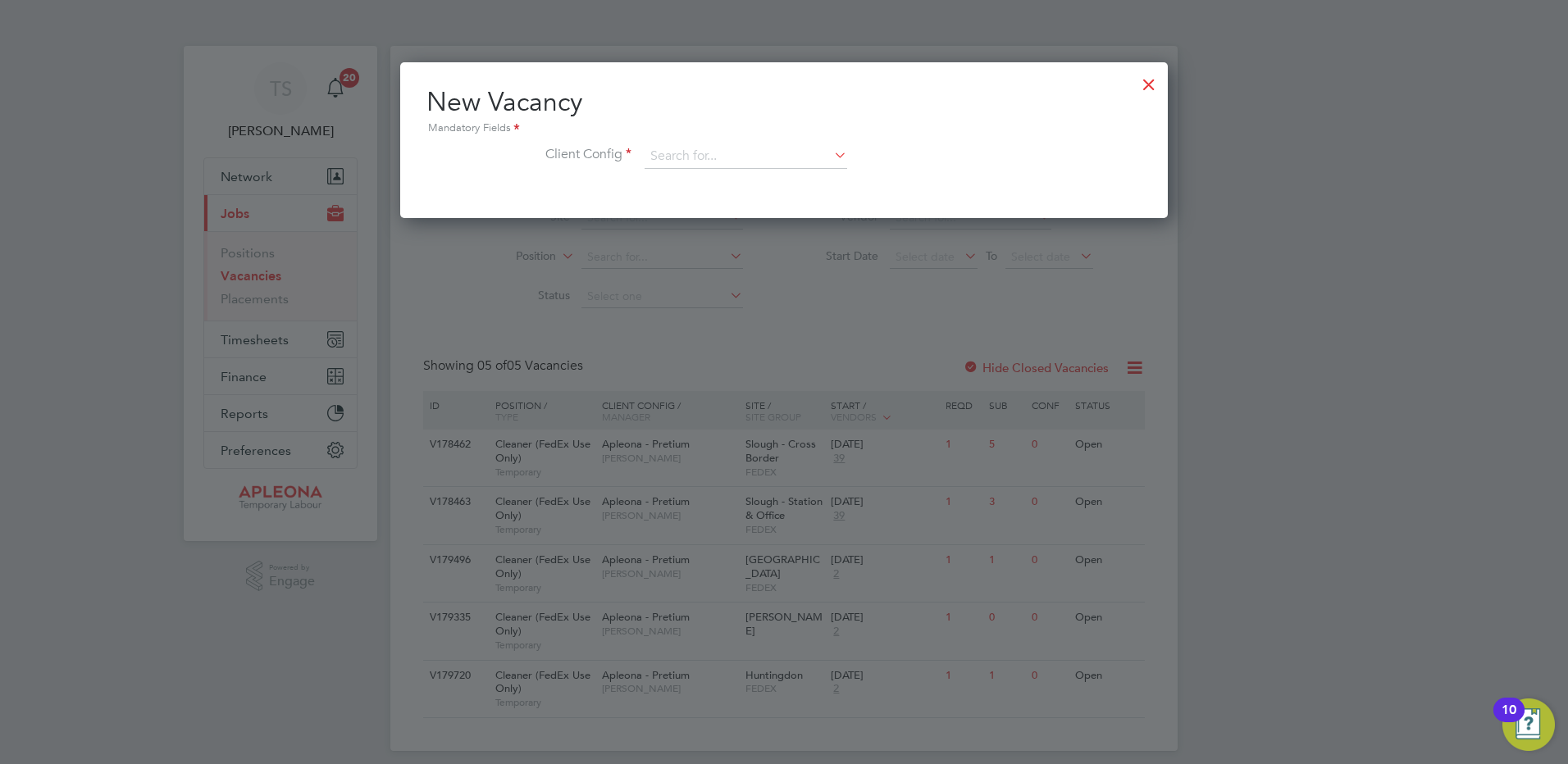
click at [686, 140] on div "New Vacancy Mandatory Fields Client Config" at bounding box center [784, 135] width 715 height 100
click at [682, 154] on input at bounding box center [746, 156] width 203 height 25
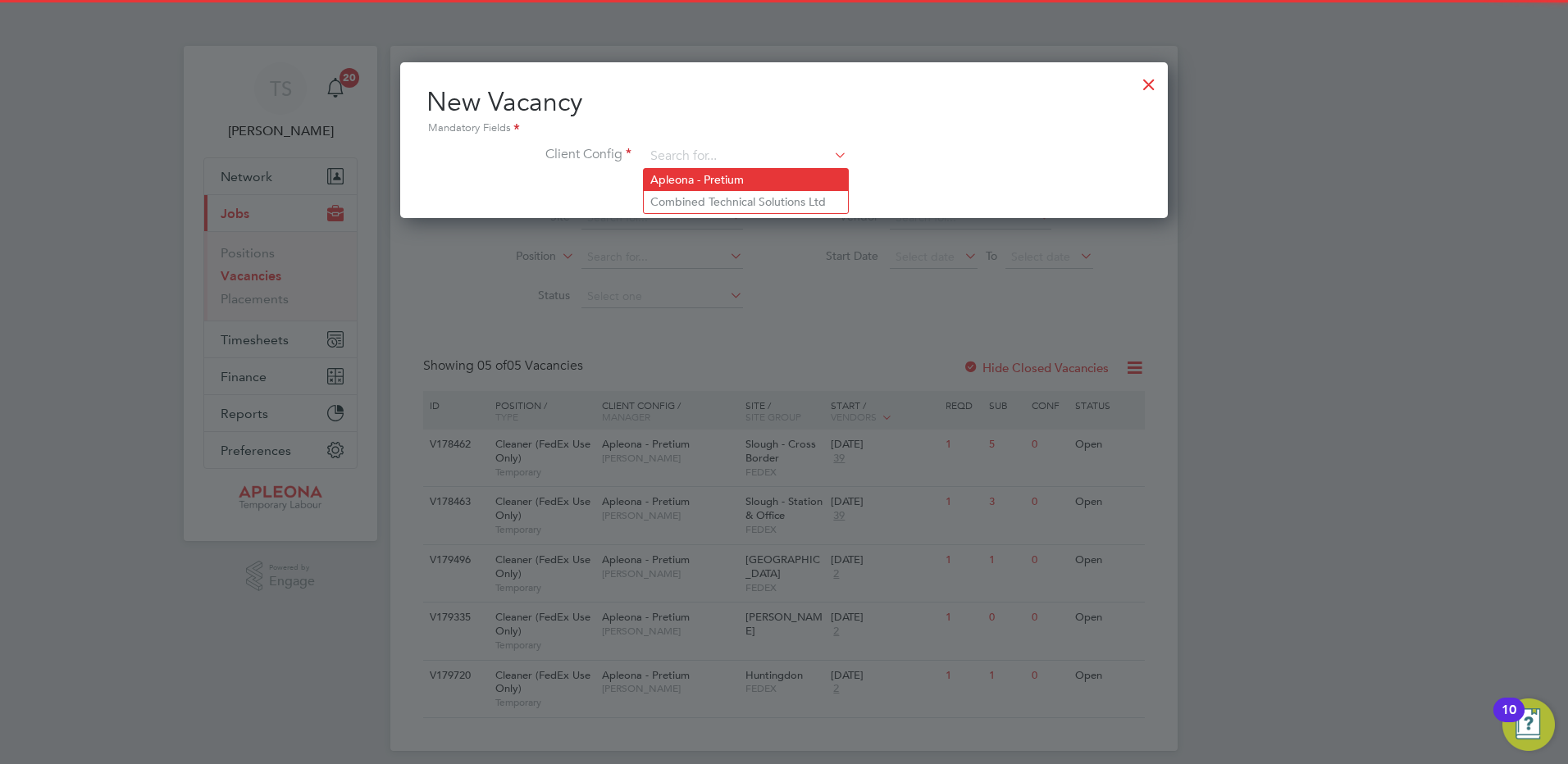
click at [676, 180] on li "Apleona - Pretium" at bounding box center [746, 180] width 204 height 22
type input "Apleona - Pretium"
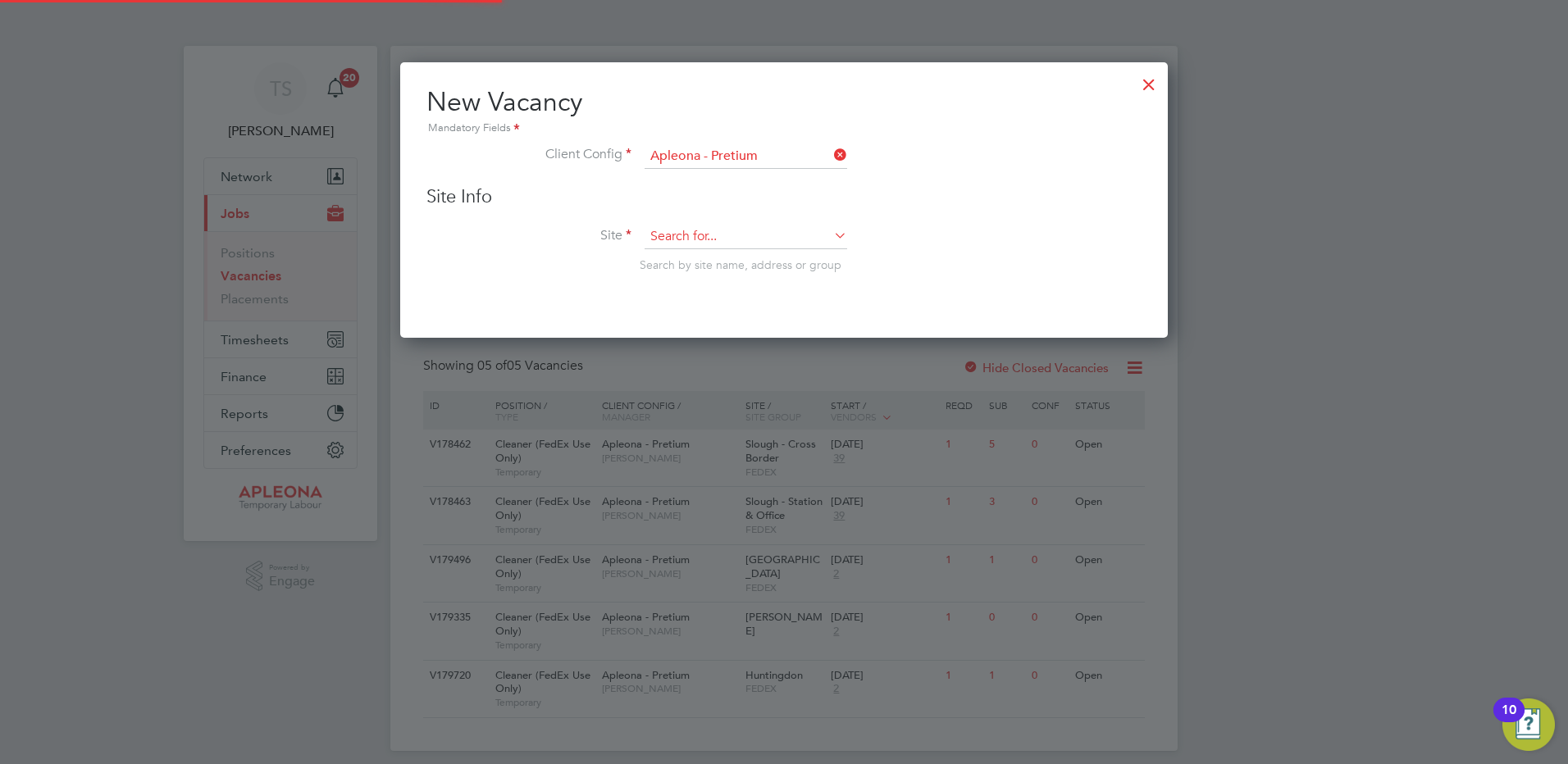
click at [669, 243] on input at bounding box center [746, 237] width 203 height 25
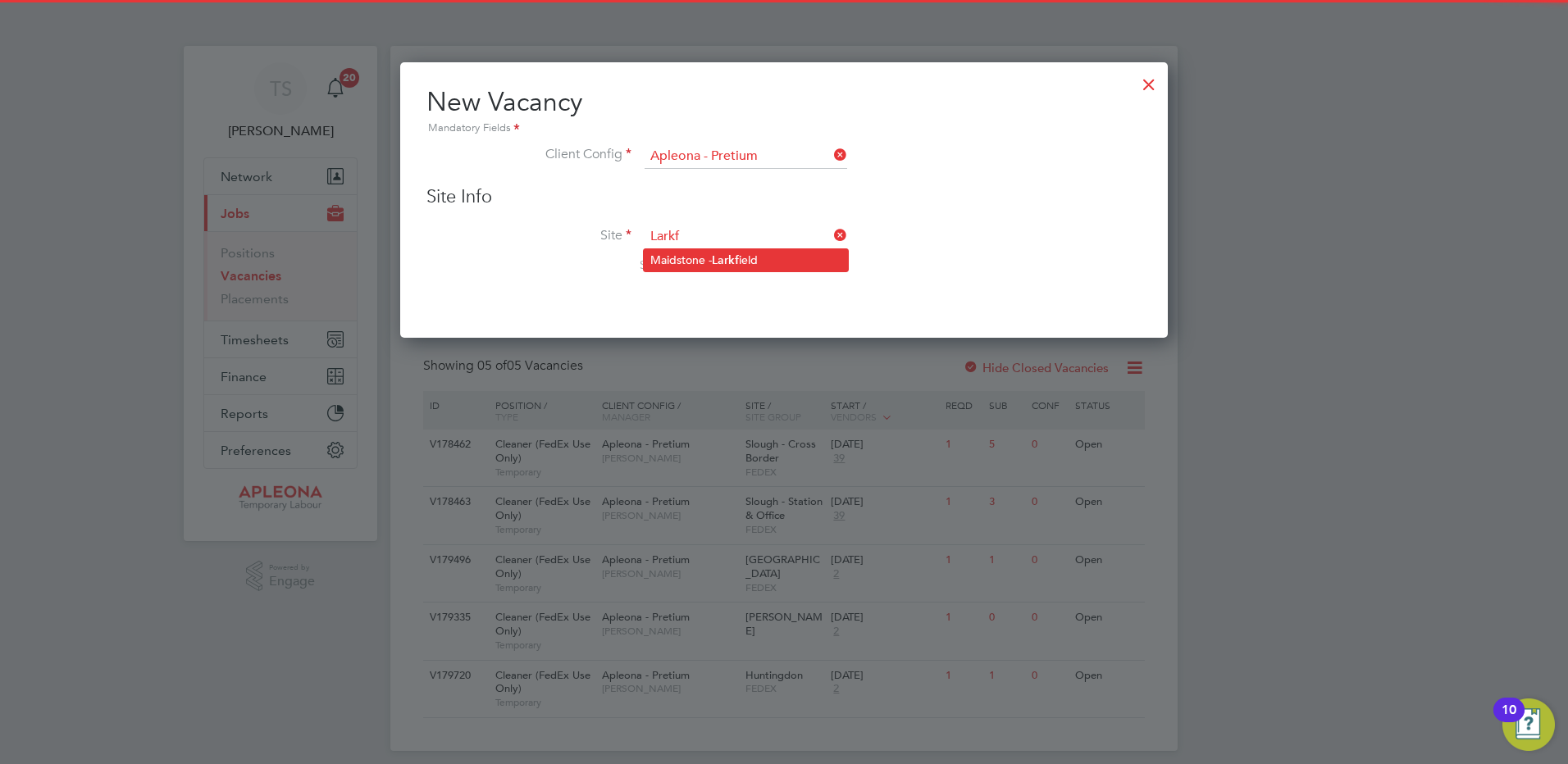
click at [690, 257] on li "Maidstone - Larkf ield" at bounding box center [746, 260] width 204 height 22
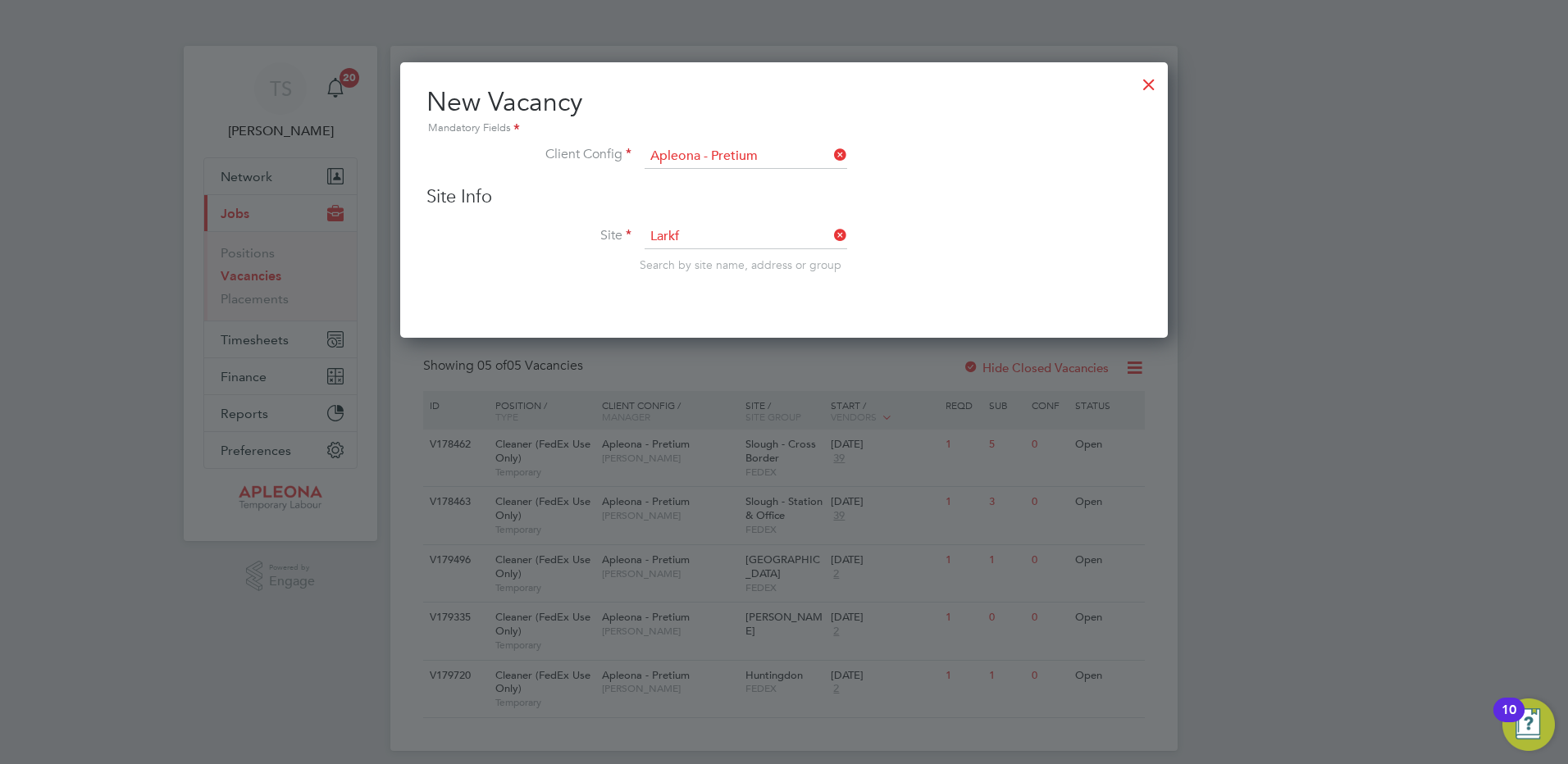
type input "Maidstone - Larkfield"
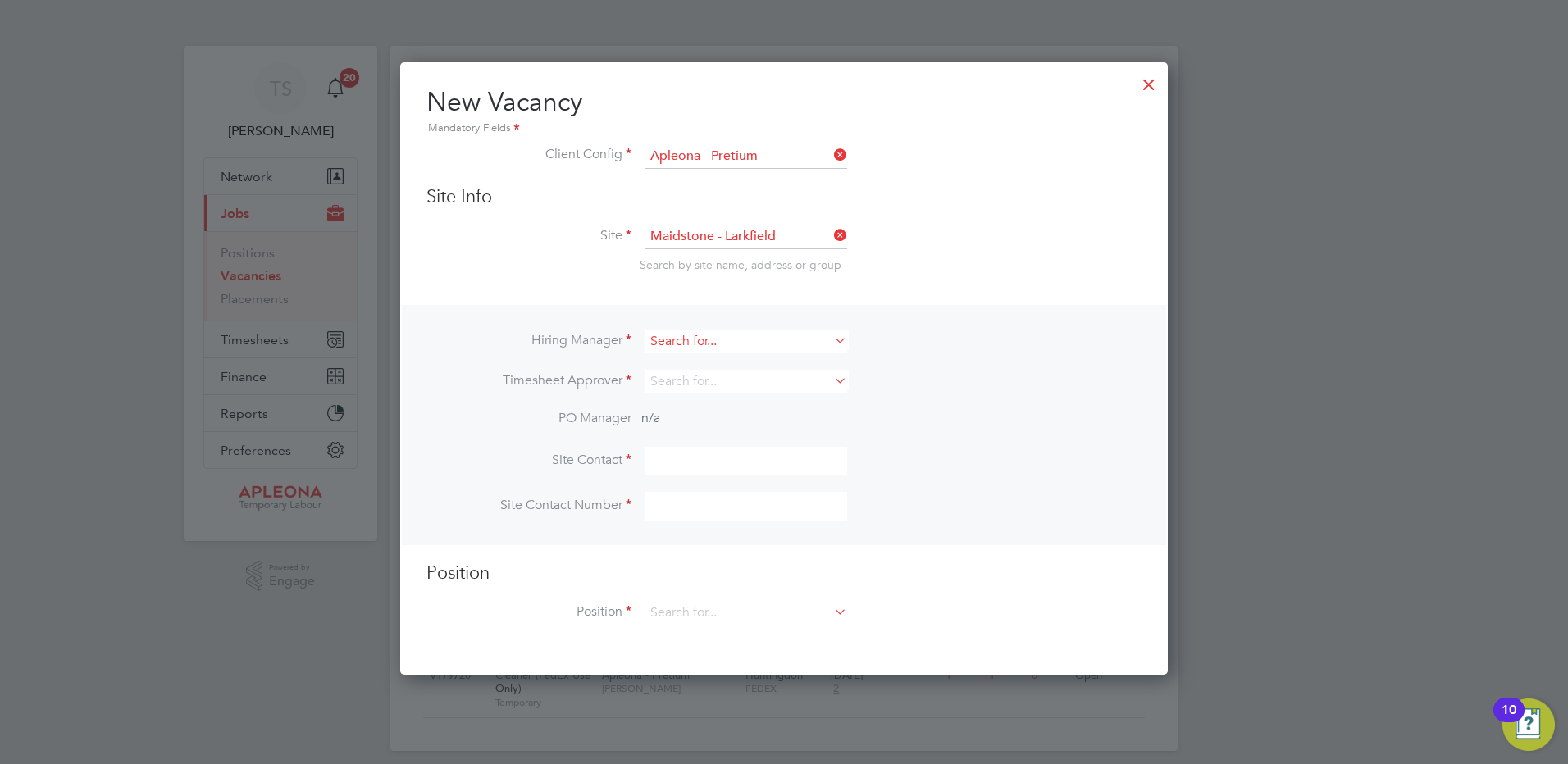
click at [667, 339] on input at bounding box center [746, 341] width 203 height 24
click at [665, 371] on b "[PERSON_NAME]" at bounding box center [698, 364] width 95 height 14
type input "[PERSON_NAME]"
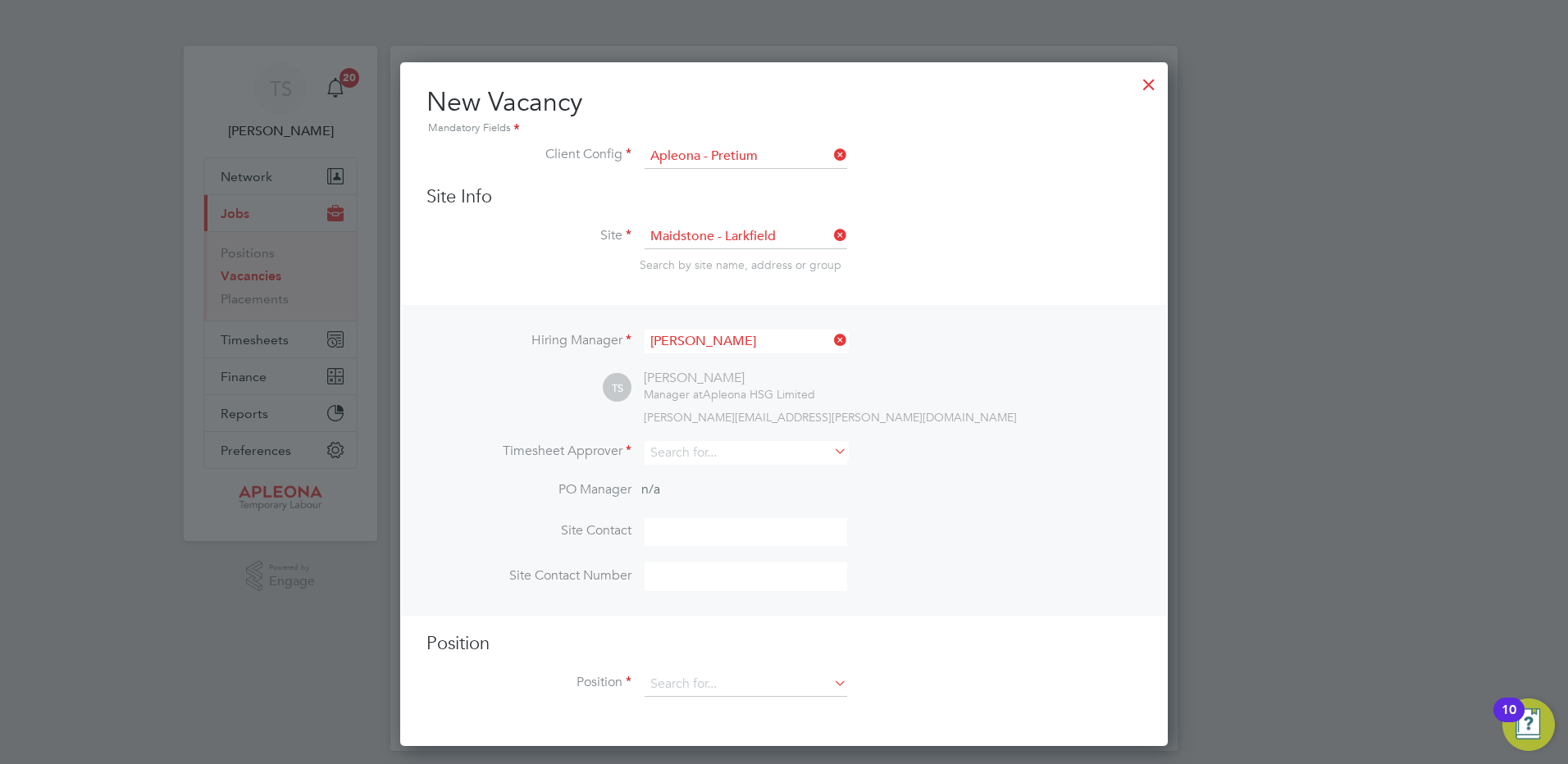
click at [663, 468] on li "Timesheet Approver" at bounding box center [784, 461] width 715 height 41
click at [663, 454] on input at bounding box center [746, 453] width 203 height 24
click at [666, 482] on b "[PERSON_NAME]" at bounding box center [698, 477] width 95 height 14
type input "[PERSON_NAME]"
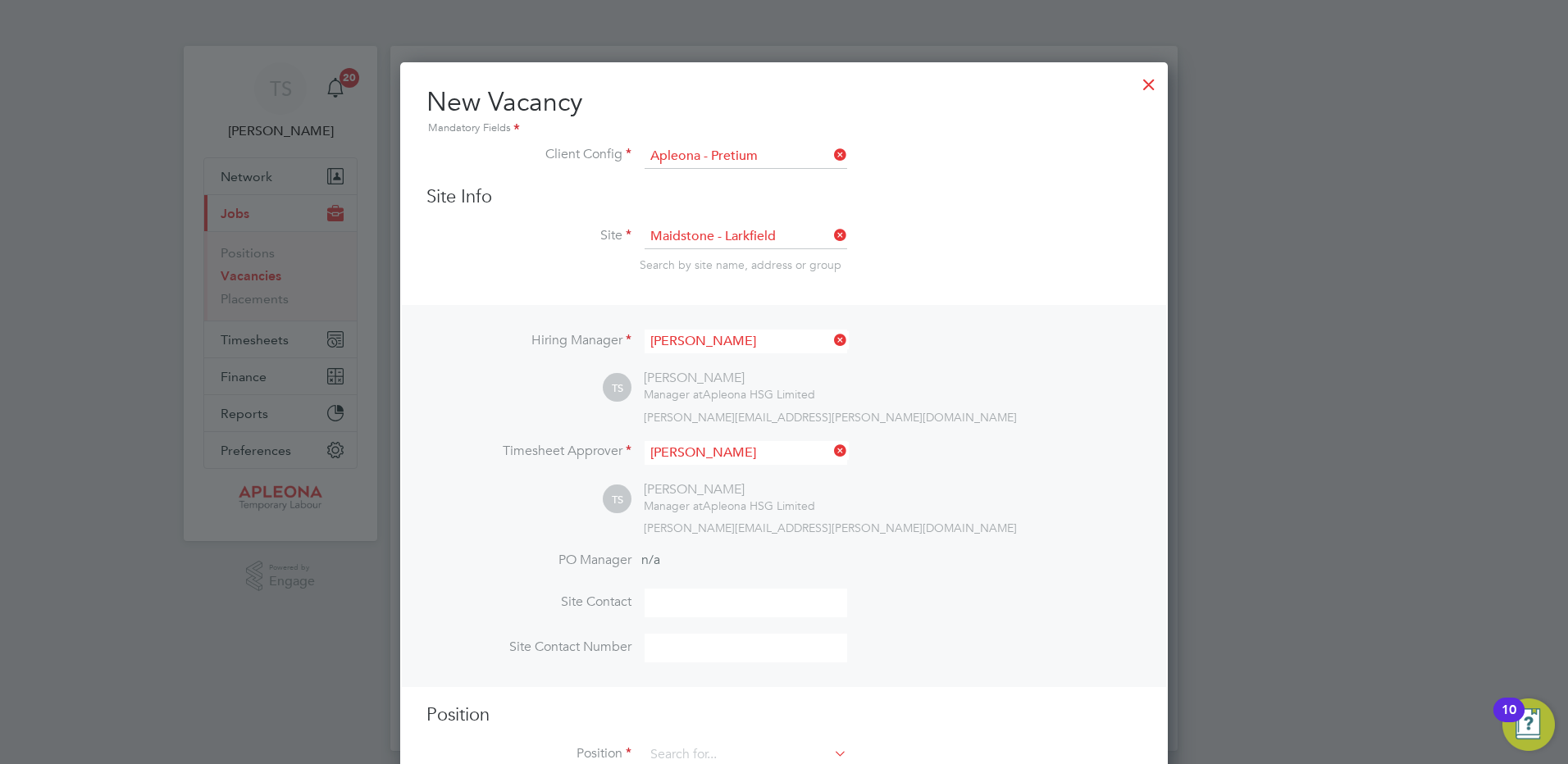
click at [660, 593] on input at bounding box center [746, 603] width 203 height 29
type input "[PERSON_NAME]"
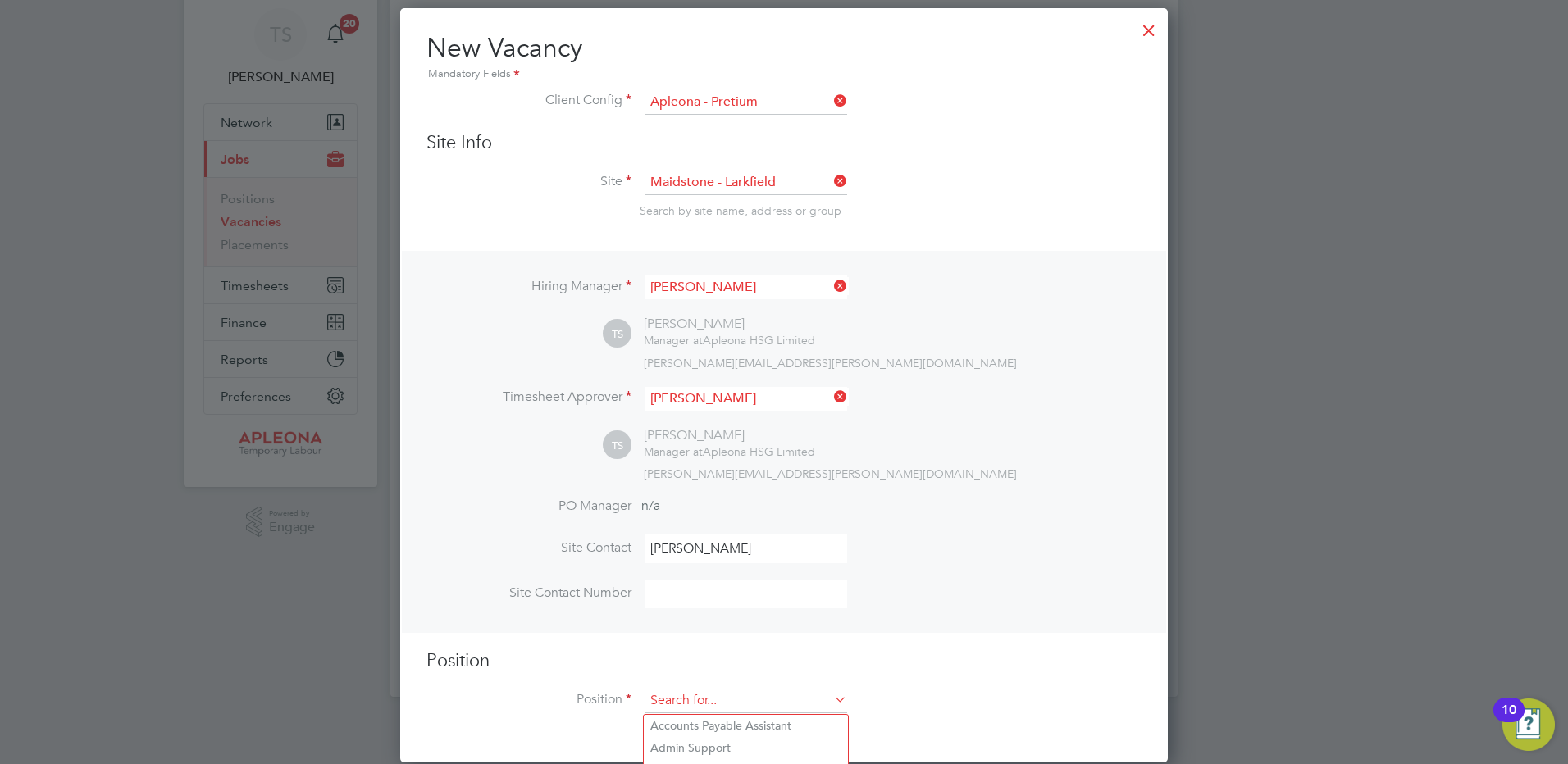
click at [677, 694] on input at bounding box center [746, 701] width 203 height 25
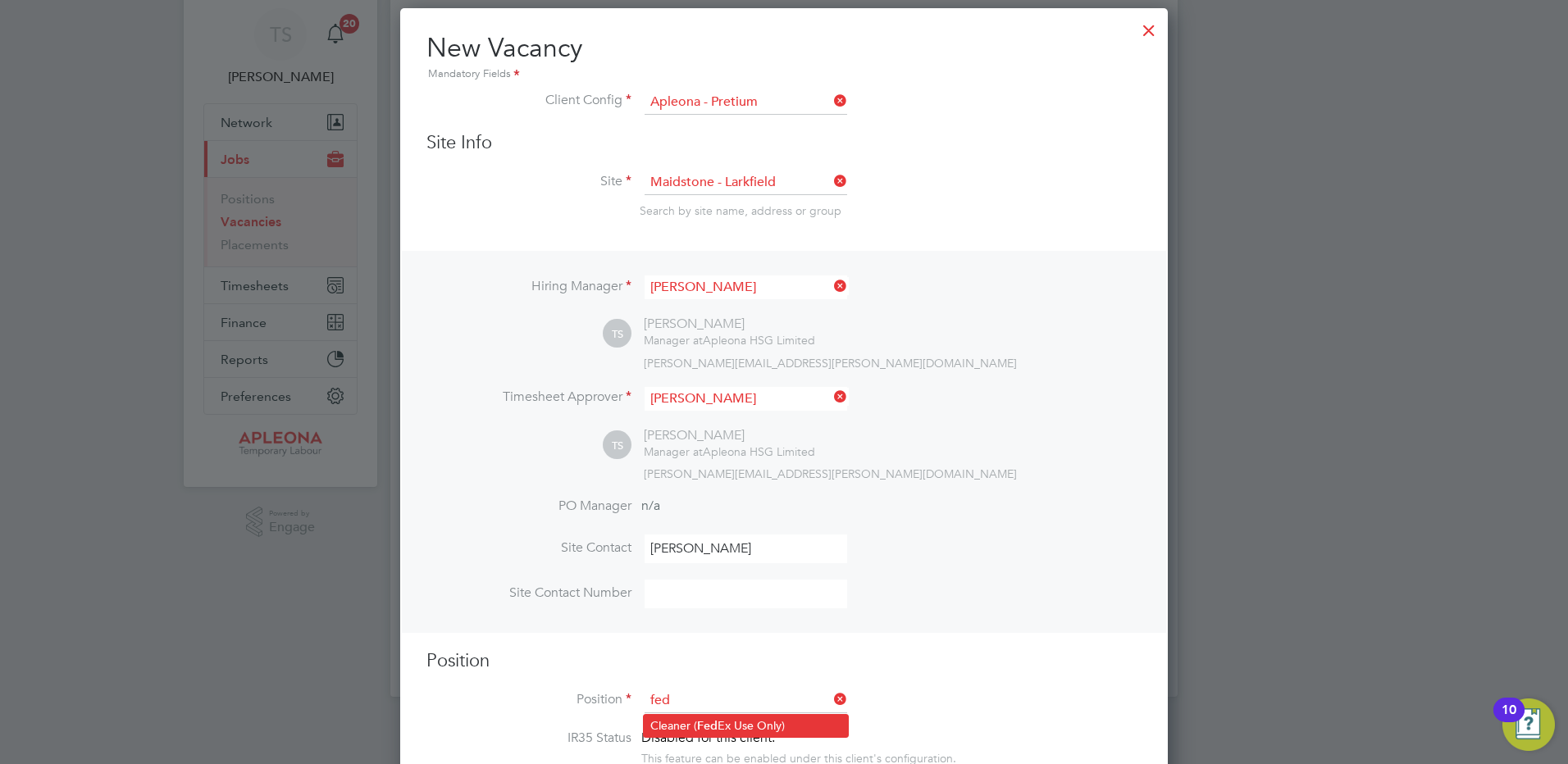
click at [671, 728] on li "Cleaner ( Fed Ex Use Only)" at bounding box center [746, 726] width 204 height 22
type input "Cleaner (FedEx Use Only)"
type textarea "**LorEm Ipsumdo Sitametconse** **Adipisc EL sedd ei tempori ut labo et dolorem …"
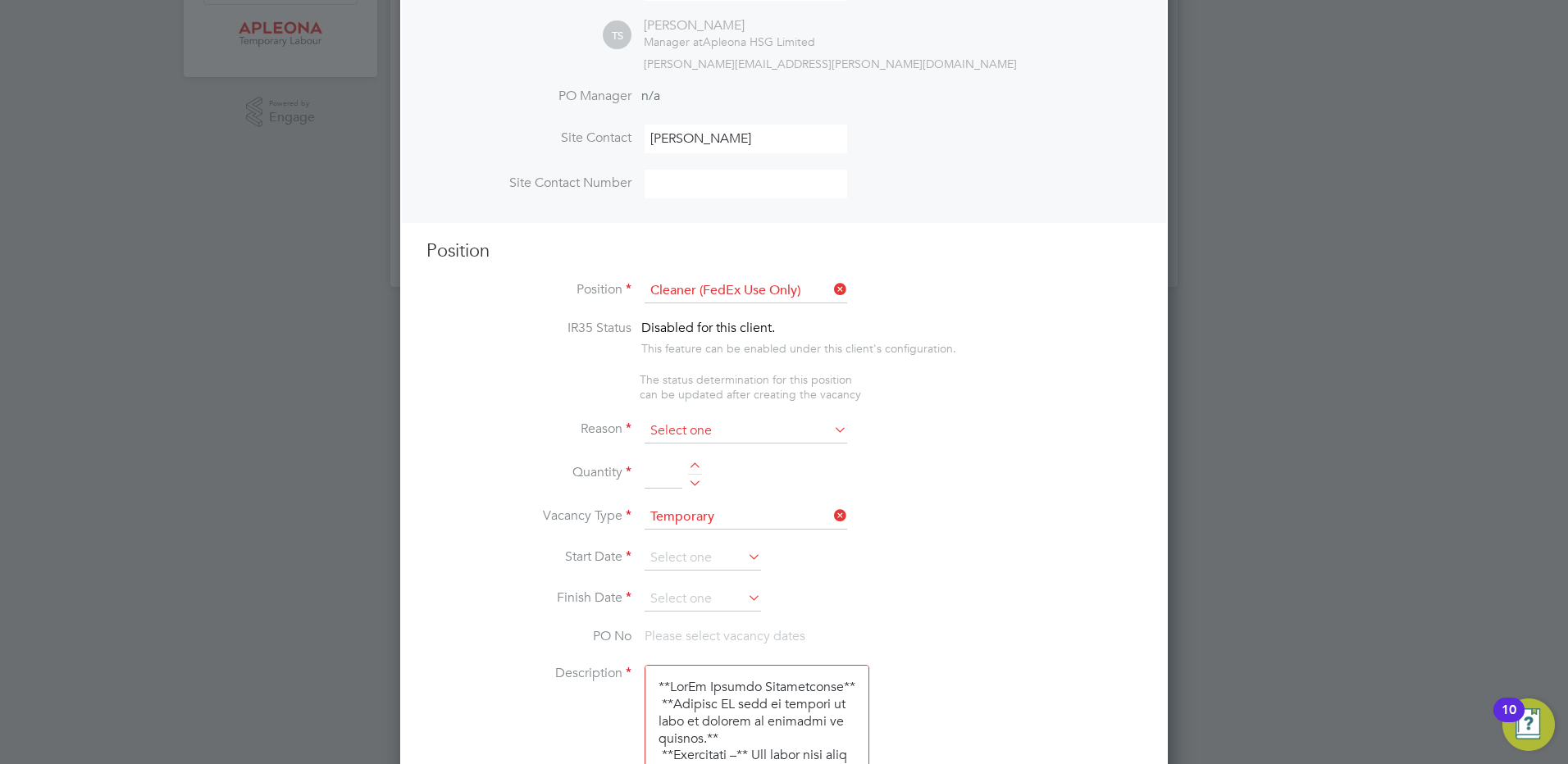
click at [662, 431] on input at bounding box center [746, 431] width 203 height 25
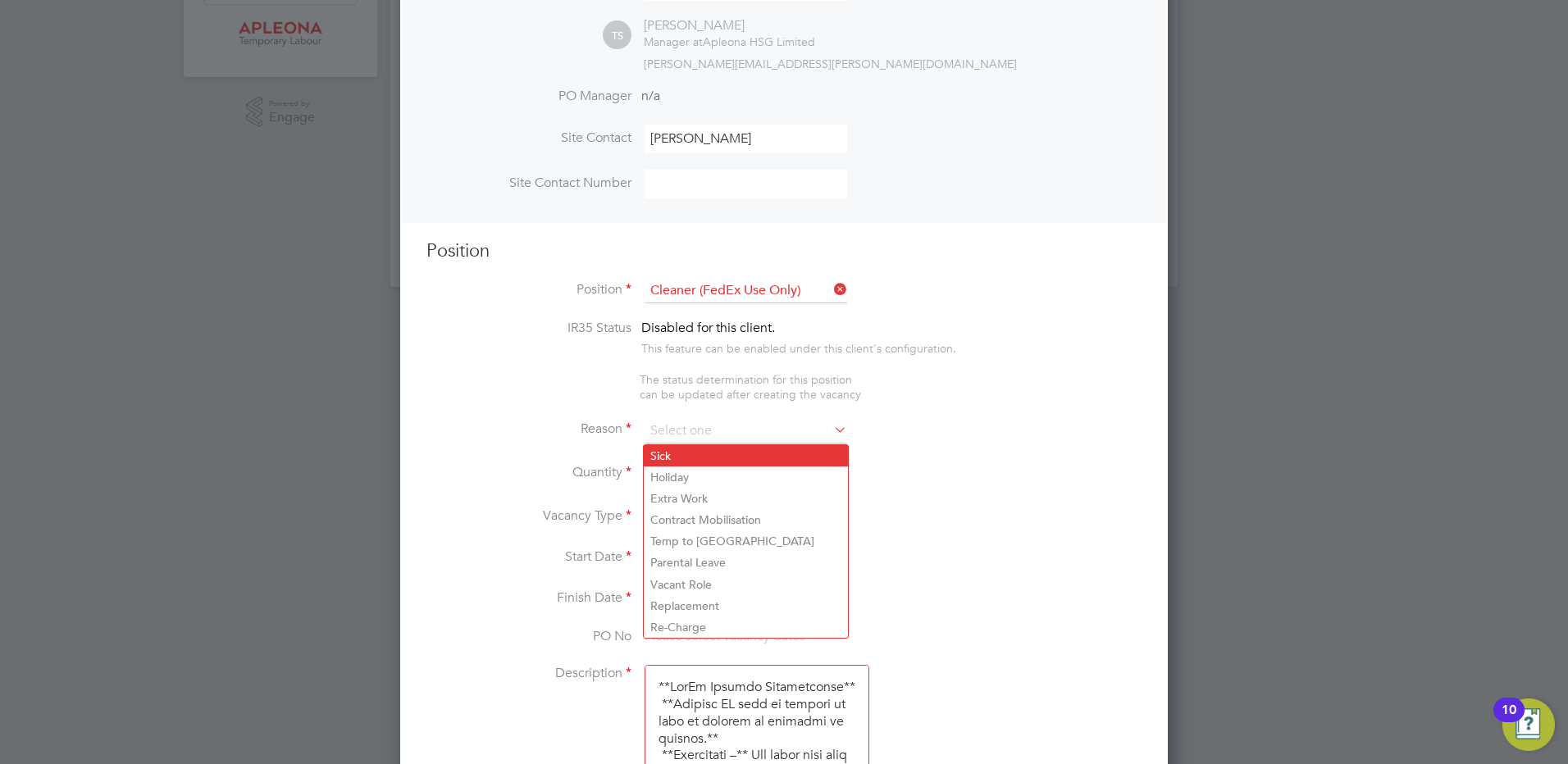
click at [663, 459] on li "Sick" at bounding box center [746, 456] width 204 height 22
type input "Sick"
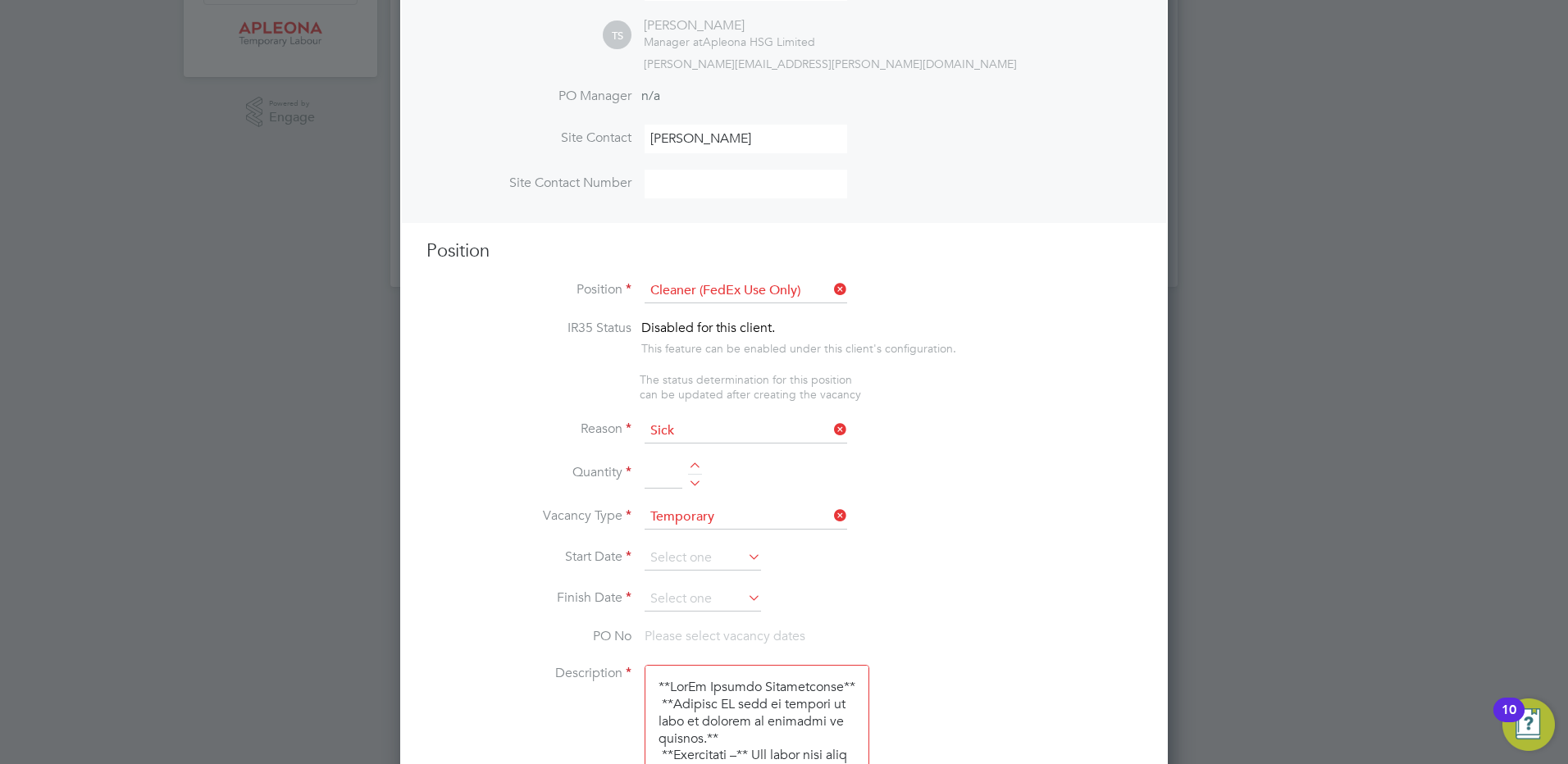
click at [695, 467] on div at bounding box center [695, 468] width 14 height 12
type input "1"
click at [684, 565] on input at bounding box center [703, 559] width 117 height 25
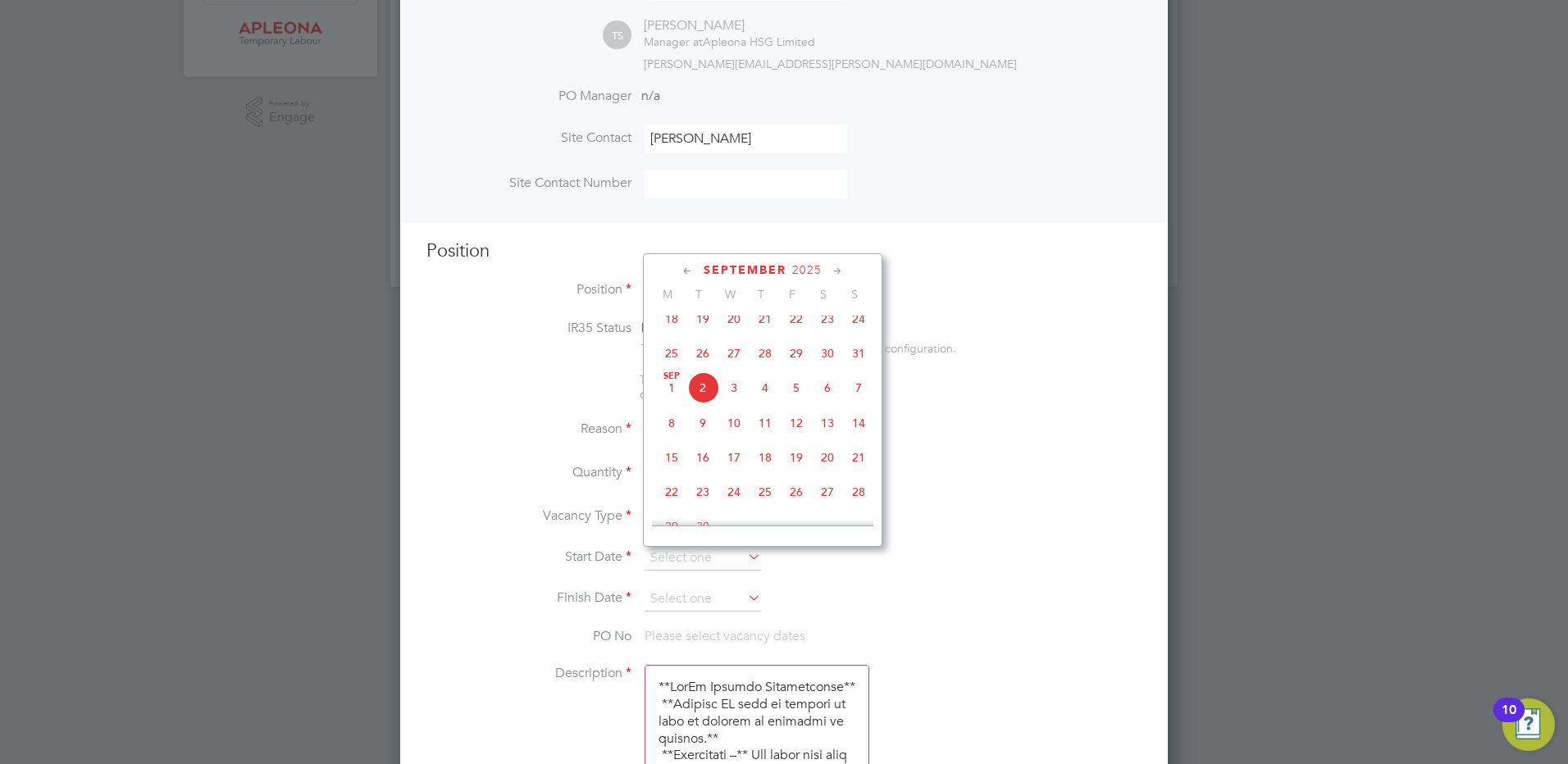
click at [733, 397] on span "3" at bounding box center [734, 388] width 31 height 31
type input "[DATE]"
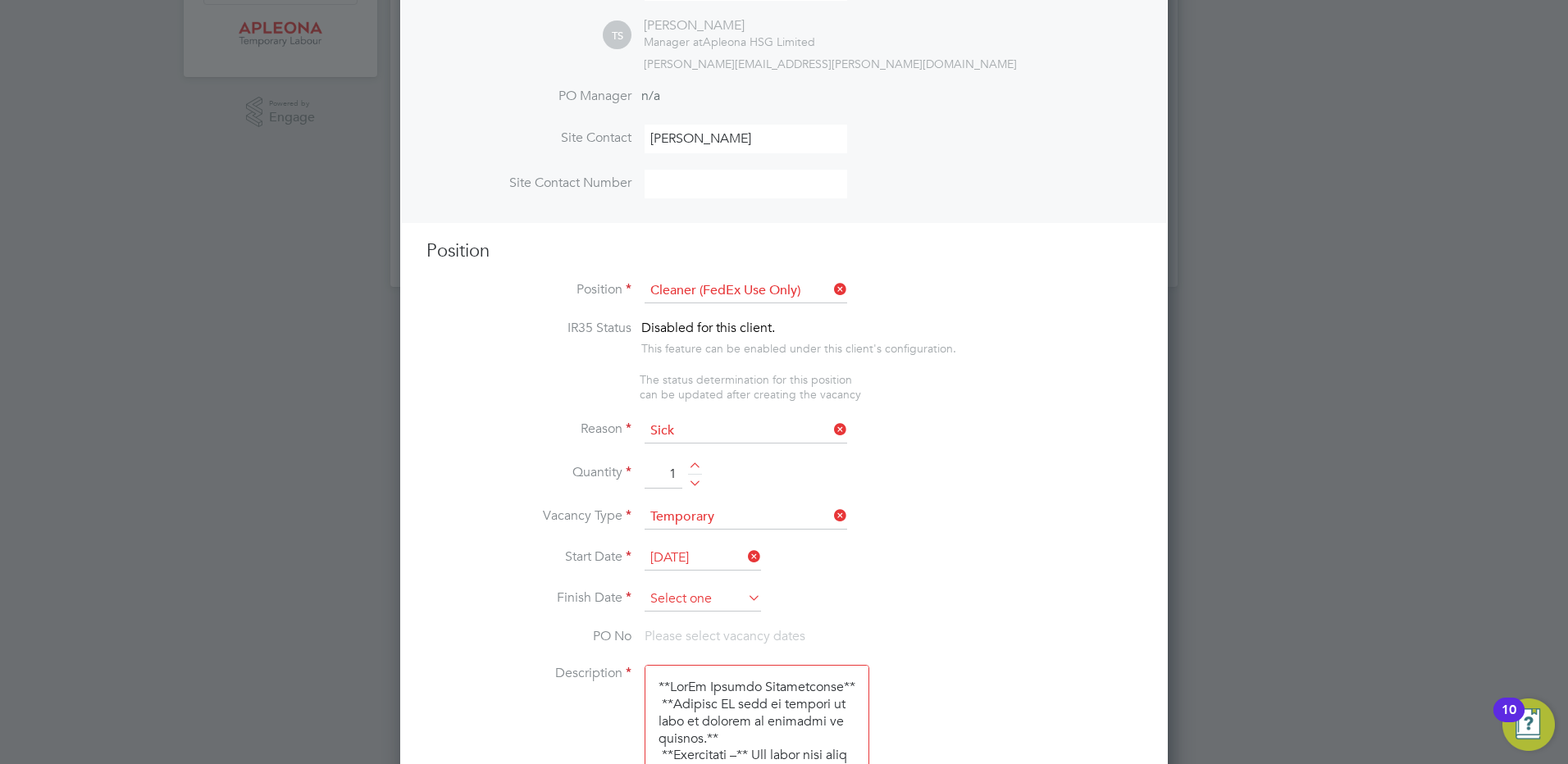
click at [674, 600] on input at bounding box center [703, 599] width 117 height 25
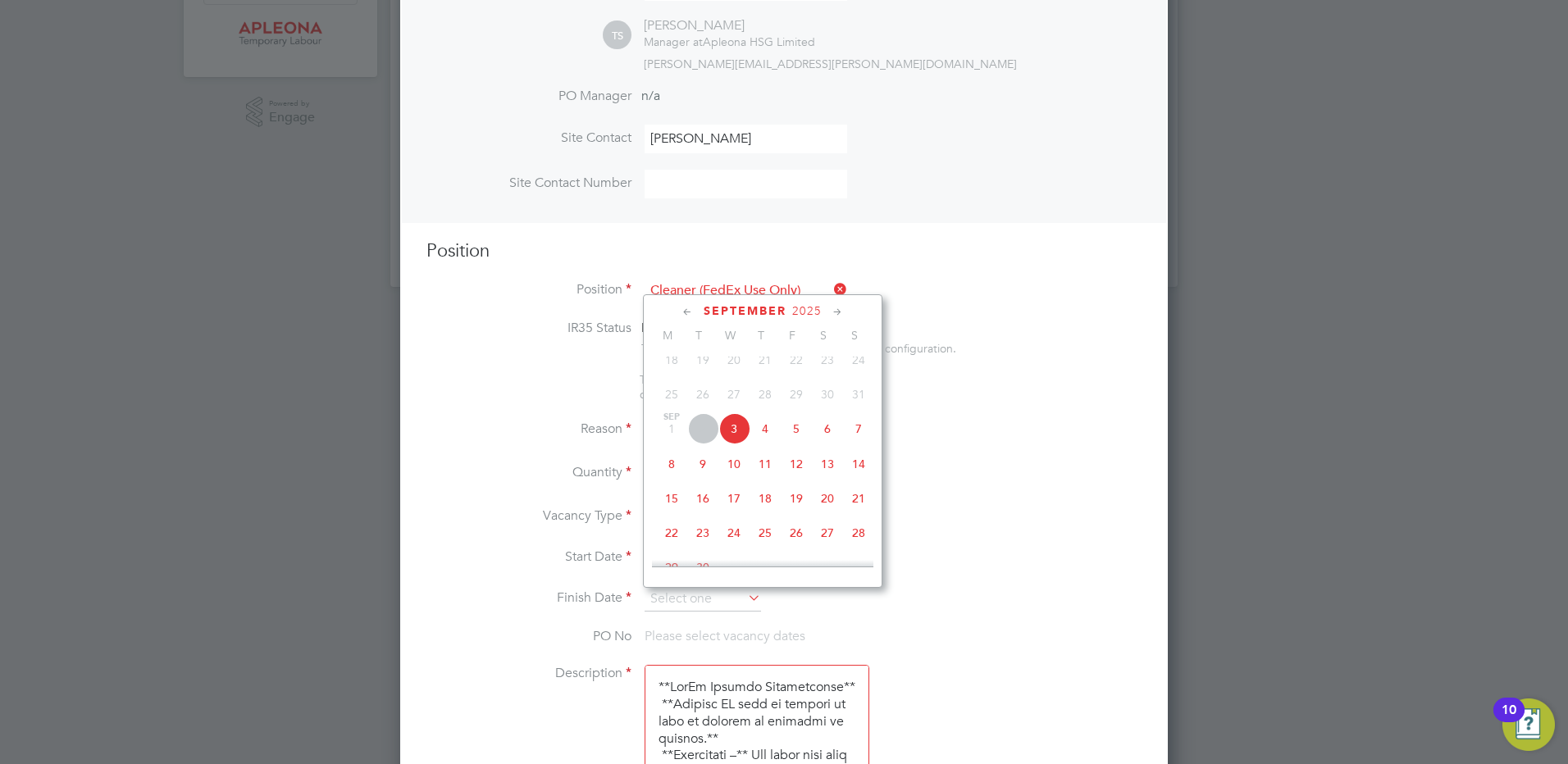
click at [796, 474] on span "12" at bounding box center [796, 464] width 31 height 31
type input "[DATE]"
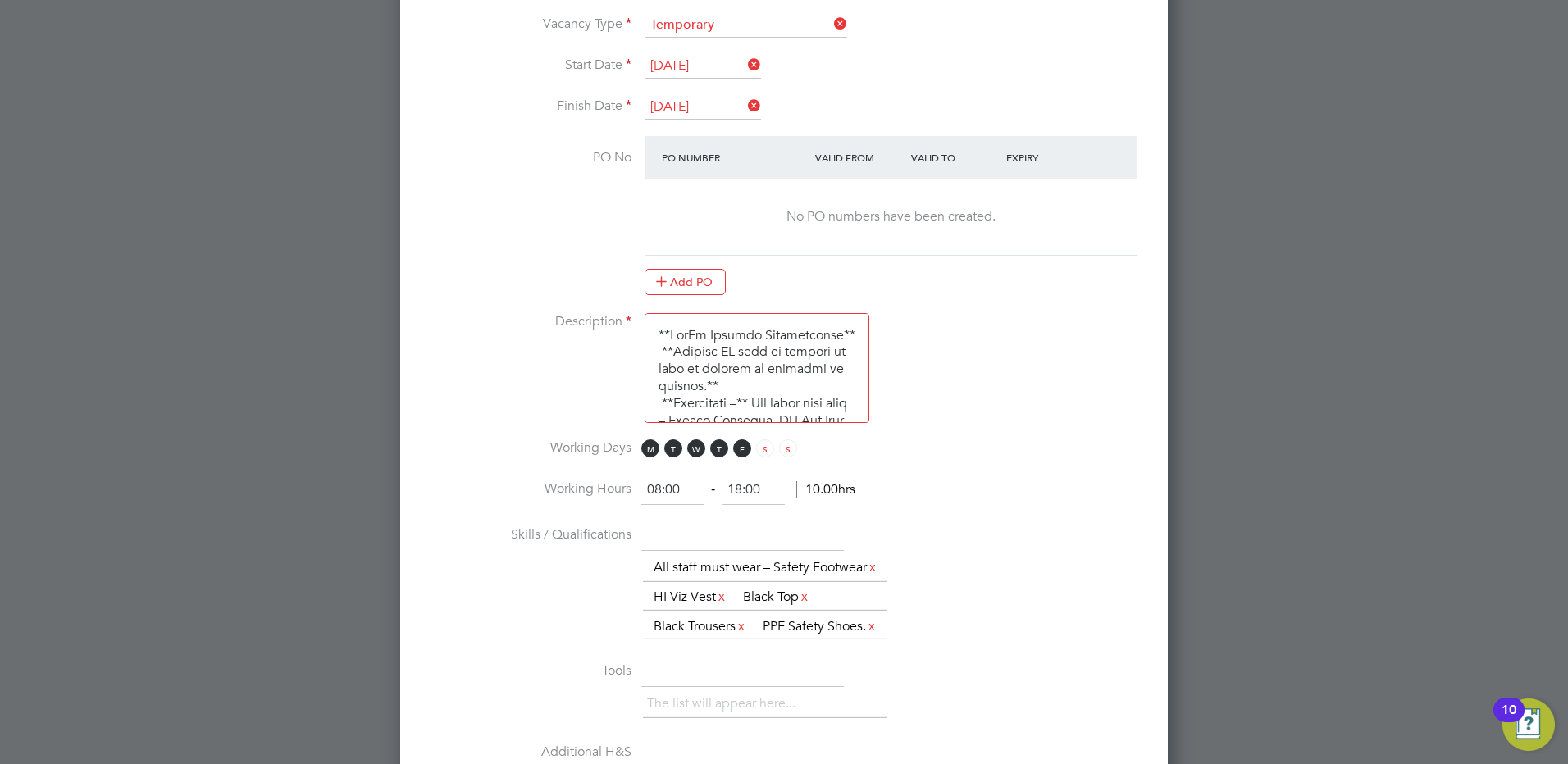
drag, startPoint x: 742, startPoint y: 491, endPoint x: 520, endPoint y: 487, distance: 222.0
click at [515, 493] on li "Working Hours 08:00 ‐ 18:00 10.00hrs" at bounding box center [784, 498] width 715 height 46
type input "10:00"
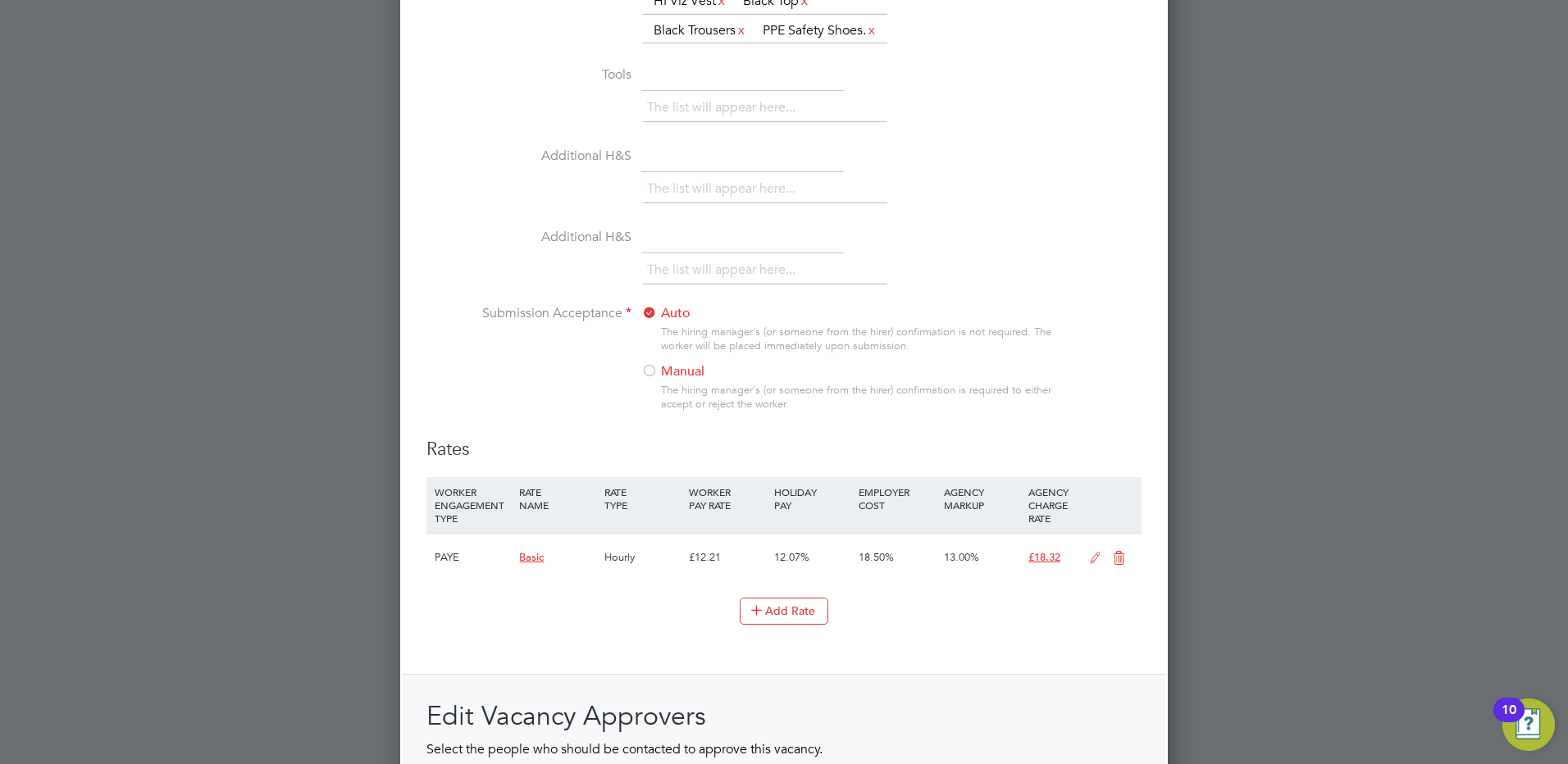
click at [649, 381] on div at bounding box center [650, 372] width 17 height 17
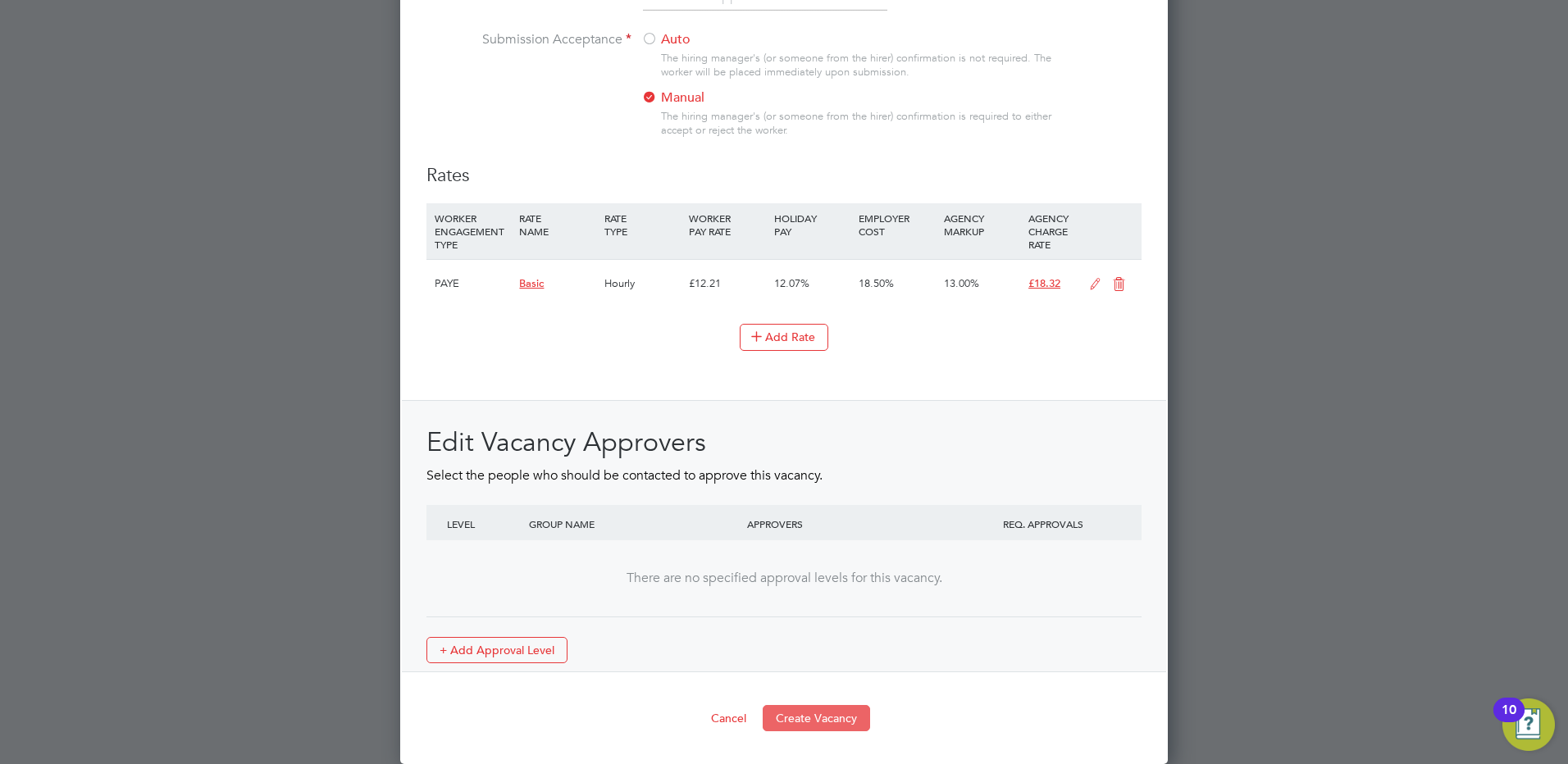
click at [806, 719] on button "Create Vacancy" at bounding box center [816, 718] width 108 height 26
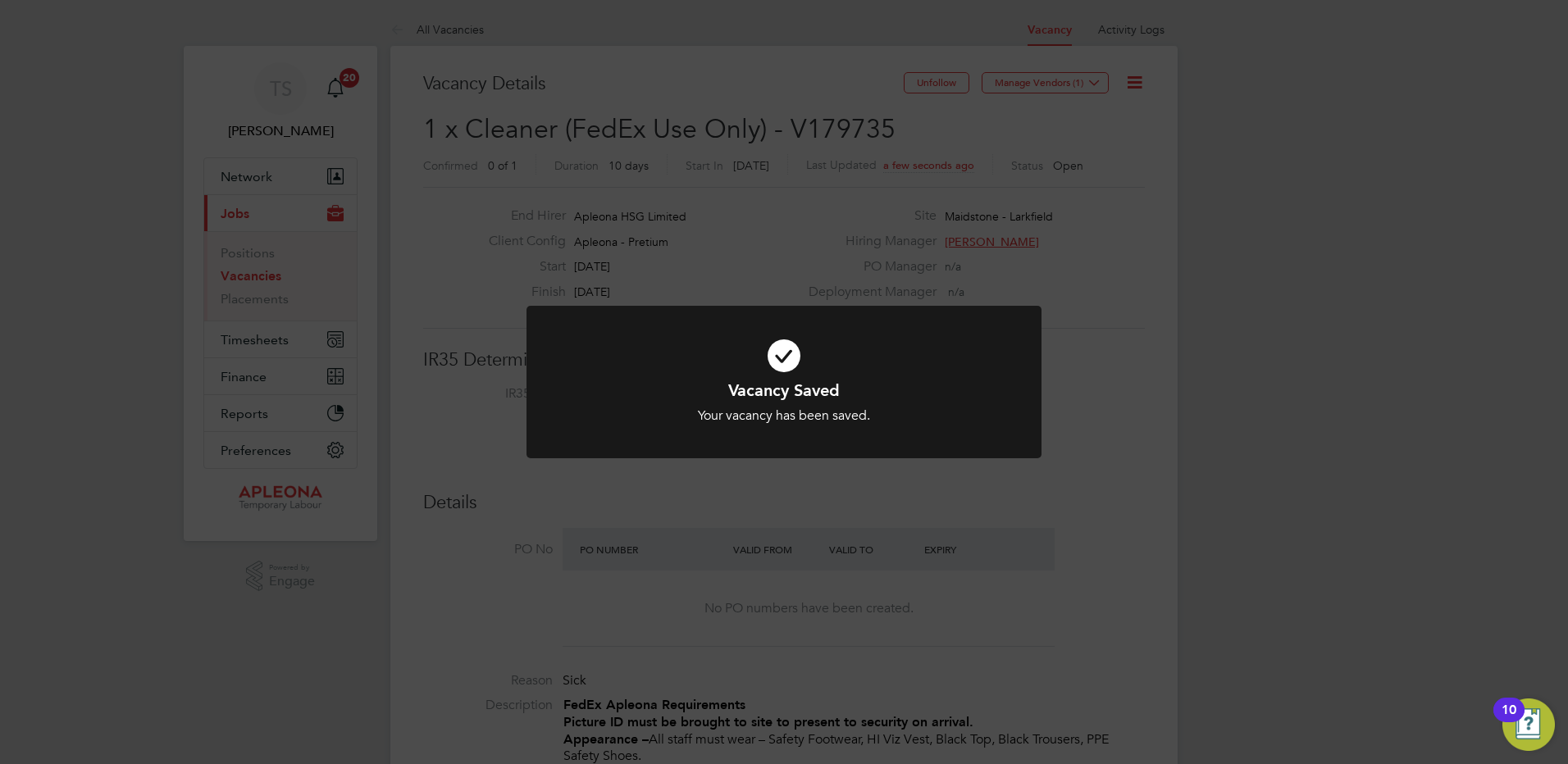
click at [1102, 82] on div "Vacancy Saved Your vacancy has been saved. Cancel Okay" at bounding box center [784, 382] width 1568 height 764
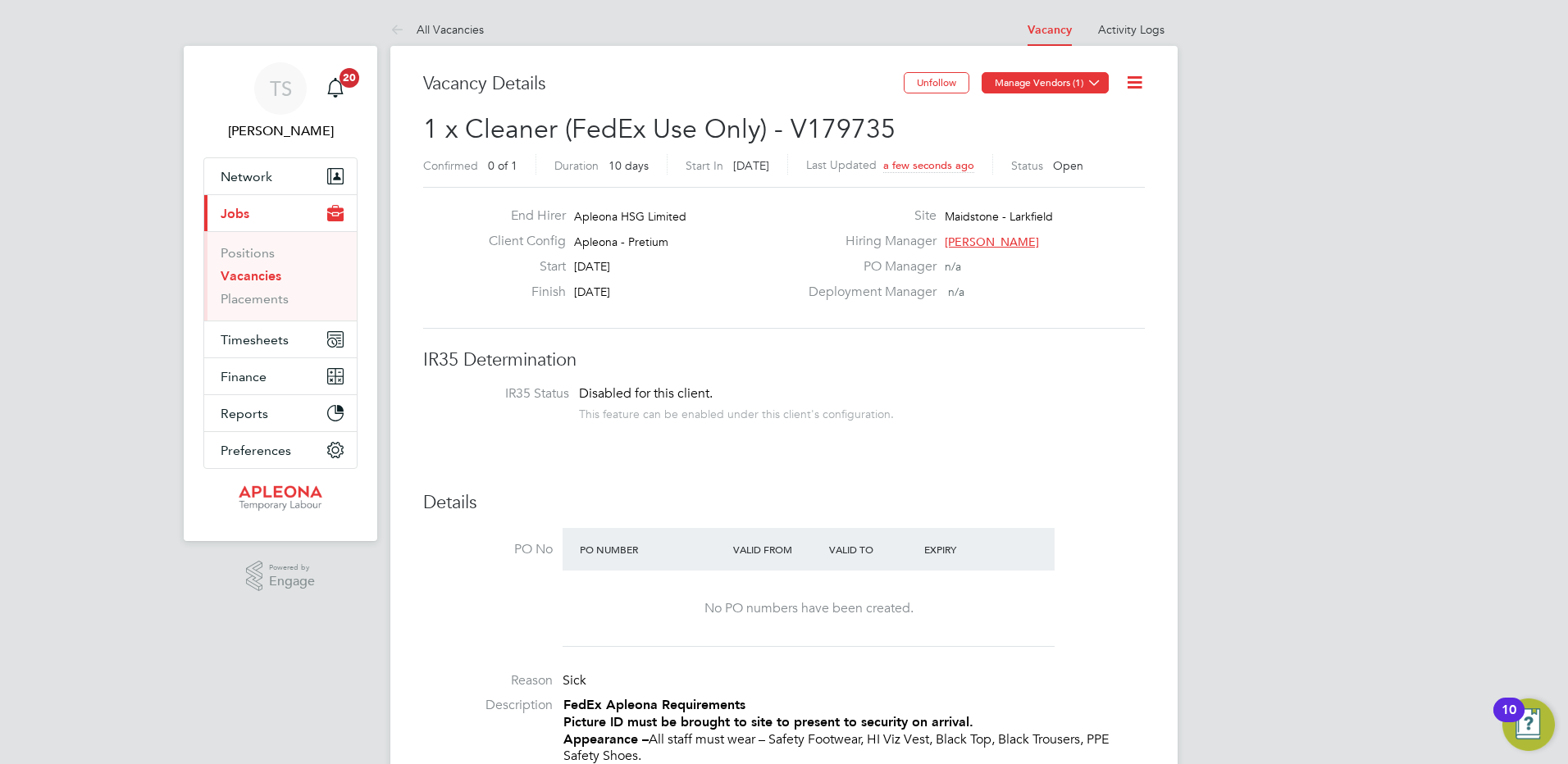
click at [1094, 82] on icon at bounding box center [1094, 82] width 12 height 12
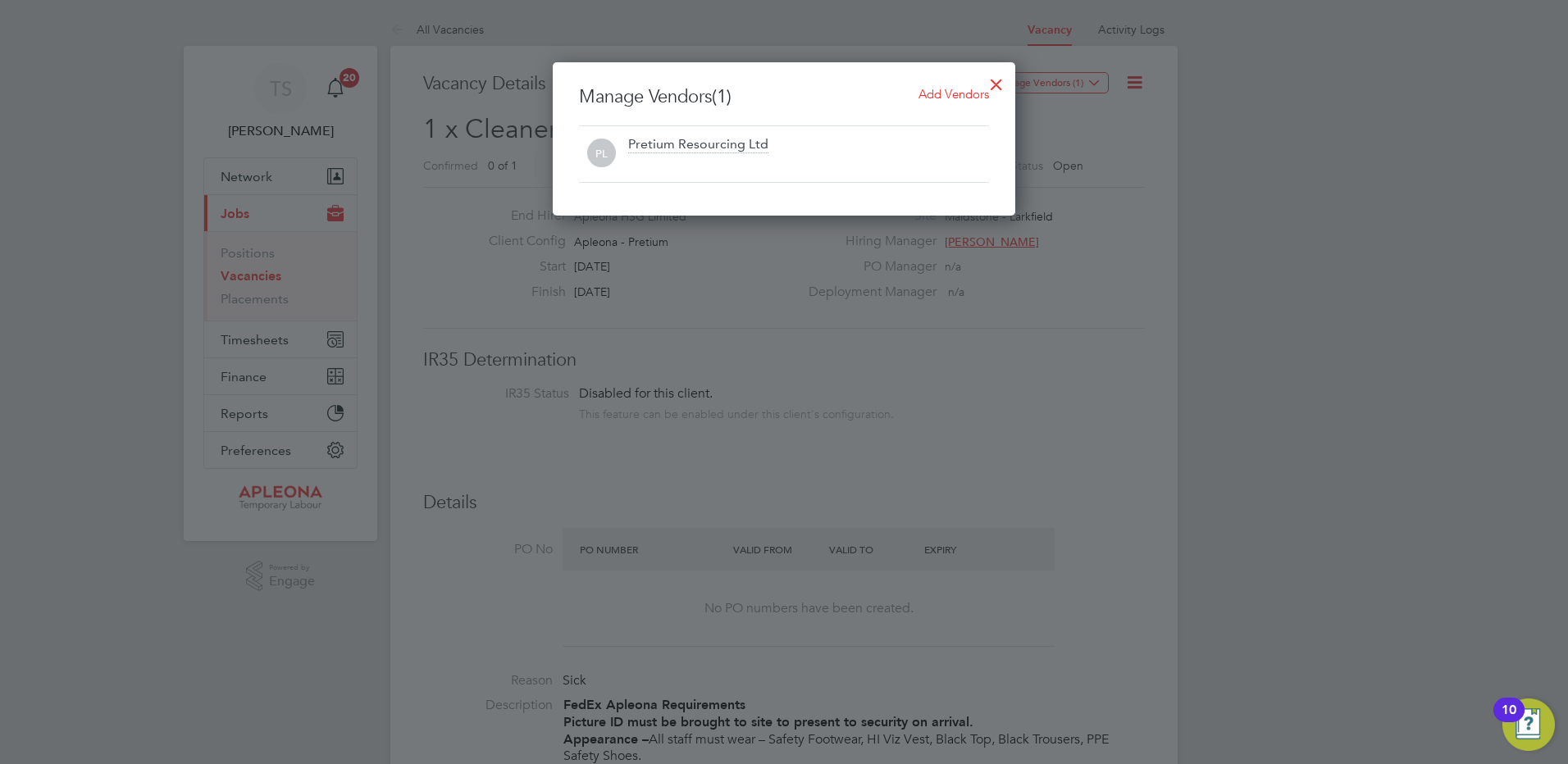
click at [964, 94] on span "Add Vendors" at bounding box center [954, 94] width 70 height 16
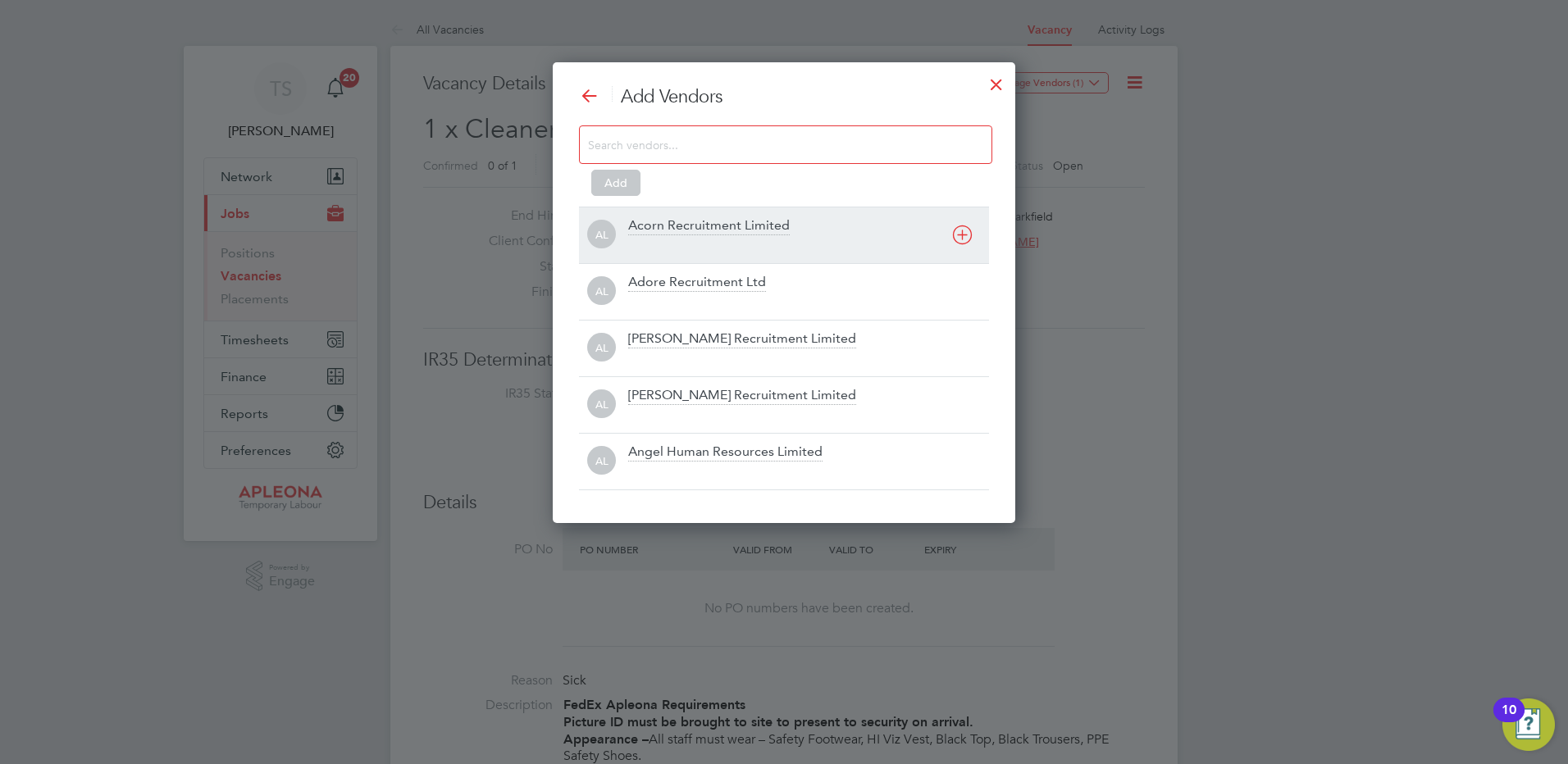
click at [641, 223] on div "Acorn Recruitment Limited" at bounding box center [709, 227] width 161 height 18
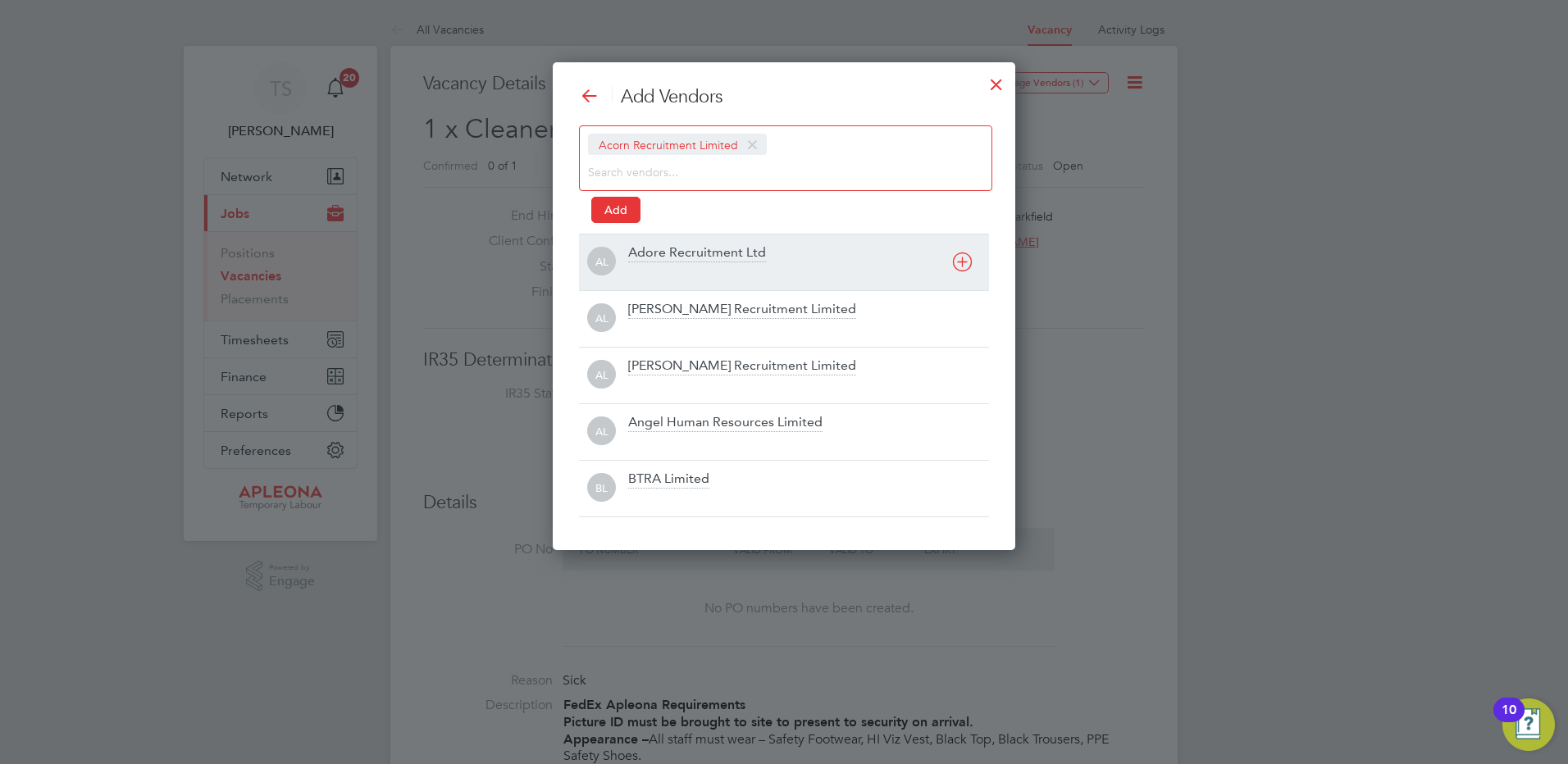
click at [652, 243] on div "AL Adore Recruitment Ltd" at bounding box center [783, 262] width 410 height 56
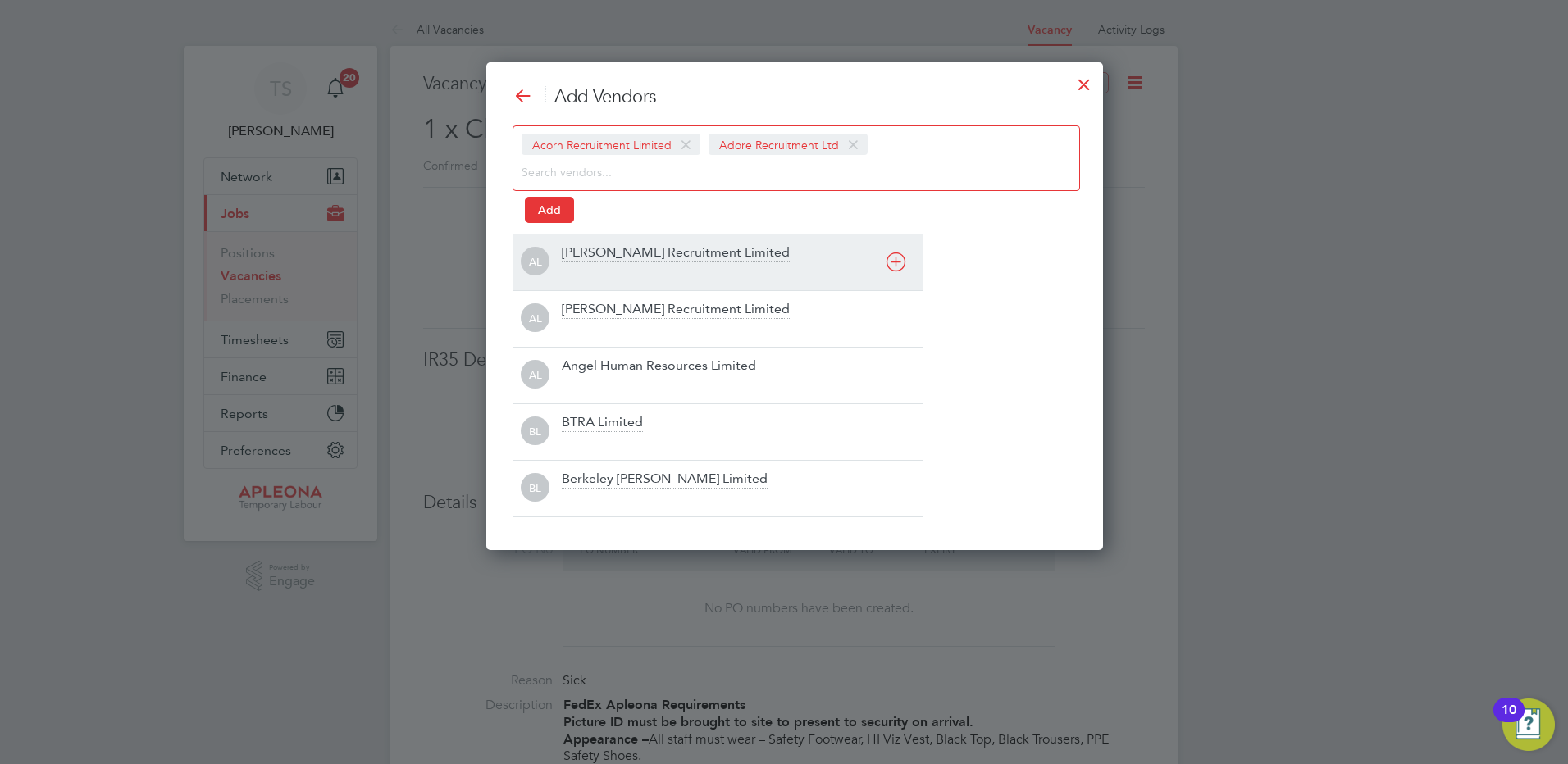
click at [577, 257] on div "[PERSON_NAME] Recruitment Limited" at bounding box center [676, 253] width 228 height 18
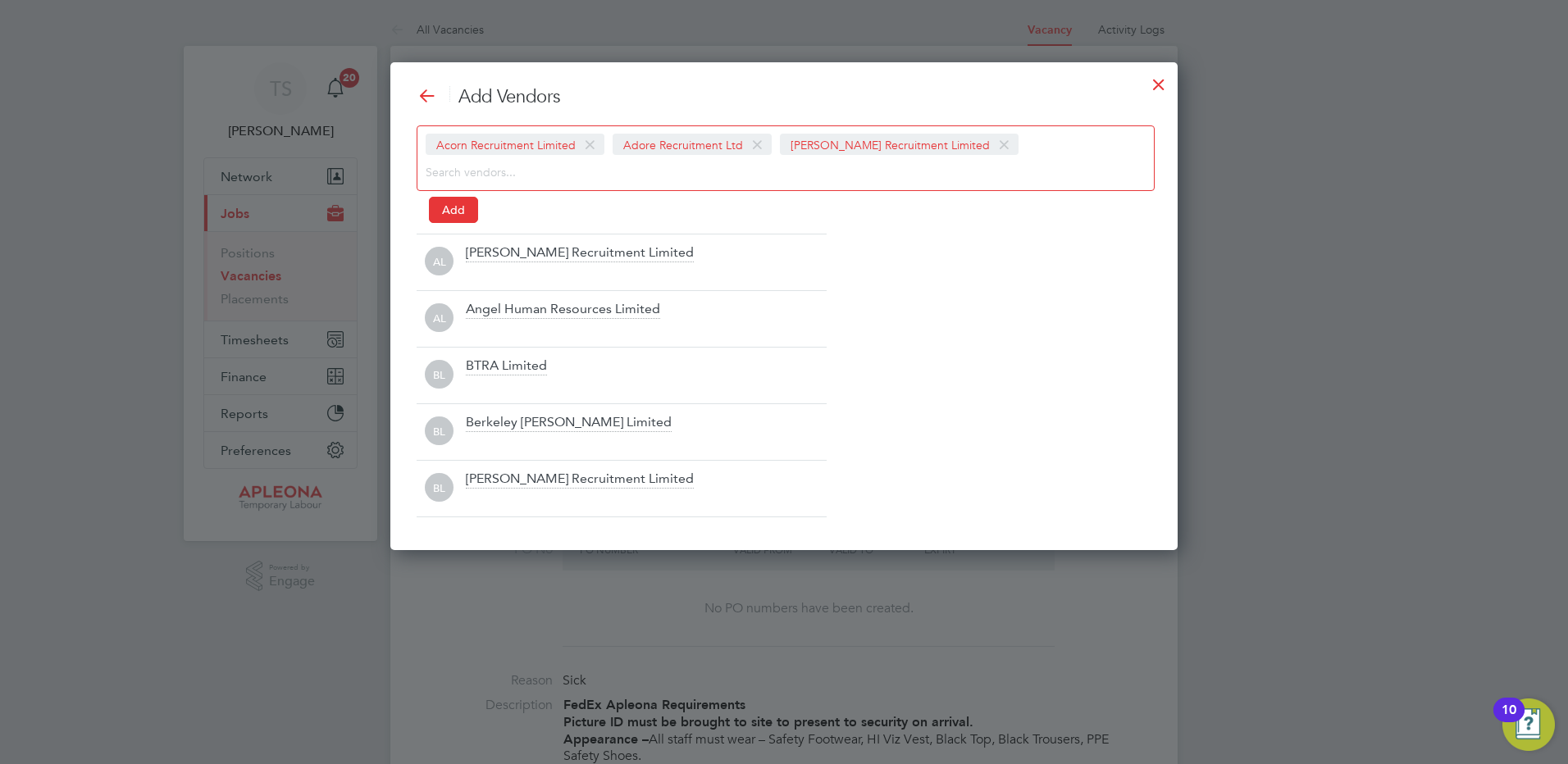
click at [481, 252] on div "[PERSON_NAME] Recruitment Limited" at bounding box center [580, 253] width 228 height 18
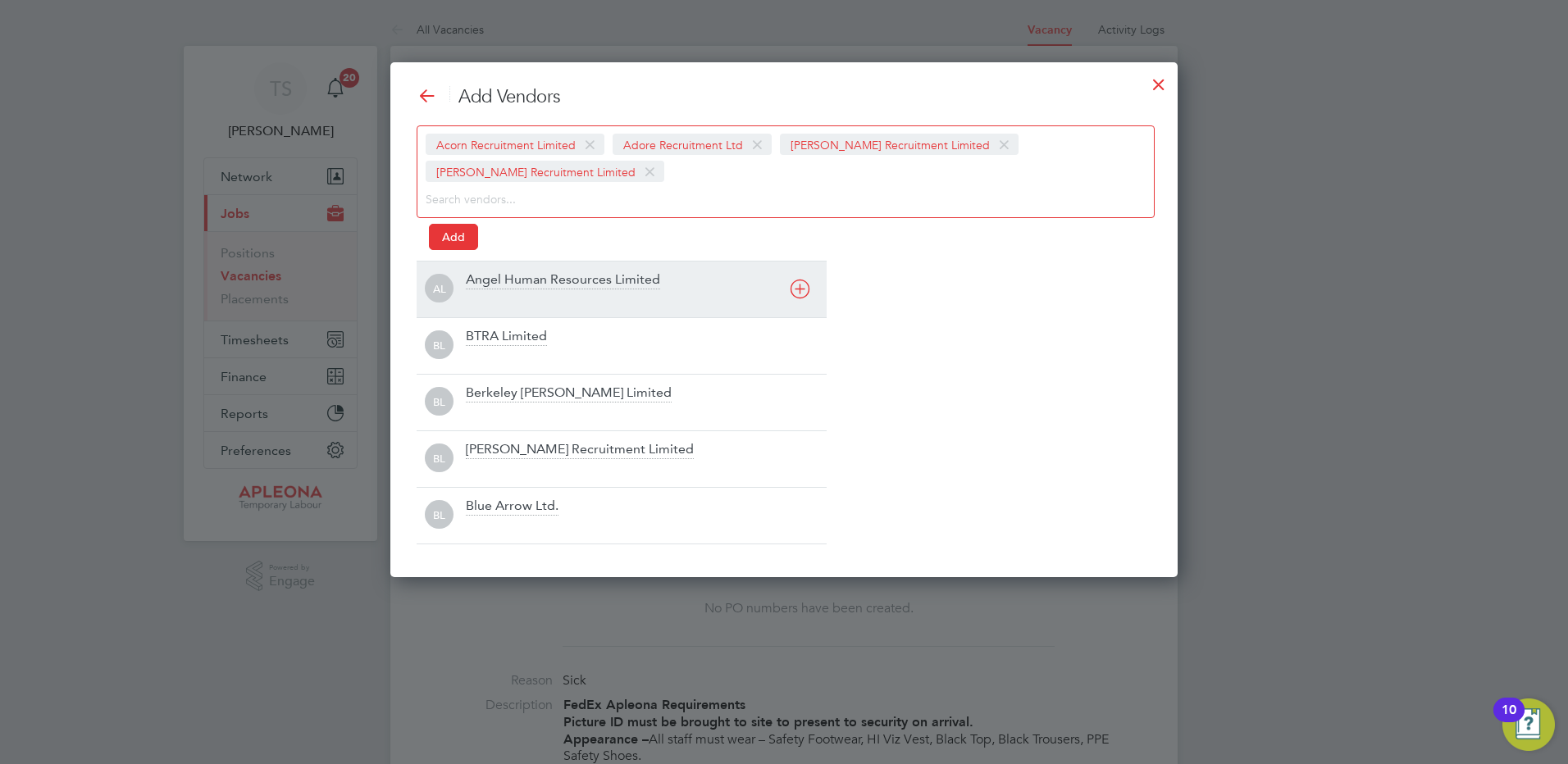
click at [483, 284] on div "Angel Human Resources Limited" at bounding box center [563, 281] width 195 height 18
click at [483, 286] on div "BTRA Limited" at bounding box center [507, 281] width 81 height 18
click at [480, 286] on div "Berkeley [PERSON_NAME] Limited" at bounding box center [569, 281] width 206 height 18
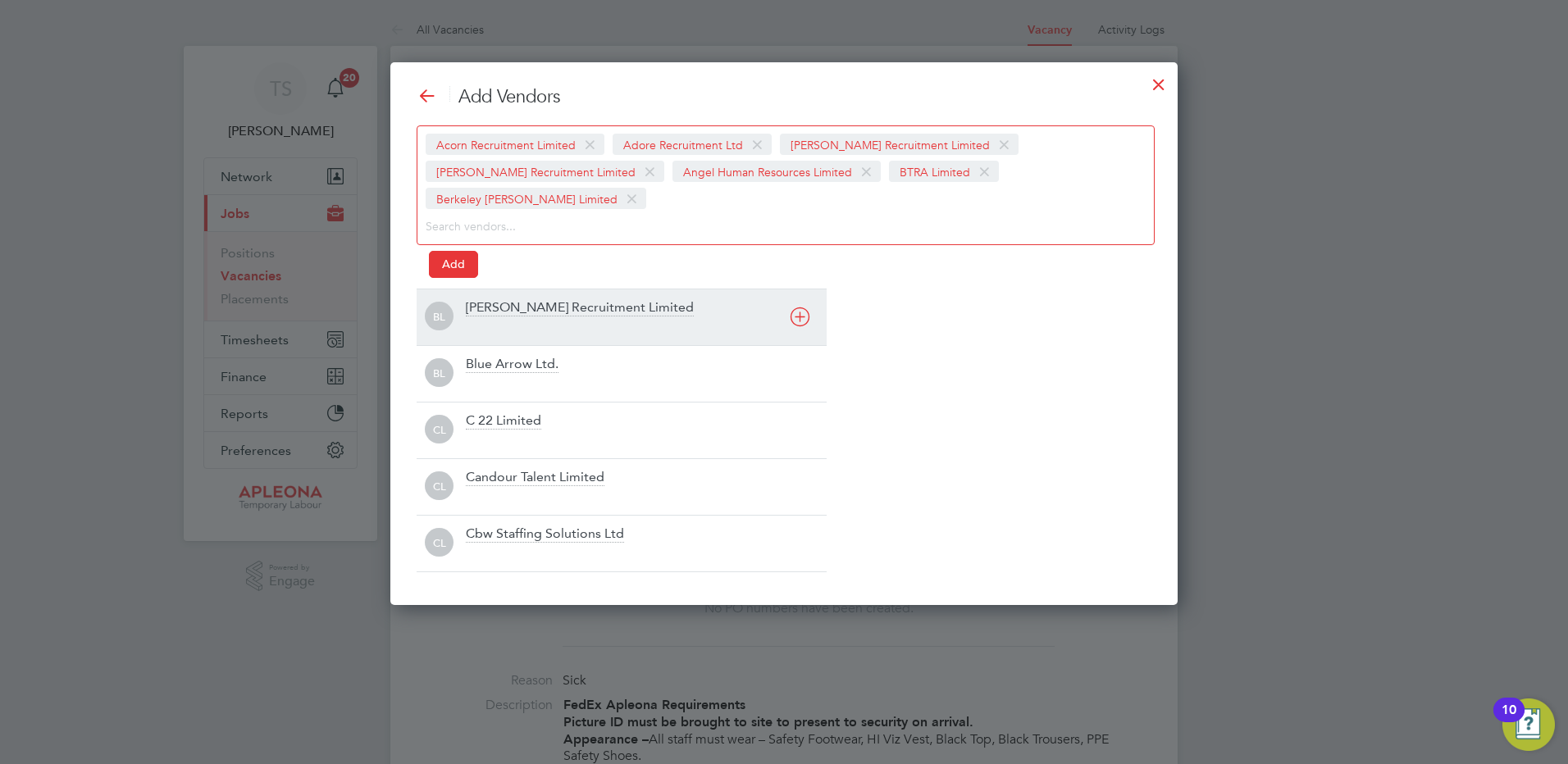
click at [488, 300] on div "[PERSON_NAME] Recruitment Limited" at bounding box center [580, 309] width 228 height 18
click at [471, 311] on div "Blue Arrow Ltd." at bounding box center [512, 309] width 93 height 18
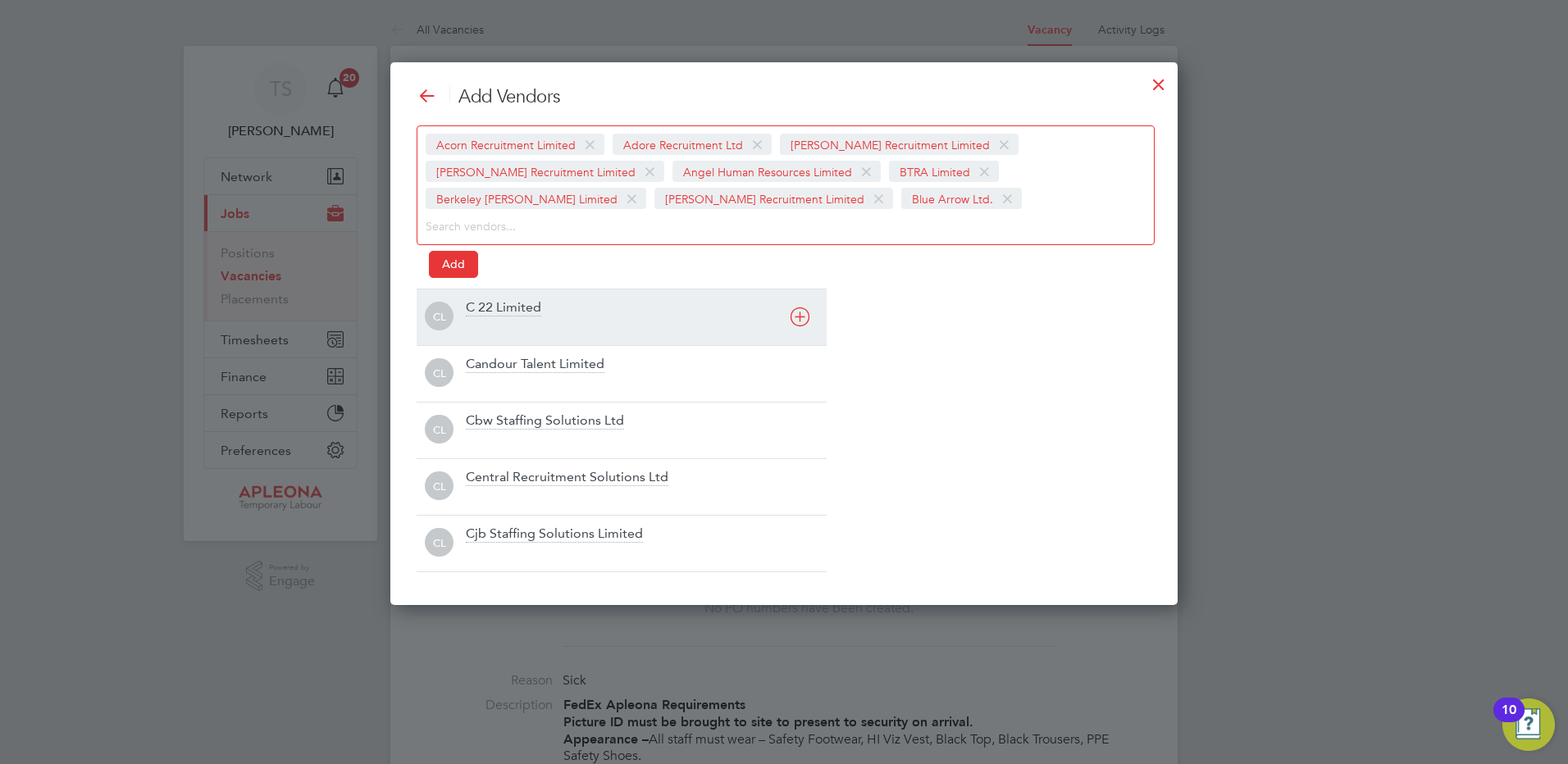
click at [472, 311] on div "C 22 Limited" at bounding box center [503, 309] width 75 height 18
click at [474, 311] on div "Candour Talent Limited" at bounding box center [535, 309] width 138 height 18
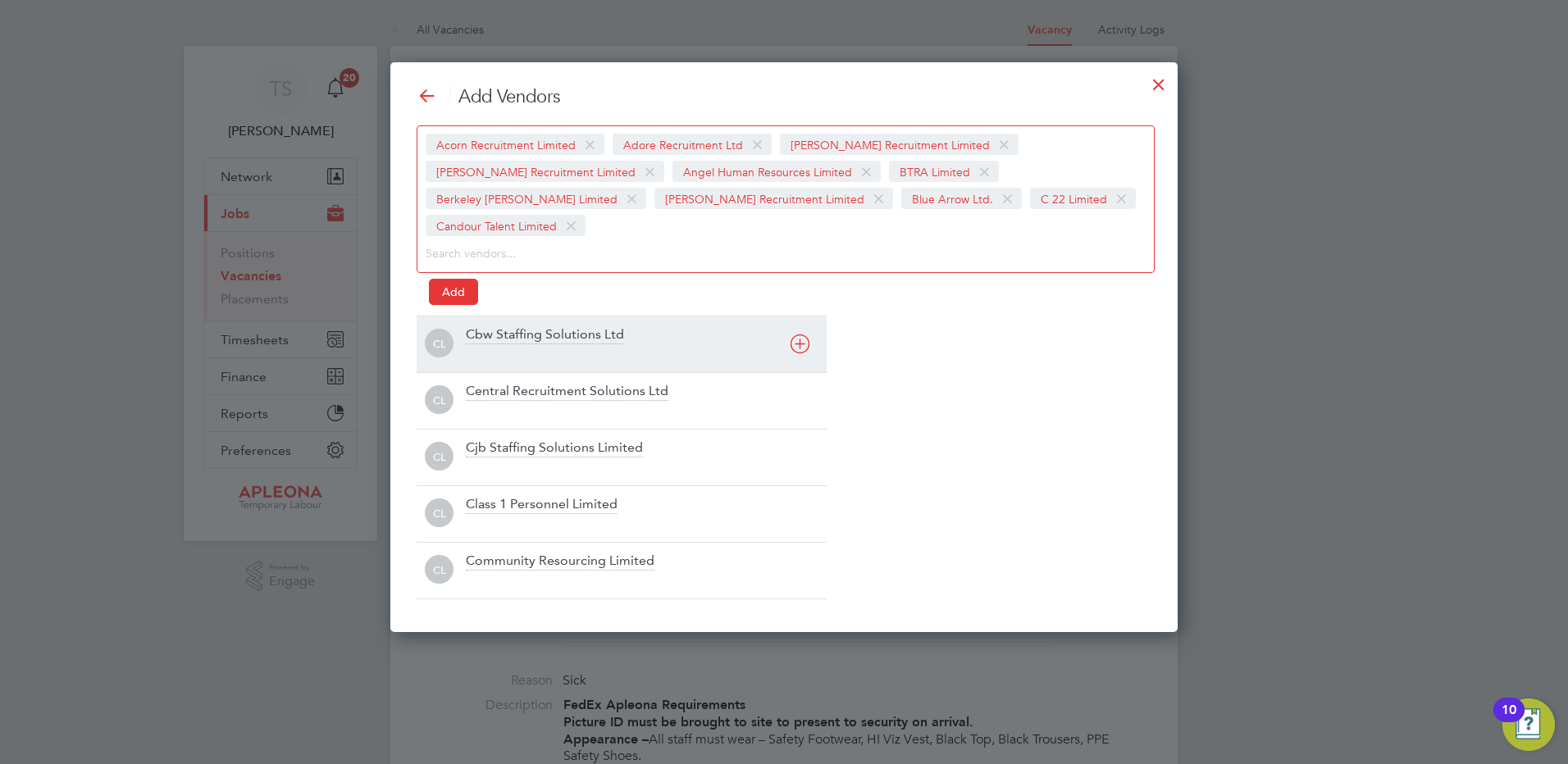
click at [483, 326] on div "Cbw Staffing Solutions Ltd" at bounding box center [647, 344] width 361 height 36
click at [479, 338] on div "Central Recruitment Solutions Ltd" at bounding box center [567, 335] width 203 height 18
click at [480, 338] on div "Cjb Staffing Solutions Limited" at bounding box center [555, 335] width 177 height 18
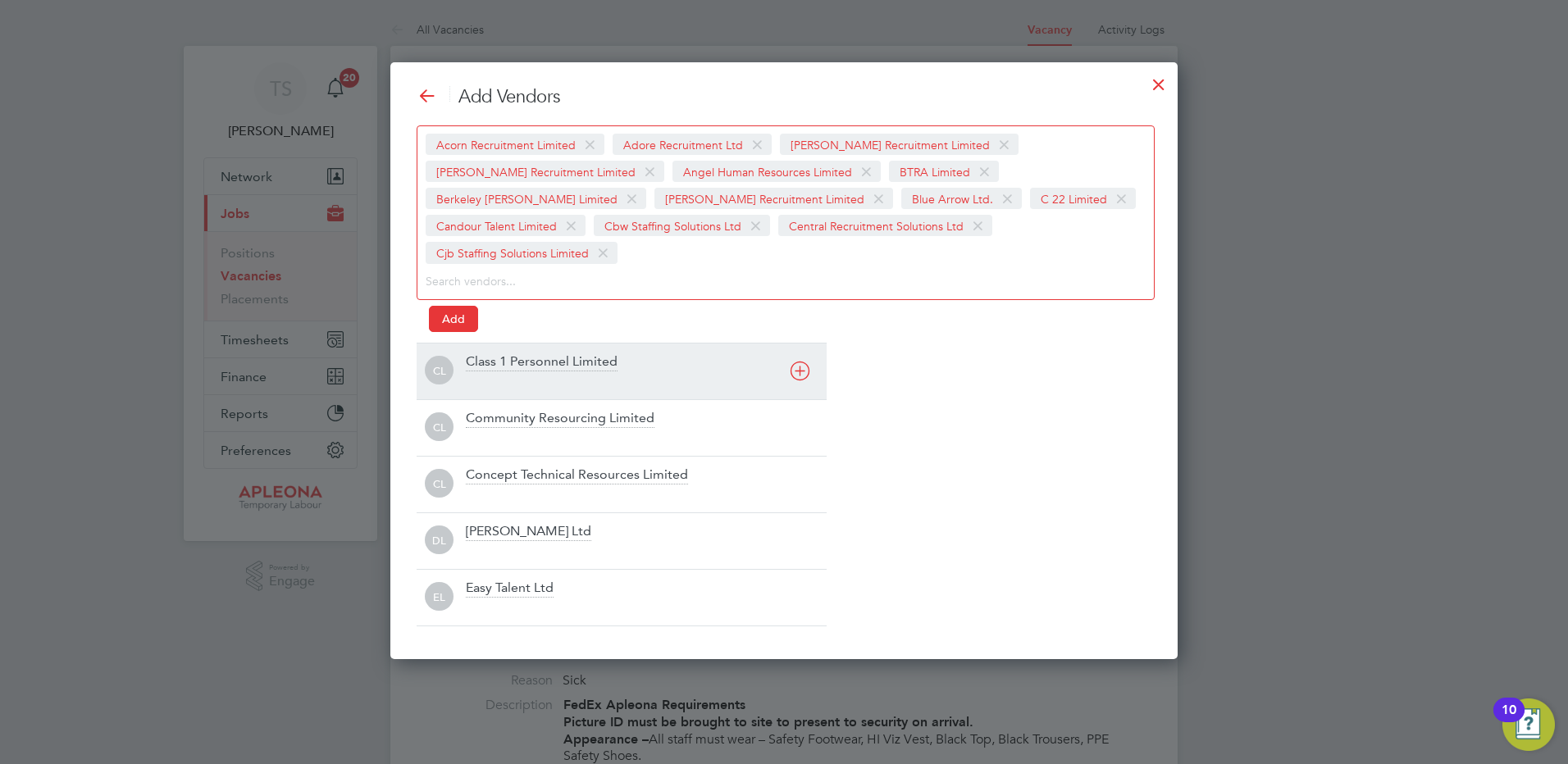
click at [480, 353] on div "Class 1 Personnel Limited" at bounding box center [541, 363] width 152 height 18
click at [497, 366] on div "Community Resourcing Limited" at bounding box center [560, 363] width 189 height 18
click at [497, 366] on div "Concept Technical Resources Limited" at bounding box center [577, 363] width 222 height 18
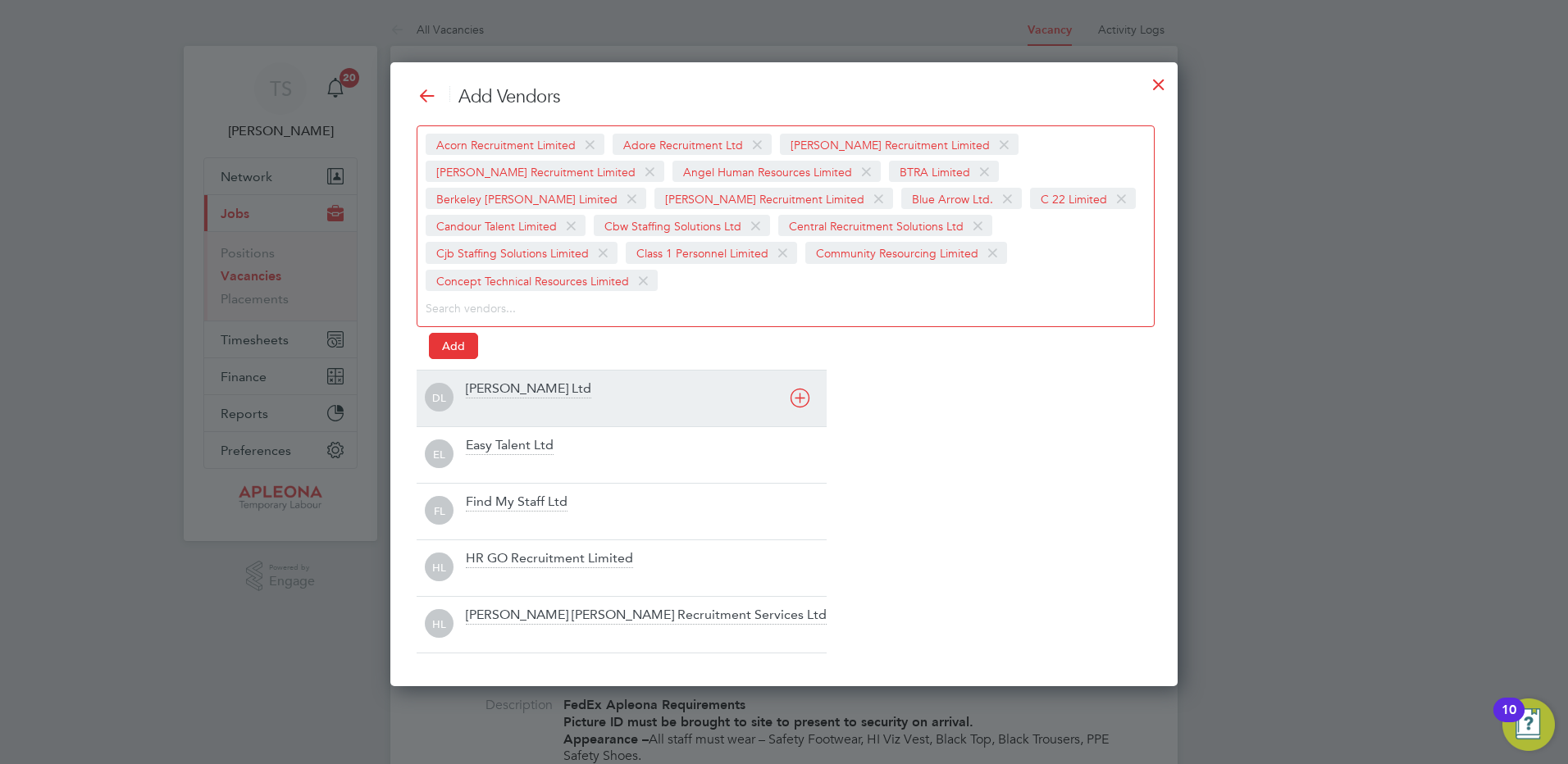
click at [482, 381] on div "[PERSON_NAME] Ltd" at bounding box center [529, 390] width 126 height 18
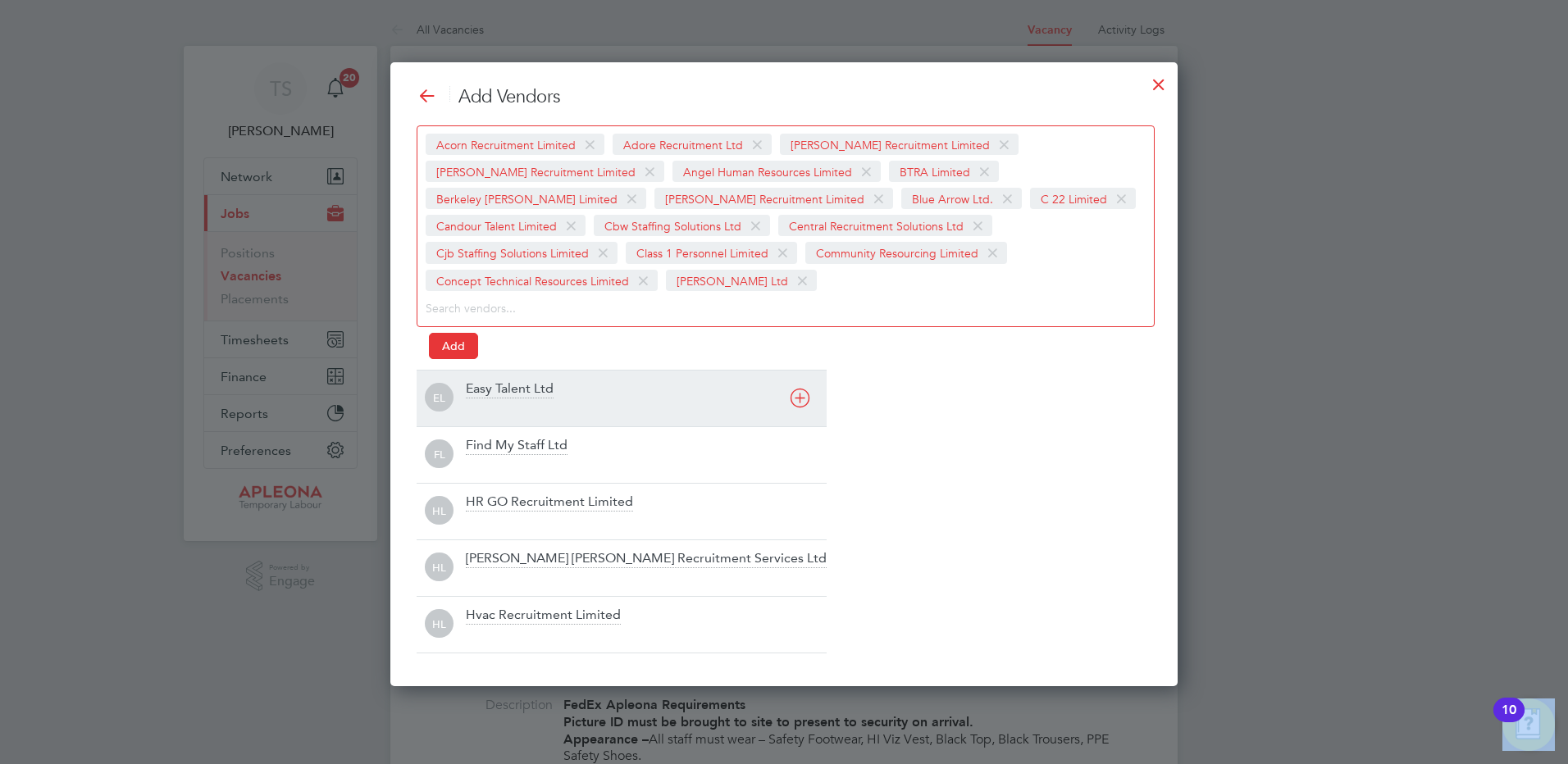
click at [482, 366] on div "Add Vendors Acorn Recruitment Limited Adore Recruitment Ltd [PERSON_NAME] Recru…" at bounding box center [784, 369] width 735 height 569
click at [476, 401] on div at bounding box center [647, 409] width 361 height 17
click at [480, 395] on div "Find My Staff Ltd" at bounding box center [517, 390] width 102 height 18
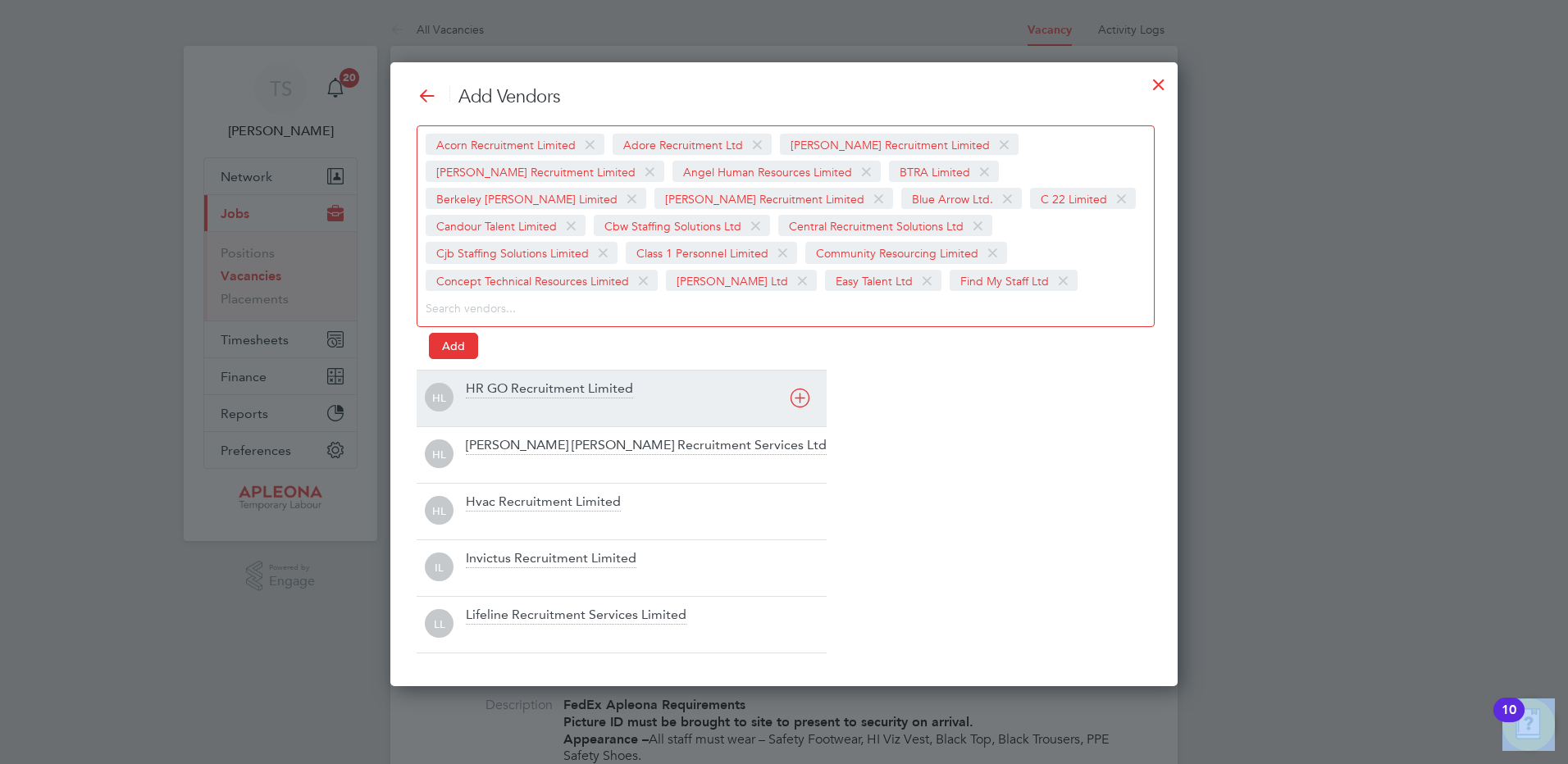
click at [480, 395] on div "HR GO Recruitment Limited" at bounding box center [550, 390] width 167 height 18
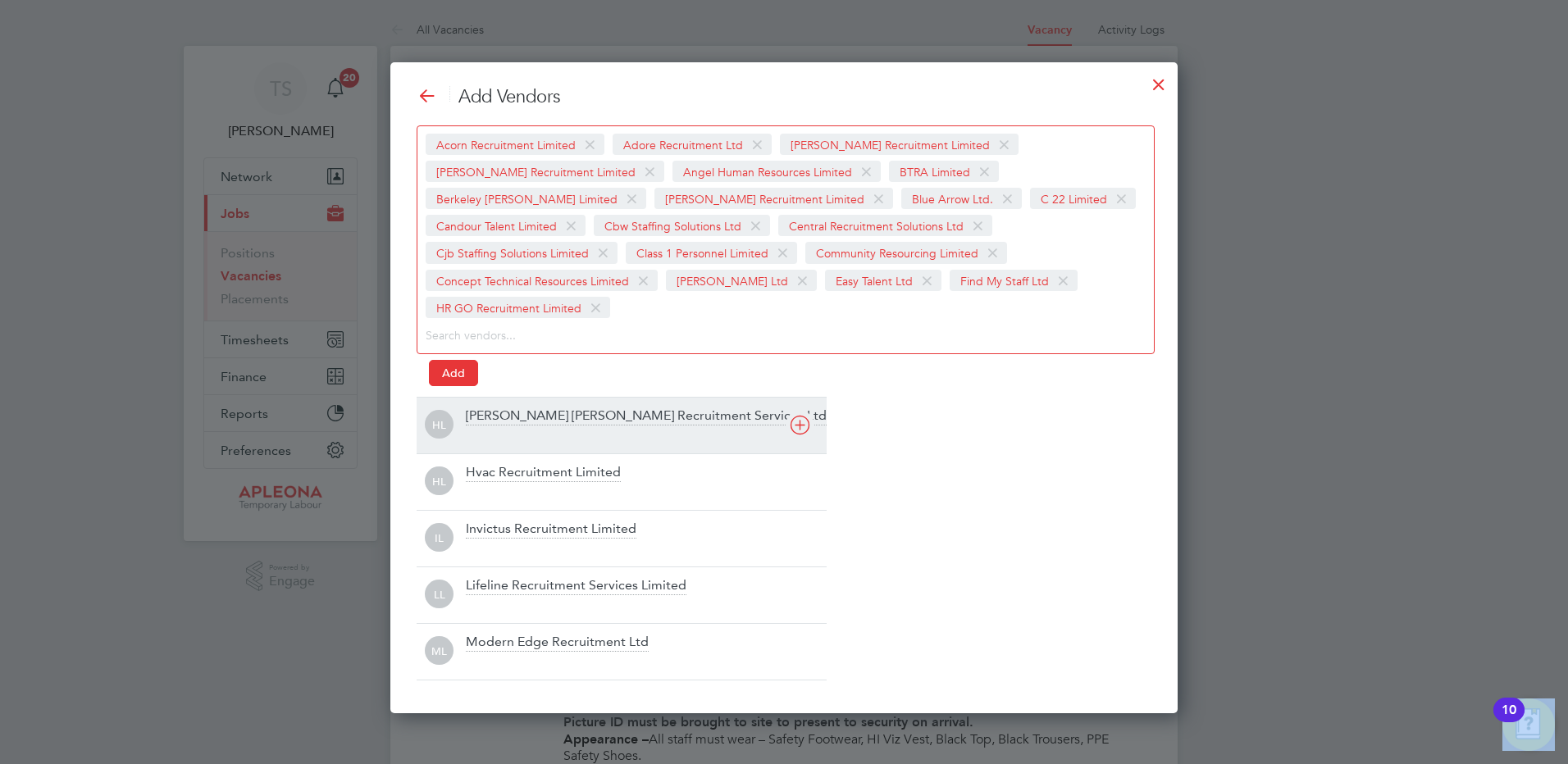
click at [485, 428] on div at bounding box center [647, 436] width 361 height 17
click at [492, 414] on div "Hvac Recruitment Limited" at bounding box center [543, 416] width 155 height 18
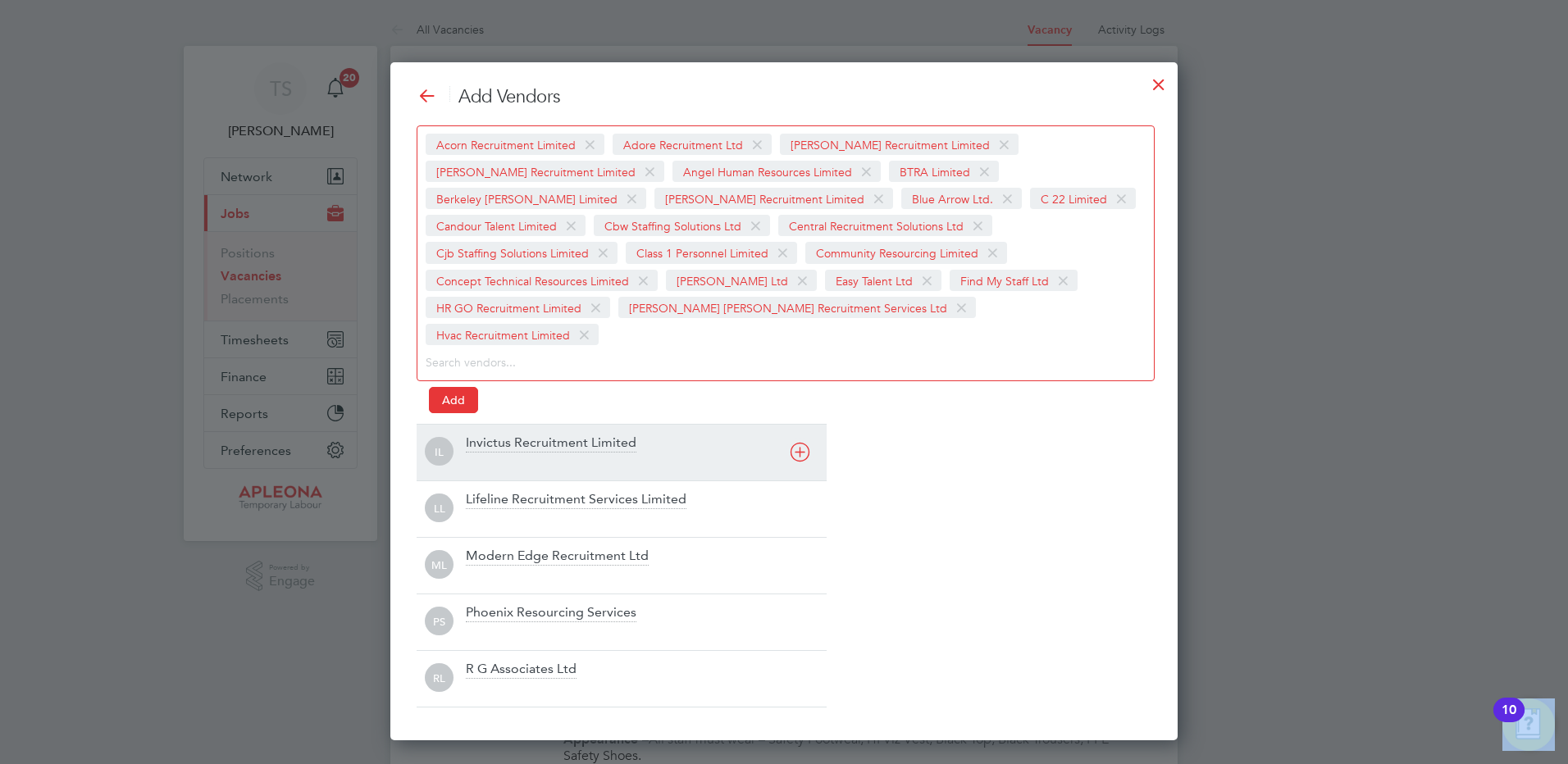
click at [492, 435] on div "Invictus Recruitment Limited" at bounding box center [551, 444] width 171 height 18
click at [492, 435] on div "Lifeline Recruitment Services Limited" at bounding box center [576, 444] width 221 height 18
click at [498, 445] on div "Modern Edge Recruitment Ltd" at bounding box center [557, 444] width 183 height 18
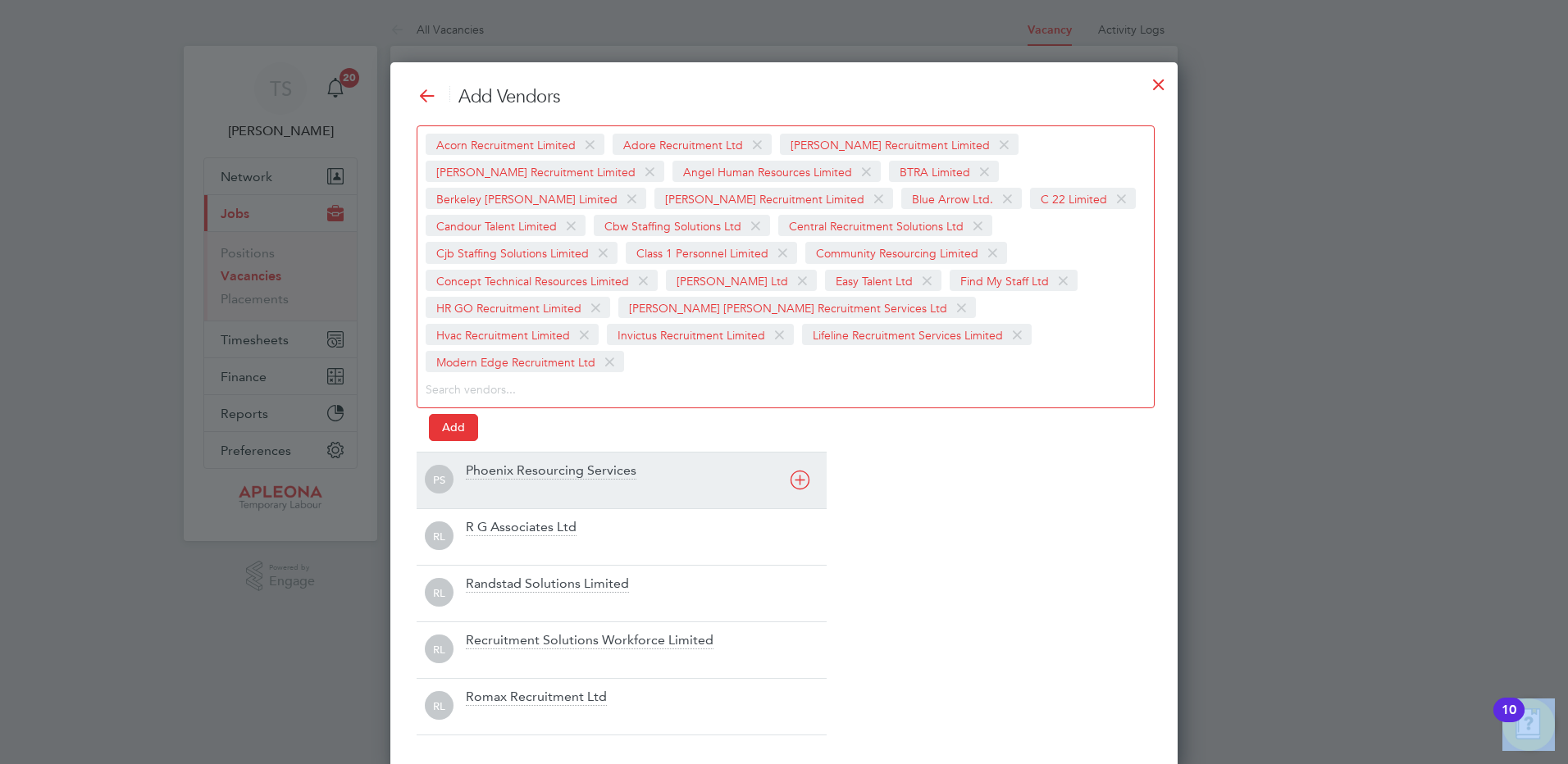
click at [498, 463] on div "Phoenix Resourcing Services" at bounding box center [551, 472] width 171 height 18
click at [498, 463] on div "R G Associates Ltd" at bounding box center [522, 472] width 111 height 18
click at [510, 484] on div at bounding box center [647, 491] width 361 height 17
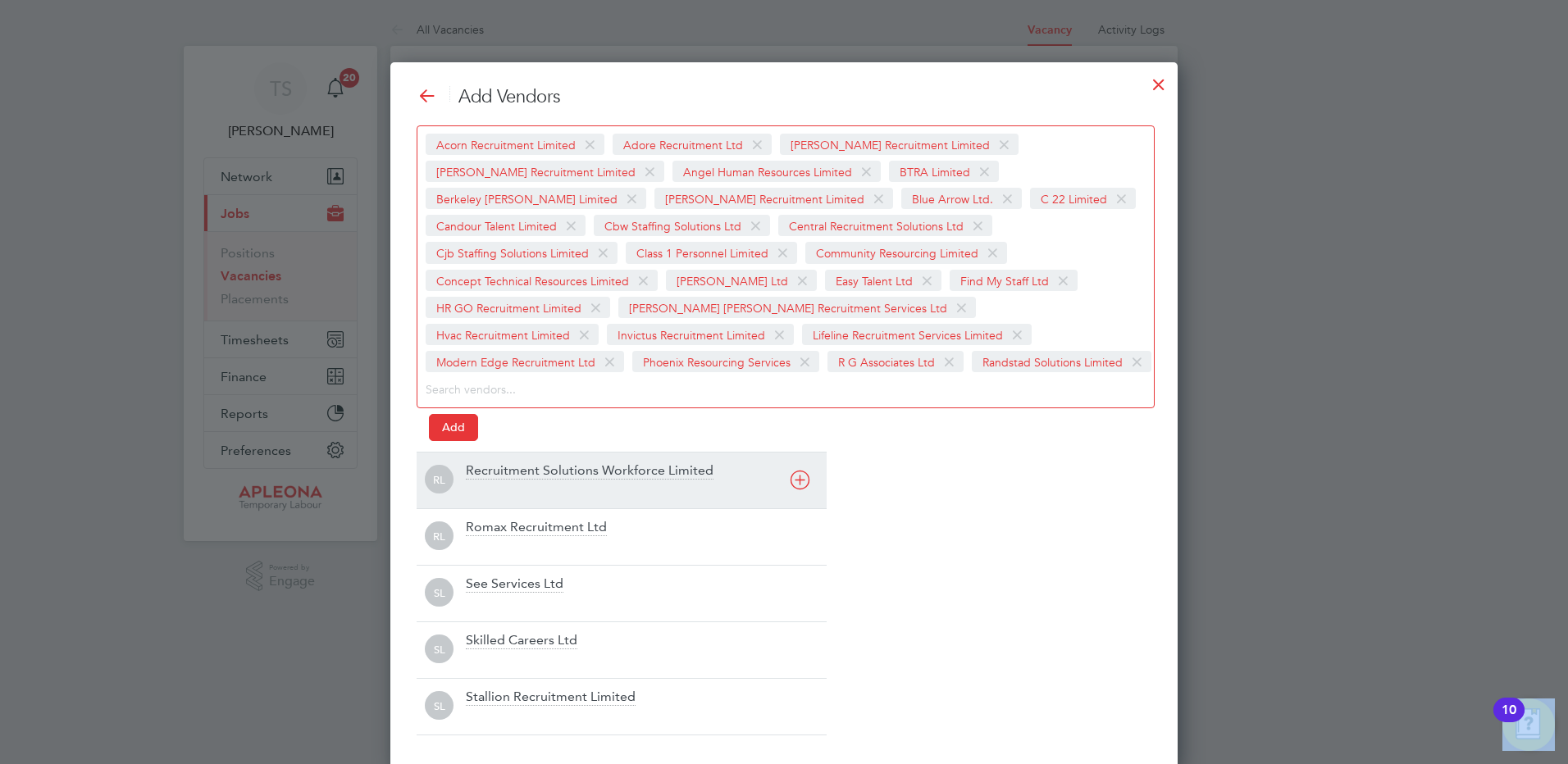
click at [508, 483] on div at bounding box center [647, 491] width 361 height 17
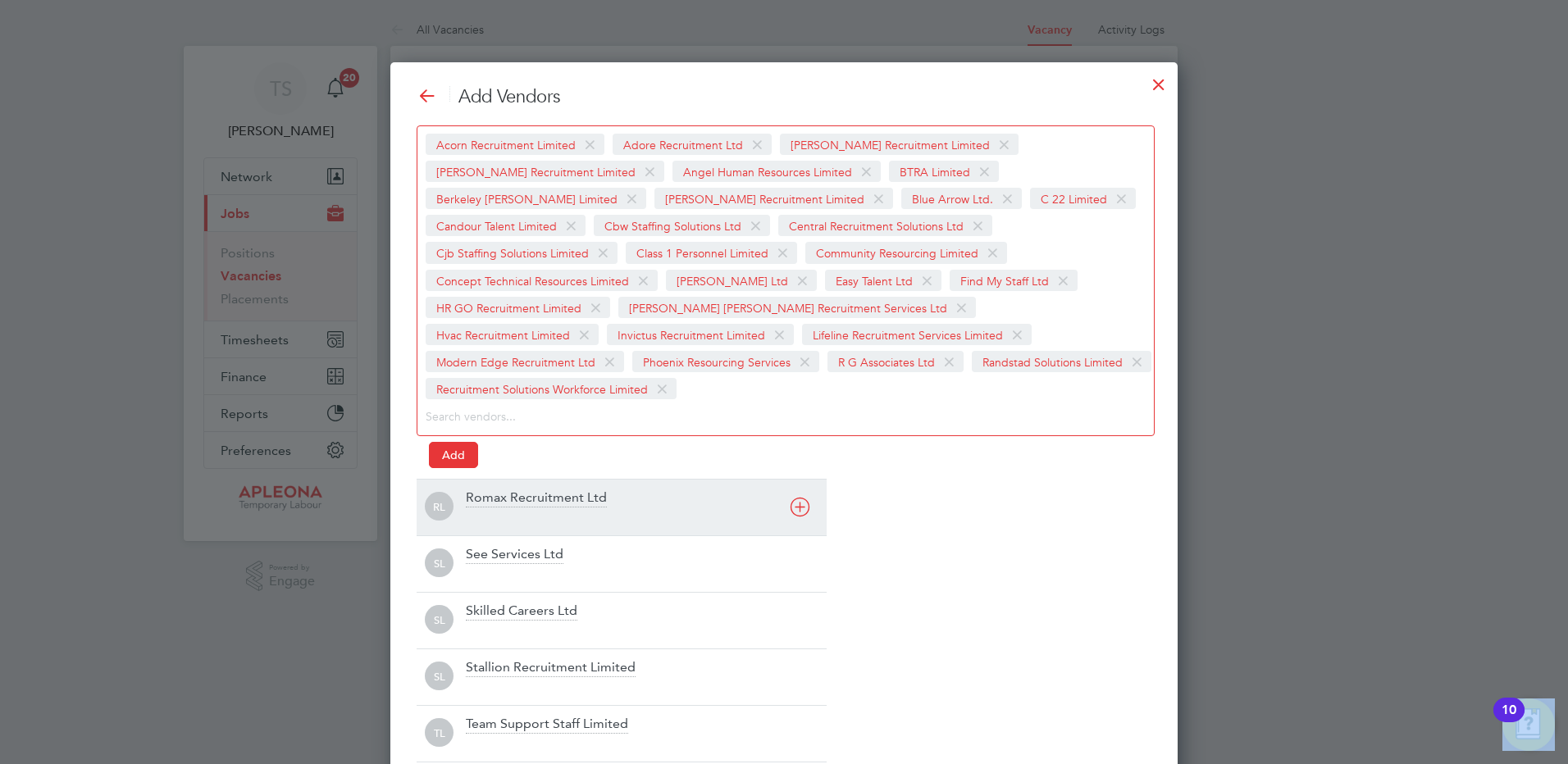
click at [482, 489] on div "Romax Recruitment Ltd" at bounding box center [647, 507] width 361 height 36
click at [483, 498] on div "See Services Ltd" at bounding box center [515, 498] width 98 height 18
click at [483, 501] on div "Skilled Careers Ltd" at bounding box center [522, 498] width 112 height 18
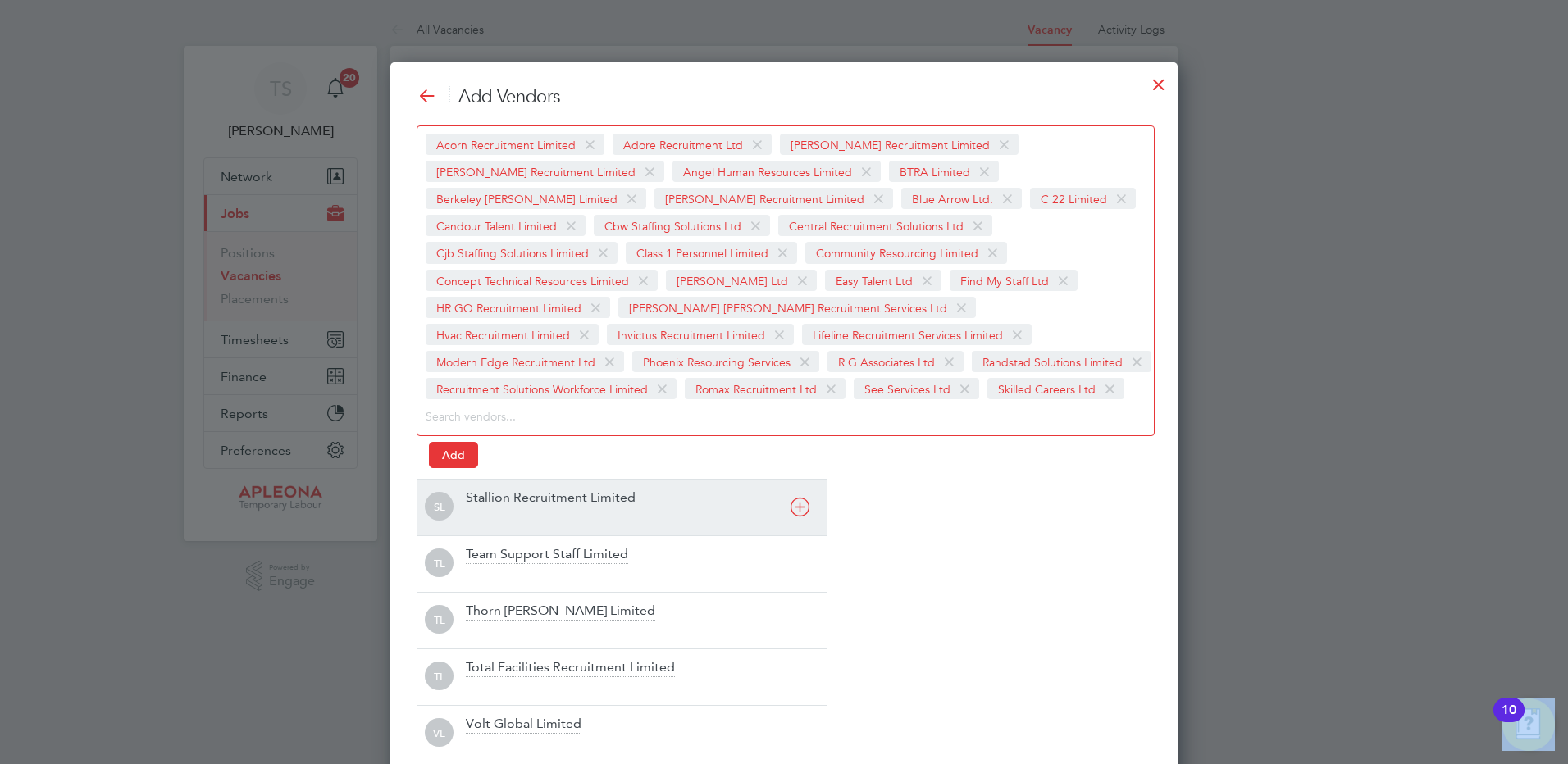
click at [486, 504] on div "Stallion Recruitment Limited" at bounding box center [551, 498] width 170 height 18
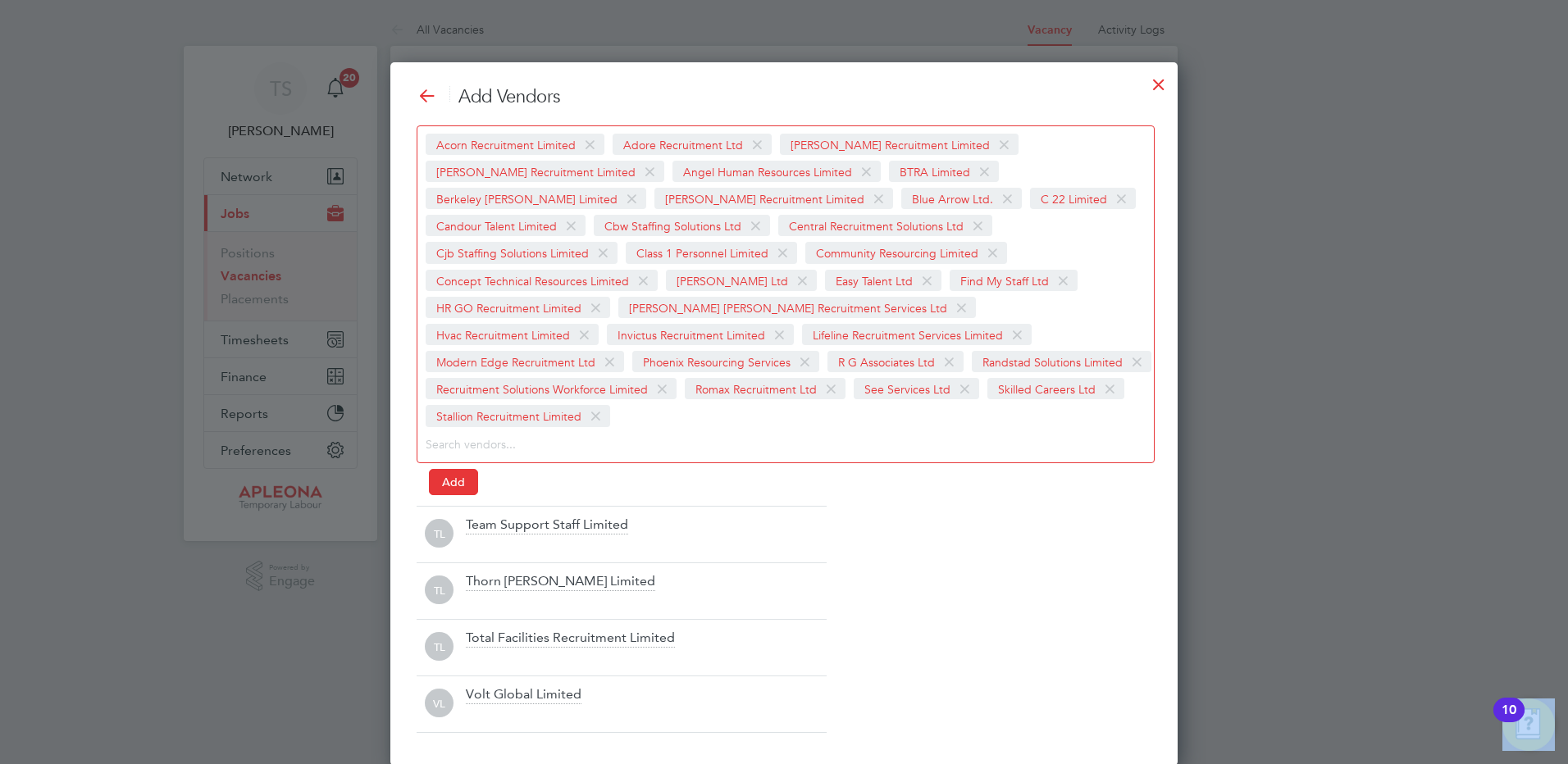
click at [487, 517] on div "Team Support Staff Limited" at bounding box center [547, 526] width 162 height 18
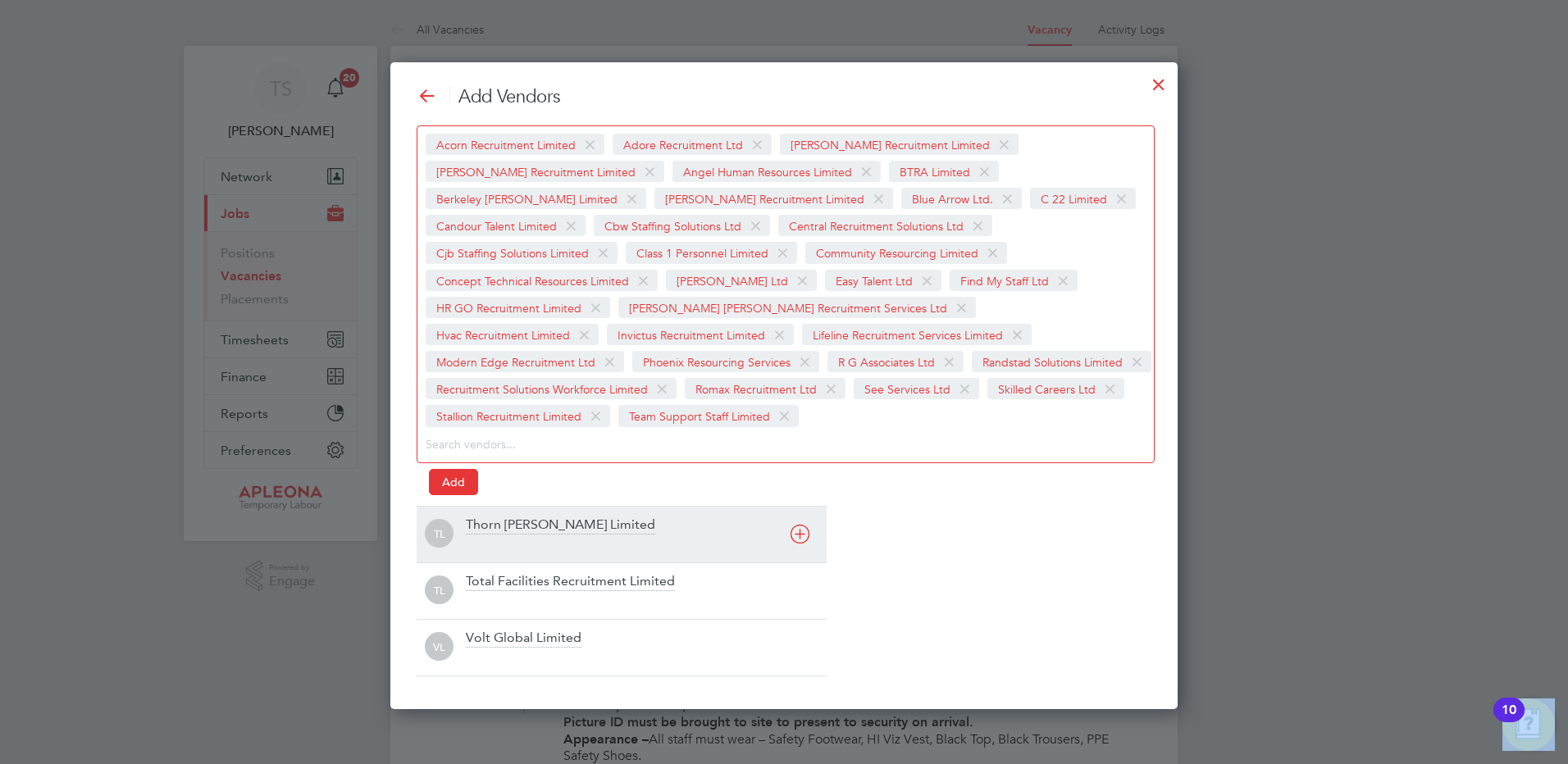
click at [480, 523] on div "Thorn [PERSON_NAME] Limited" at bounding box center [560, 526] width 190 height 18
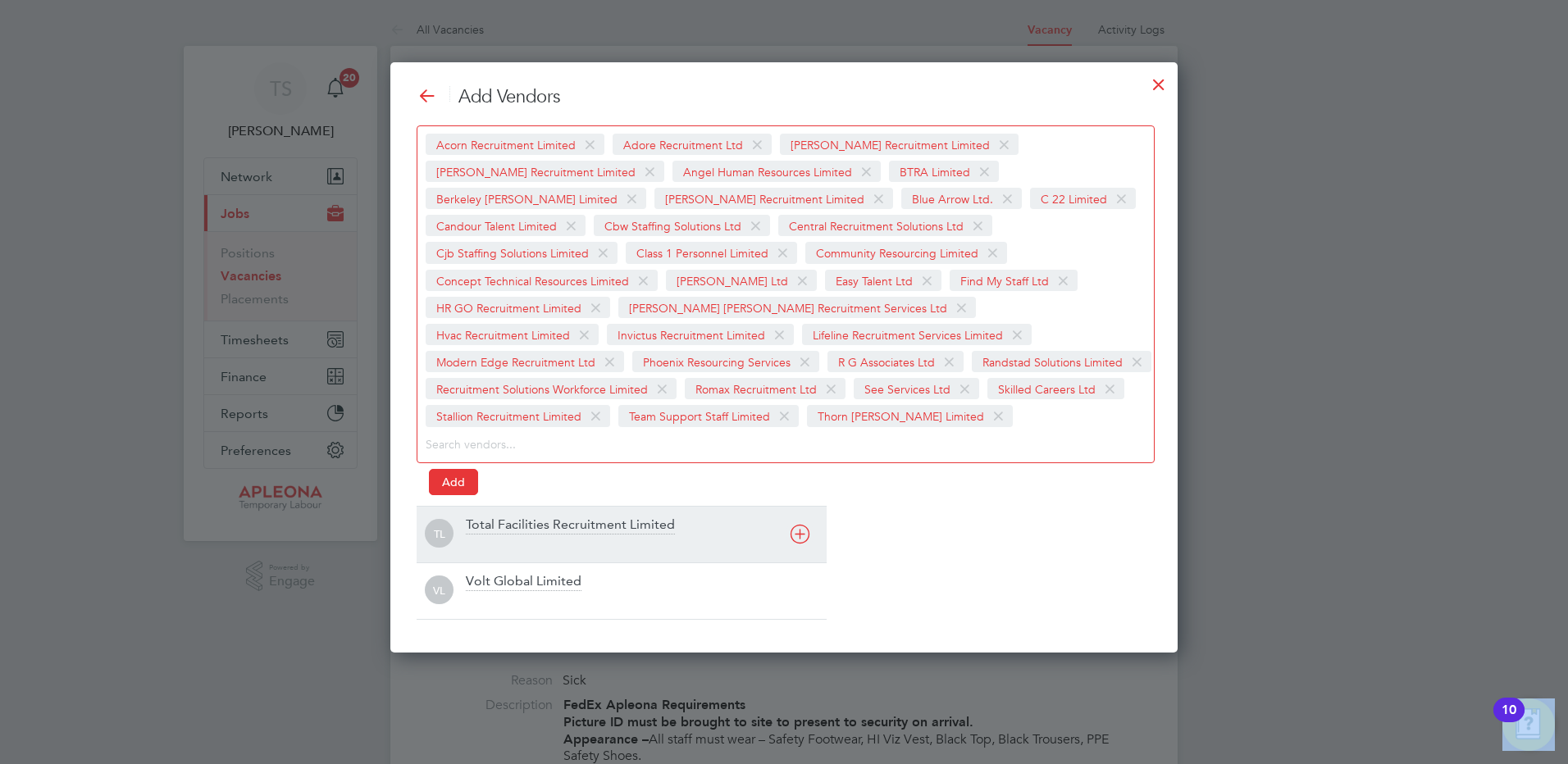
click at [487, 525] on div "Total Facilities Recruitment Limited" at bounding box center [570, 526] width 209 height 18
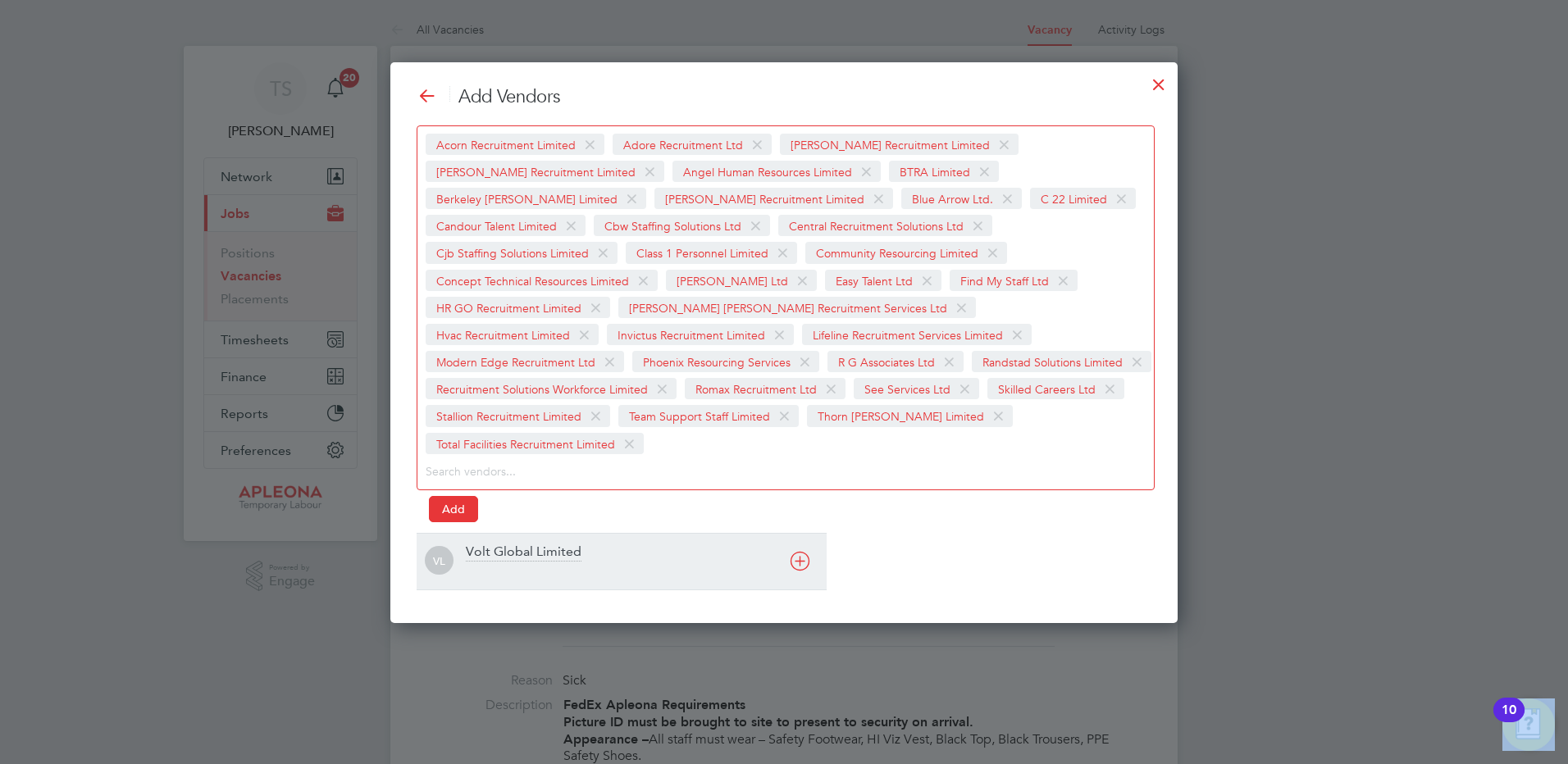
click at [489, 544] on div "Volt Global Limited" at bounding box center [524, 553] width 116 height 18
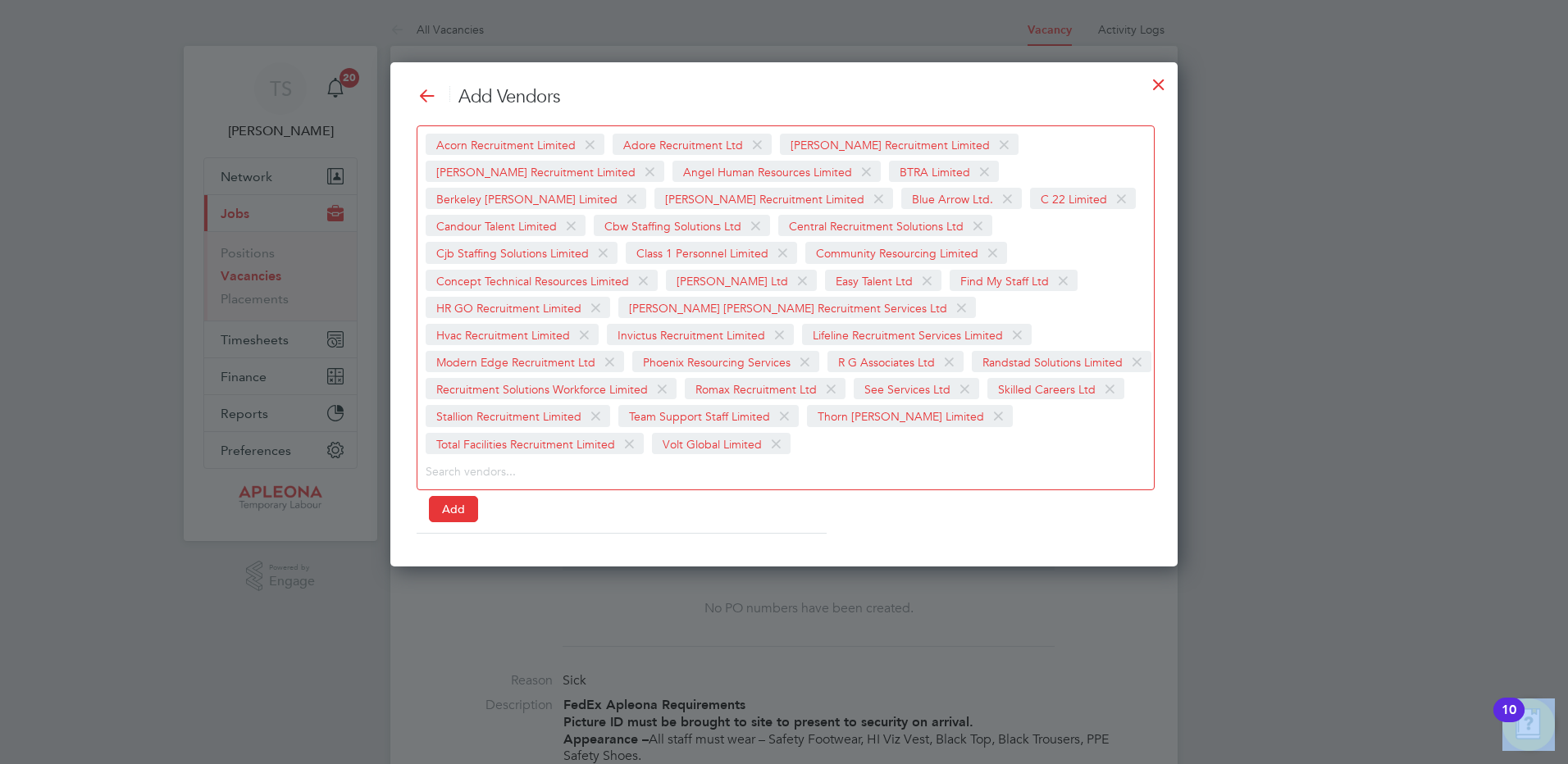
drag, startPoint x: 459, startPoint y: 486, endPoint x: 556, endPoint y: 459, distance: 100.7
click at [459, 496] on button "Add" at bounding box center [453, 509] width 49 height 26
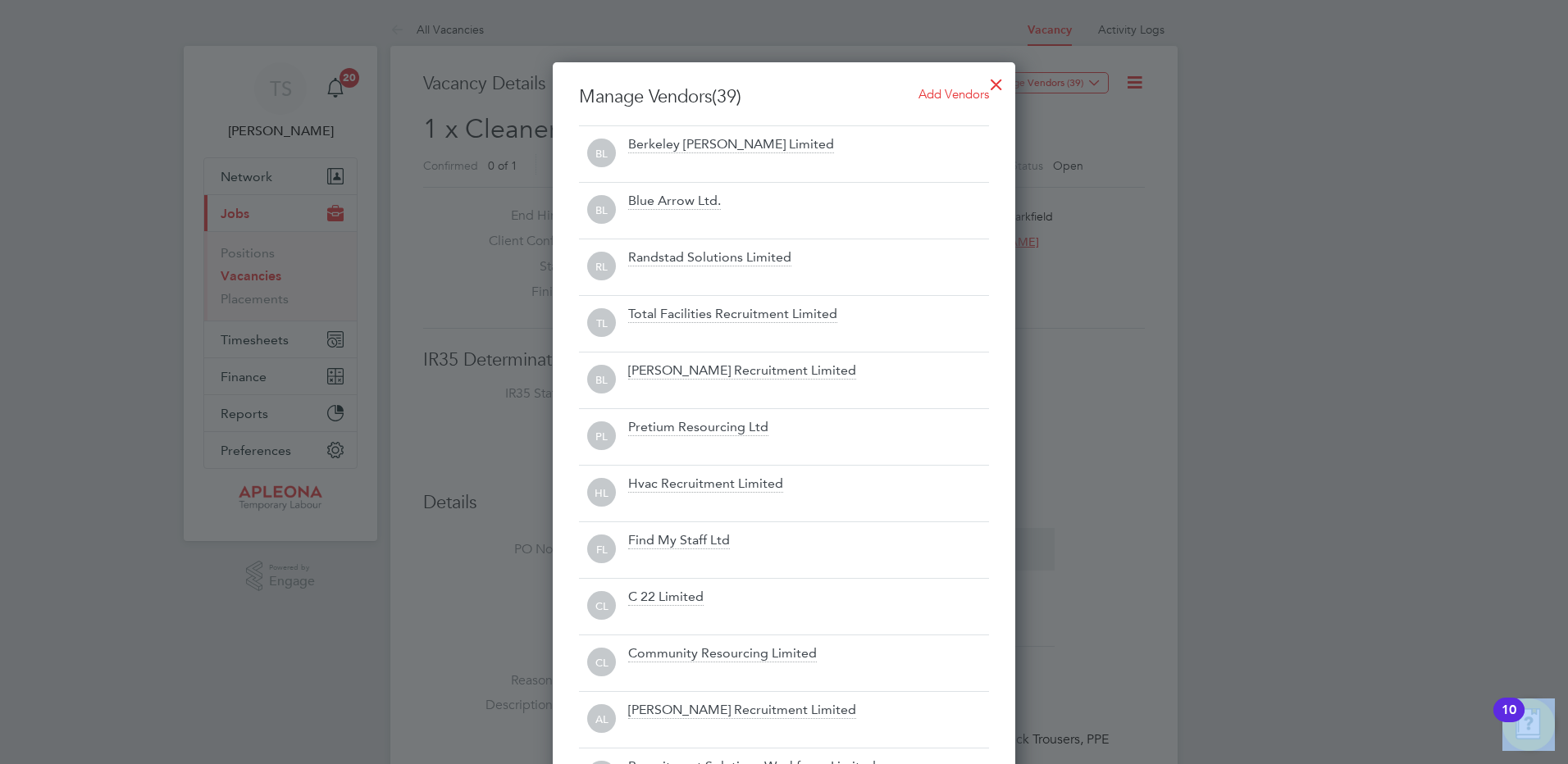
click at [993, 79] on div at bounding box center [997, 80] width 30 height 30
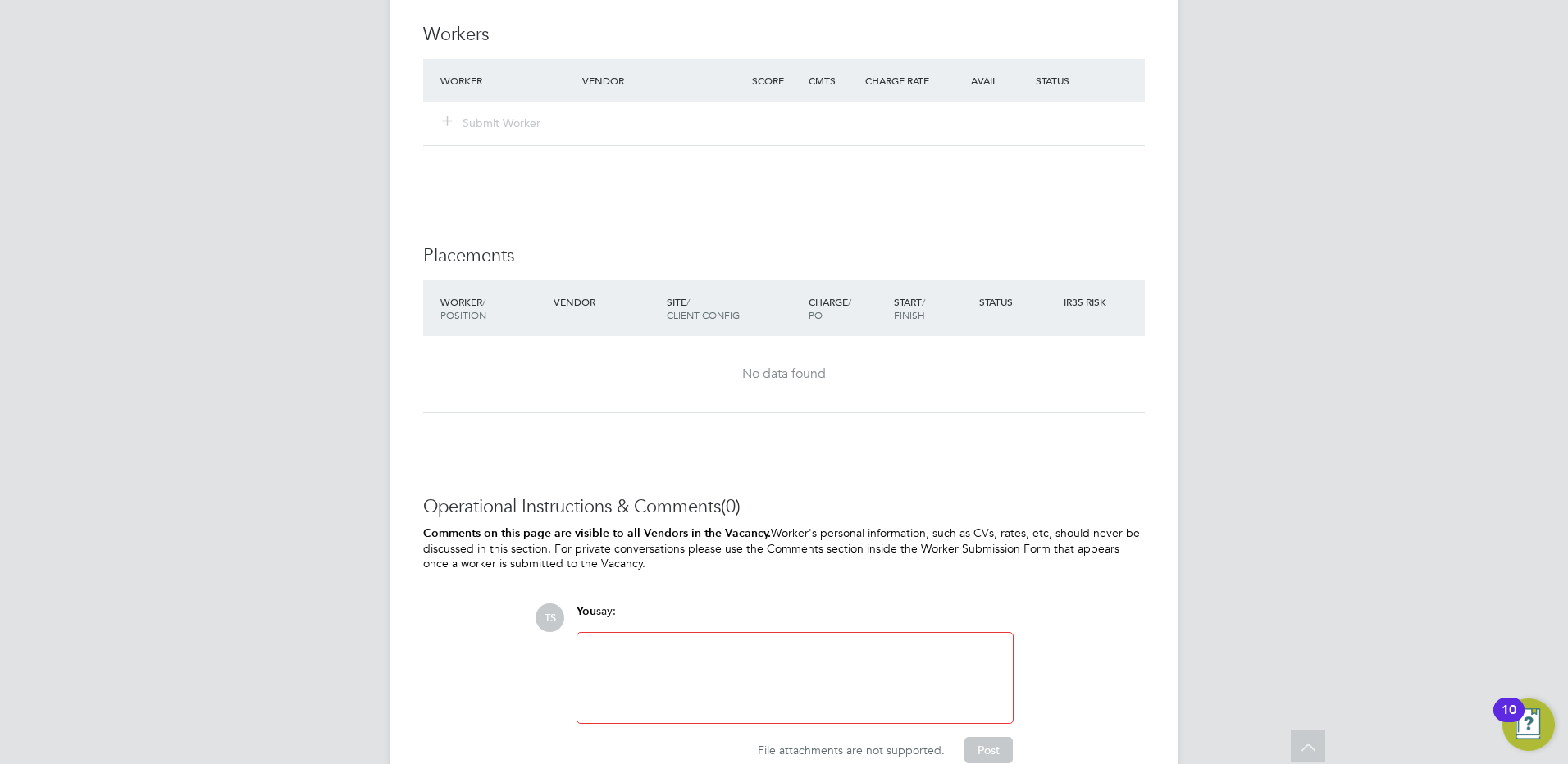
click at [744, 653] on div at bounding box center [795, 678] width 416 height 70
click at [999, 742] on button "Post" at bounding box center [988, 751] width 48 height 26
